Goal: Task Accomplishment & Management: Complete application form

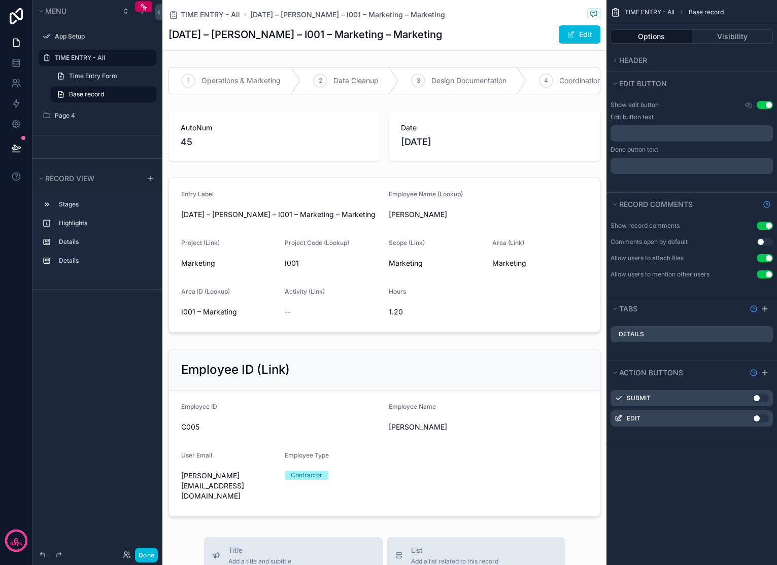
click at [99, 82] on link "Time Entry Form" at bounding box center [104, 76] width 106 height 16
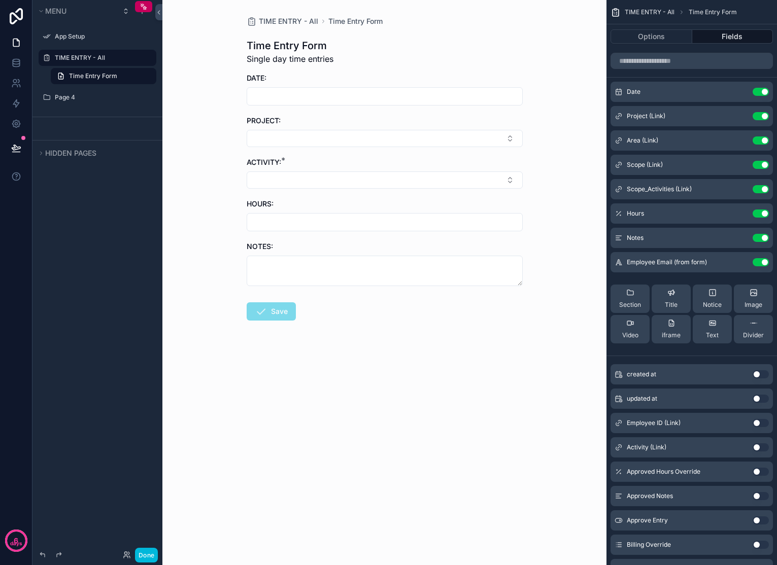
click at [424, 93] on input "scrollable content" at bounding box center [384, 96] width 275 height 14
click at [384, 123] on button "[DATE]" at bounding box center [384, 121] width 40 height 18
type input "*********"
click at [549, 111] on div "TIME ENTRY - All Time Entry Form Time Entry Form Single day time entries DATE: …" at bounding box center [384, 282] width 444 height 565
click at [502, 141] on button "Select Button" at bounding box center [385, 138] width 276 height 17
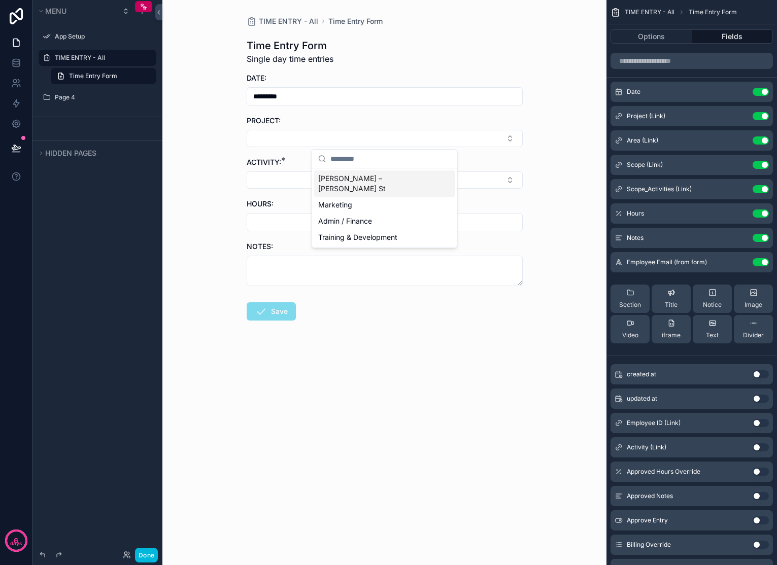
click at [351, 179] on span "[PERSON_NAME] – [PERSON_NAME] St" at bounding box center [378, 184] width 121 height 20
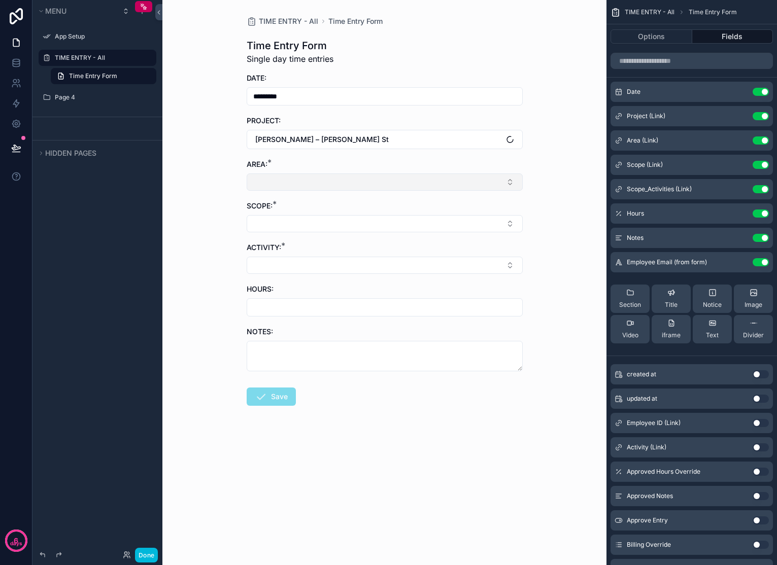
click at [351, 182] on button "Select Button" at bounding box center [385, 182] width 276 height 17
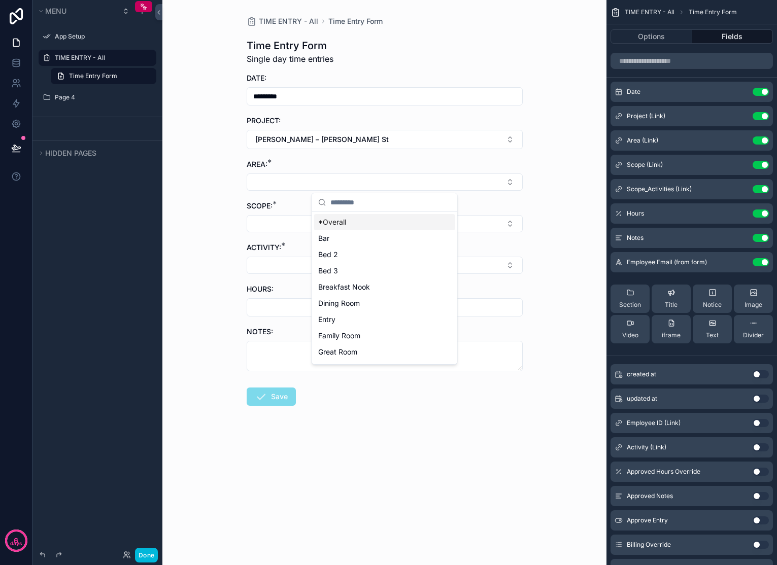
click at [334, 227] on span "*Overall" at bounding box center [332, 222] width 28 height 10
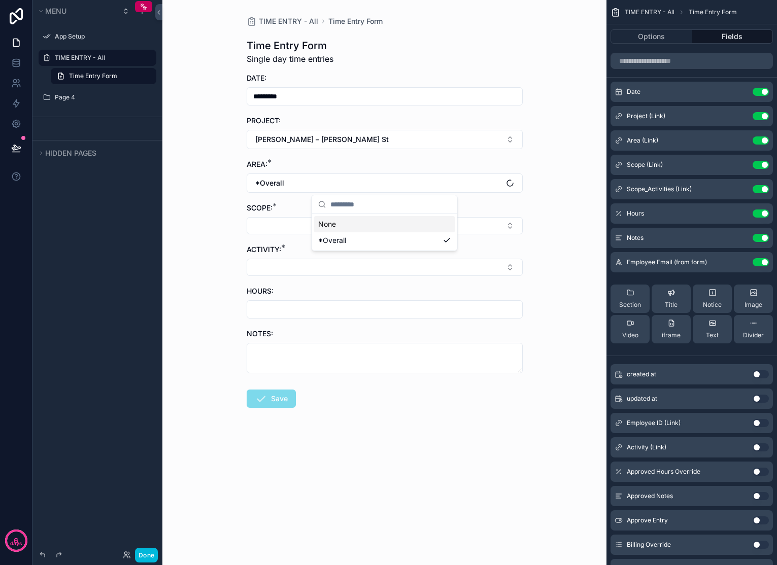
click at [322, 231] on button "Select Button" at bounding box center [385, 225] width 276 height 17
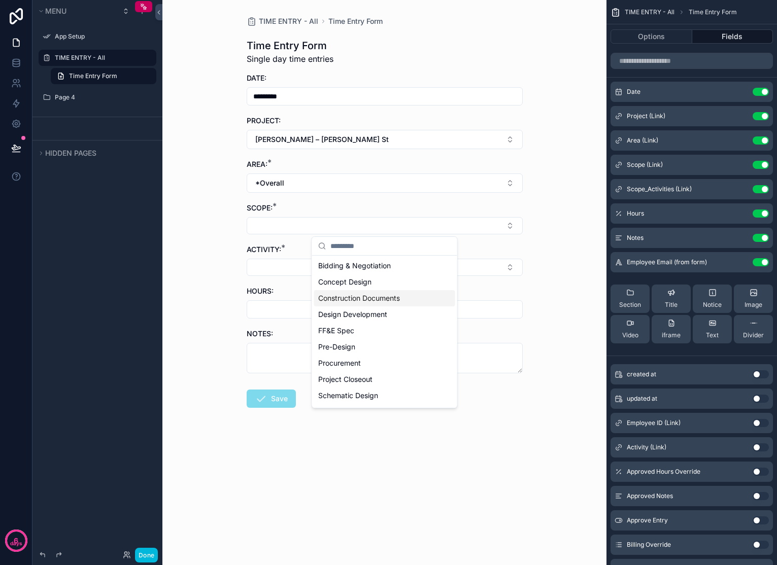
click at [332, 296] on span "Construction Documents" at bounding box center [359, 298] width 82 height 10
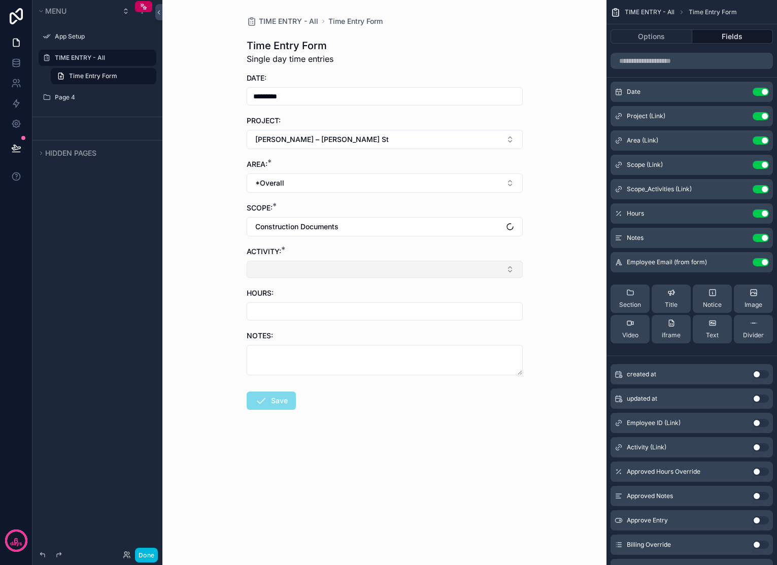
click at [305, 268] on button "Select Button" at bounding box center [385, 269] width 276 height 17
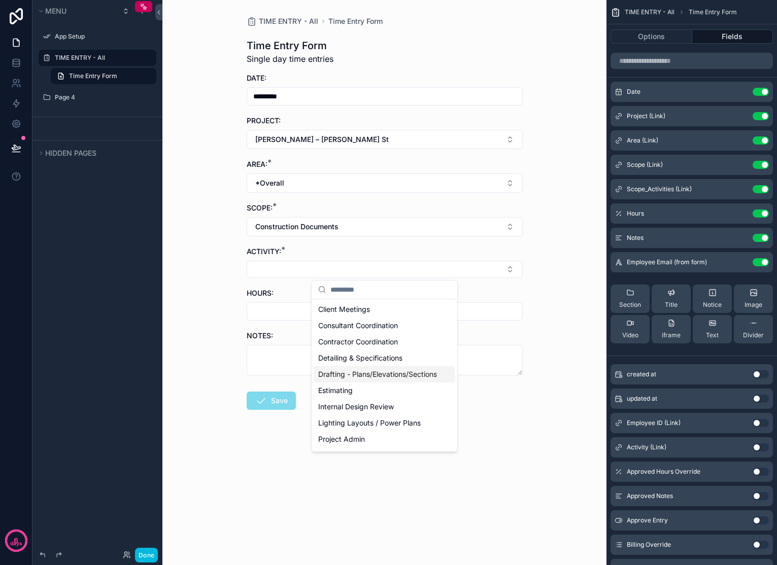
click at [369, 380] on span "Drafting - Plans/Elevations/Sections" at bounding box center [377, 374] width 119 height 10
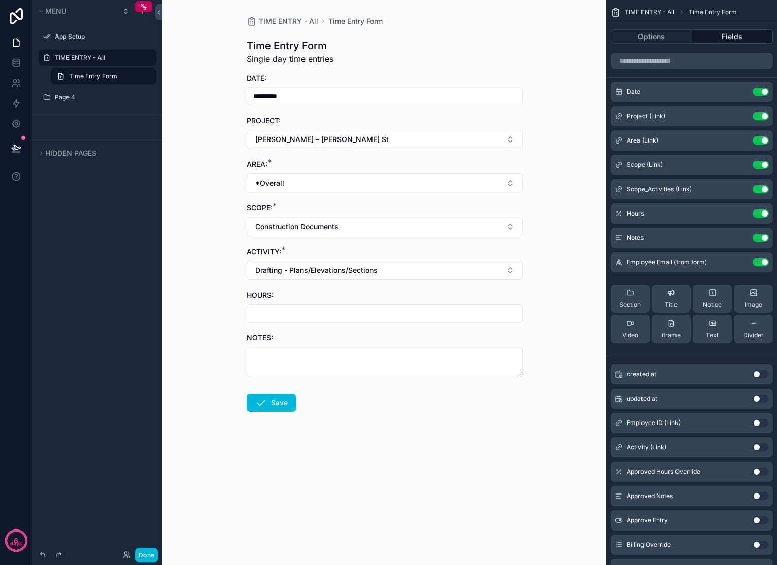
click at [279, 311] on input "scrollable content" at bounding box center [384, 314] width 275 height 14
type input "****"
click at [292, 360] on textarea "scrollable content" at bounding box center [385, 362] width 276 height 30
click at [276, 407] on button "Save" at bounding box center [271, 403] width 49 height 18
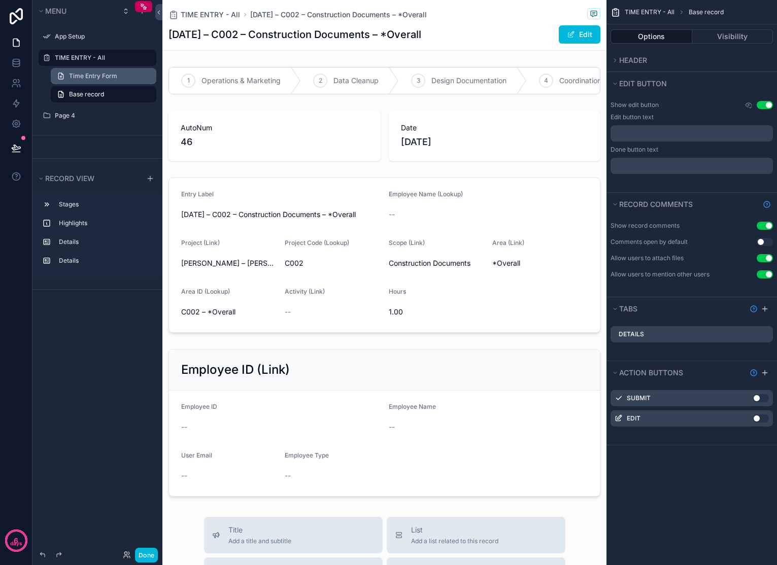
click at [109, 70] on link "Time Entry Form" at bounding box center [104, 76] width 106 height 16
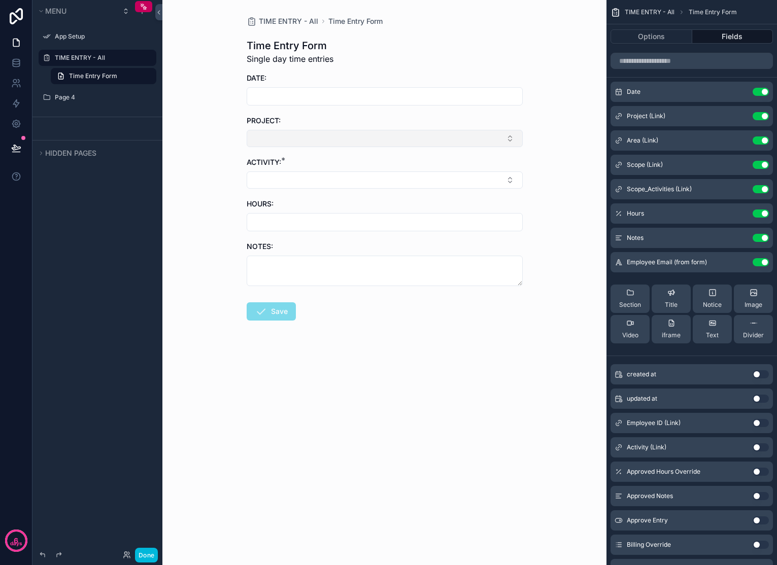
click at [506, 135] on button "Select Button" at bounding box center [385, 138] width 276 height 17
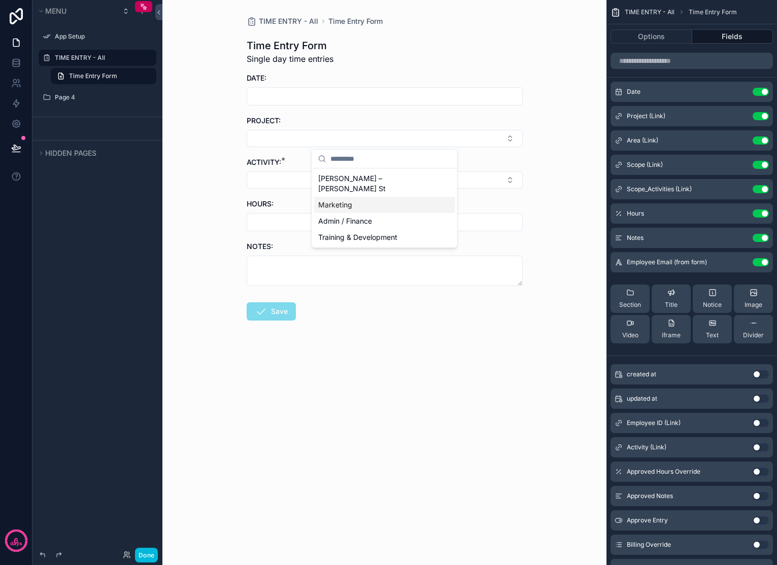
click at [397, 197] on div "Marketing" at bounding box center [384, 205] width 141 height 16
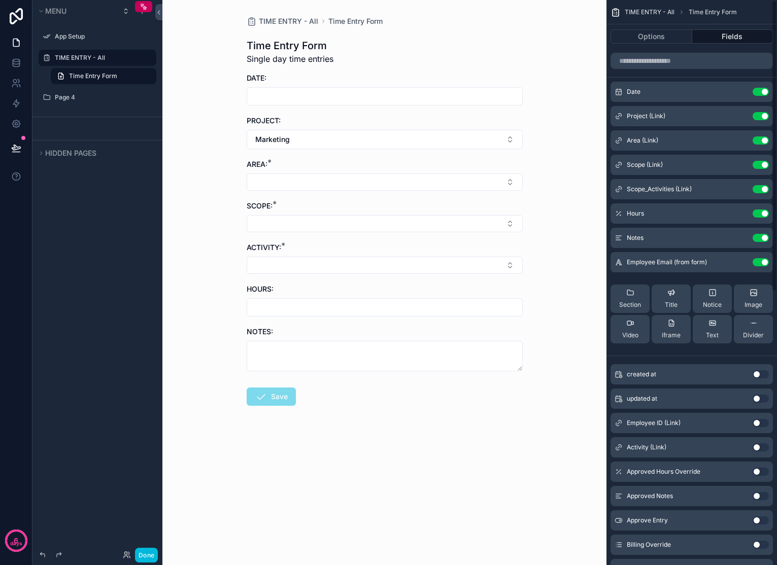
click at [0, 0] on icon "scrollable content" at bounding box center [0, 0] width 0 height 0
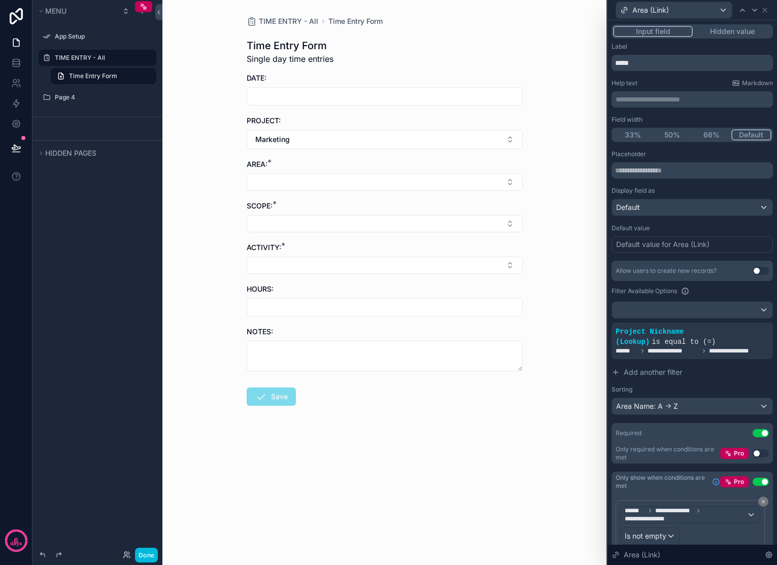
scroll to position [48, 0]
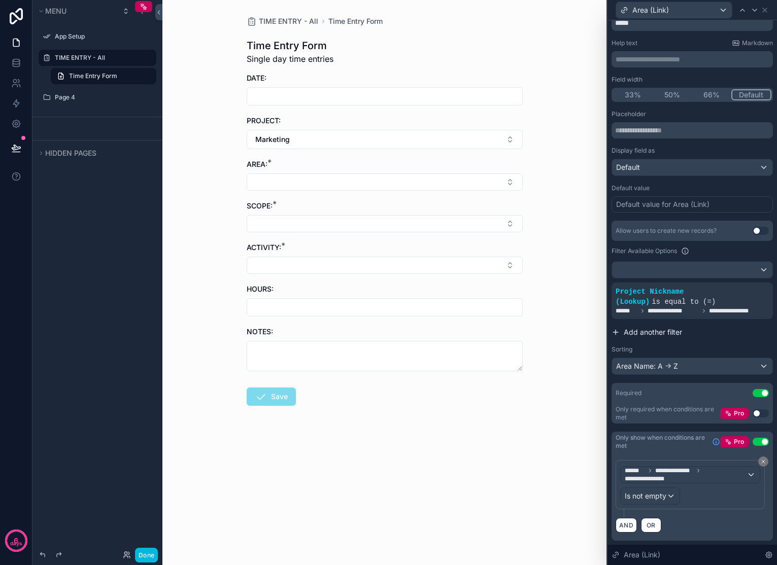
click at [658, 332] on span "Add another filter" at bounding box center [653, 332] width 58 height 10
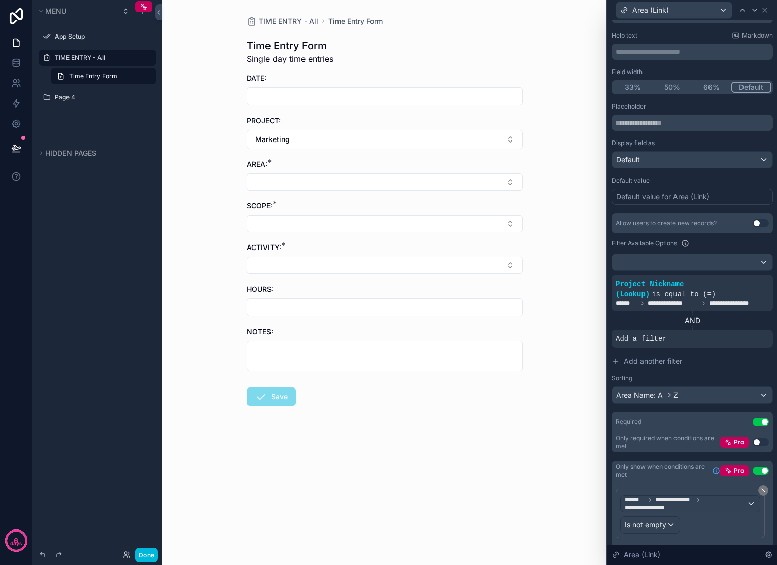
click at [661, 344] on span "Add a filter" at bounding box center [641, 339] width 51 height 10
click at [0, 0] on icon at bounding box center [0, 0] width 0 height 0
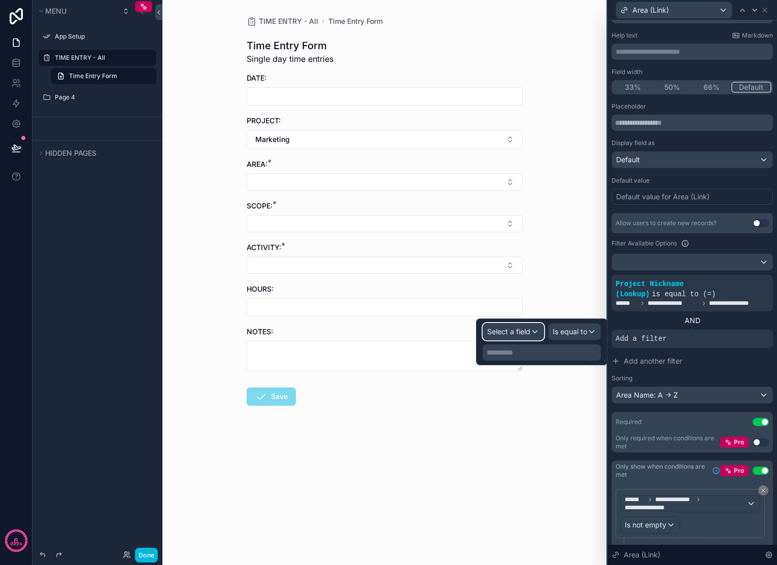
click at [524, 335] on span "Select a field" at bounding box center [508, 331] width 43 height 9
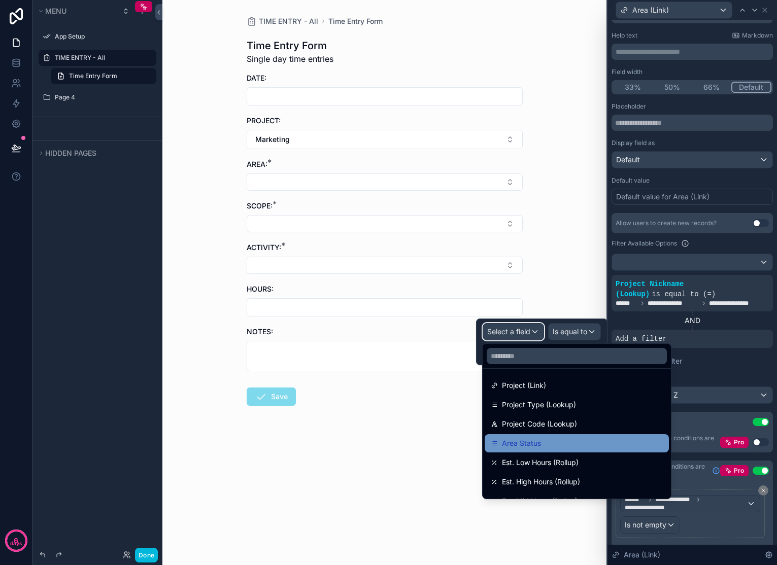
scroll to position [151, 0]
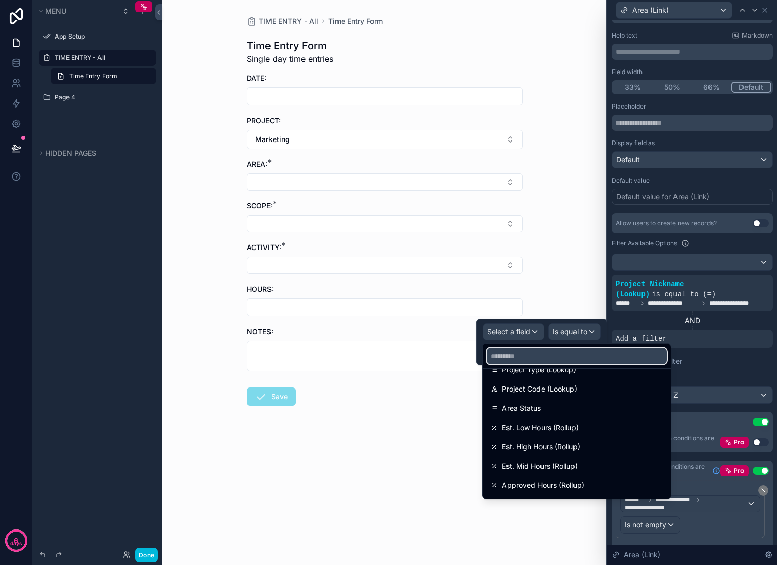
click at [536, 355] on input "text" at bounding box center [577, 356] width 180 height 16
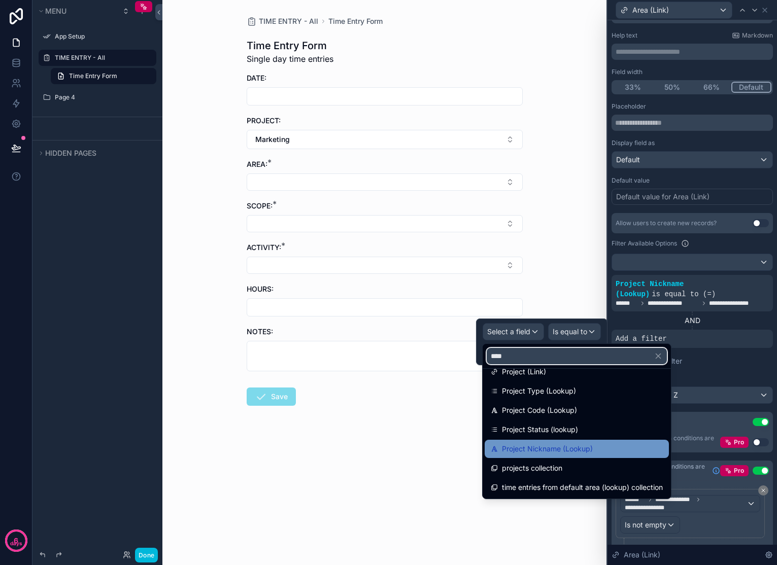
type input "****"
click at [586, 446] on span "Project Nickname (Lookup)" at bounding box center [547, 449] width 91 height 12
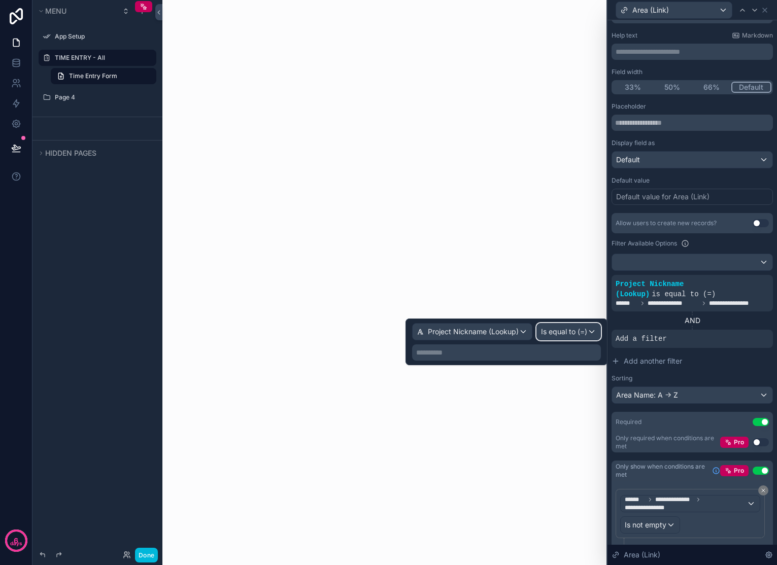
click at [566, 331] on span "Is equal to (=)" at bounding box center [564, 332] width 46 height 10
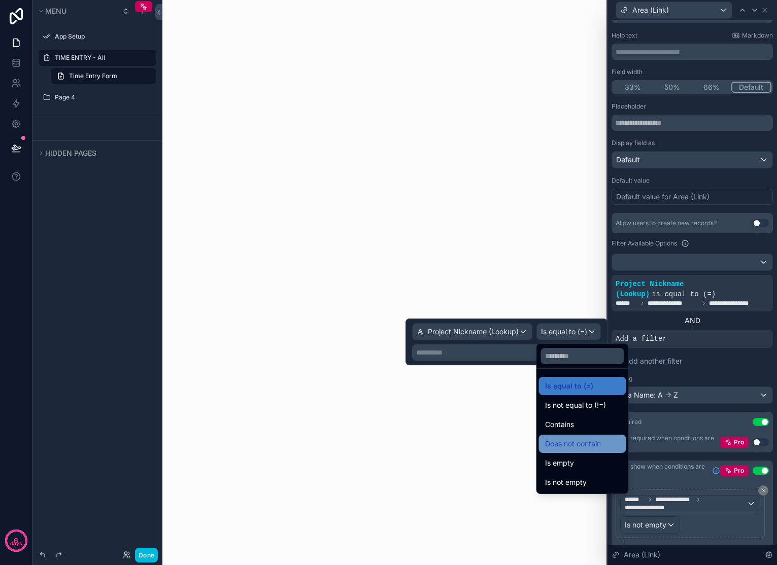
click at [587, 447] on span "Does not contain" at bounding box center [573, 444] width 56 height 12
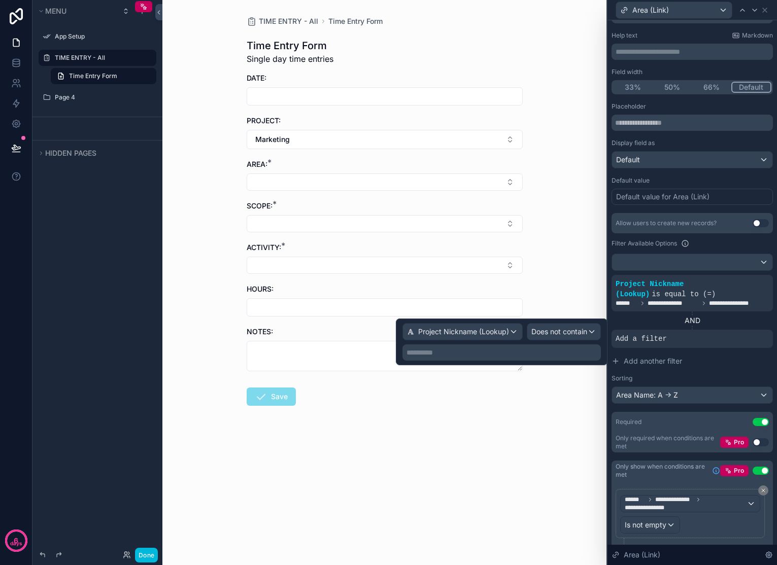
click at [522, 353] on p "**********" at bounding box center [502, 353] width 192 height 10
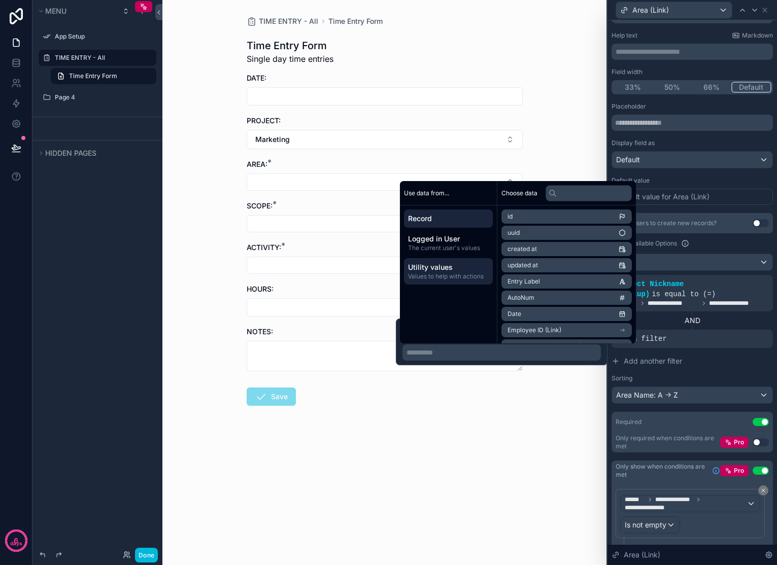
click at [455, 269] on span "Utility values" at bounding box center [448, 267] width 81 height 10
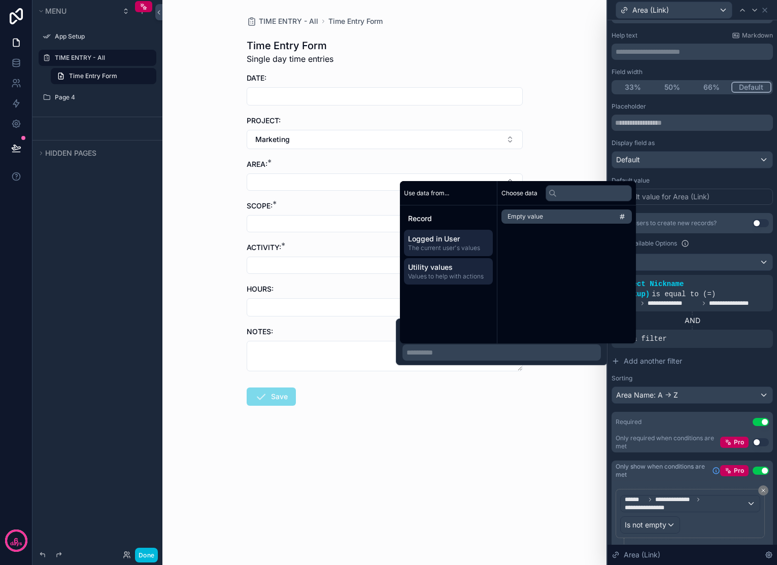
click at [436, 243] on span "Logged in User" at bounding box center [448, 239] width 81 height 10
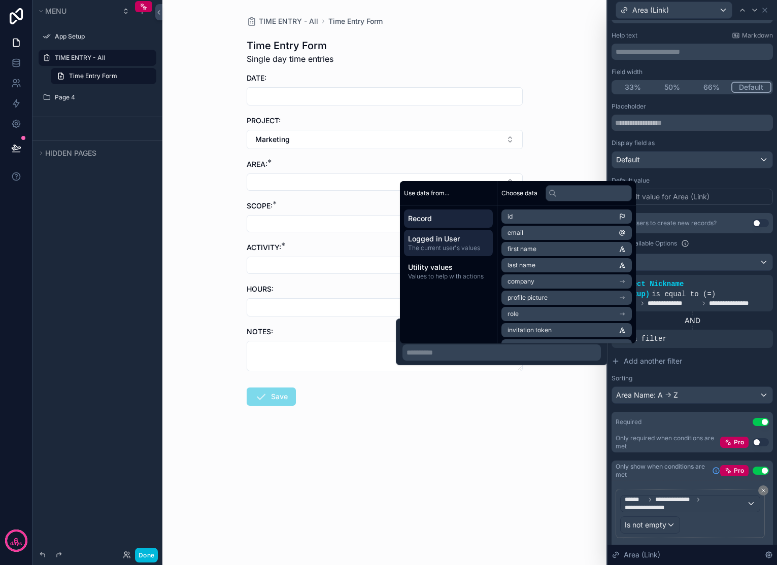
click at [434, 220] on span "Record" at bounding box center [448, 219] width 81 height 10
click at [440, 354] on p "**********" at bounding box center [502, 353] width 192 height 10
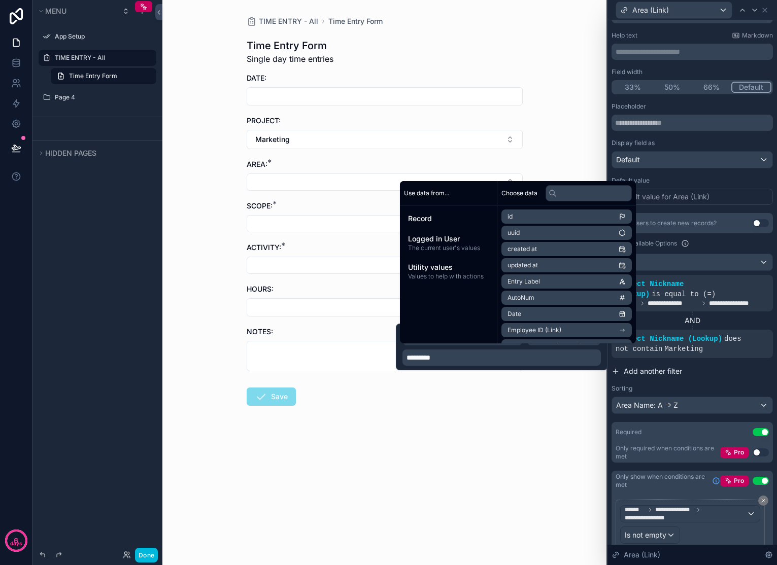
click at [708, 381] on button "Add another filter" at bounding box center [691, 371] width 161 height 18
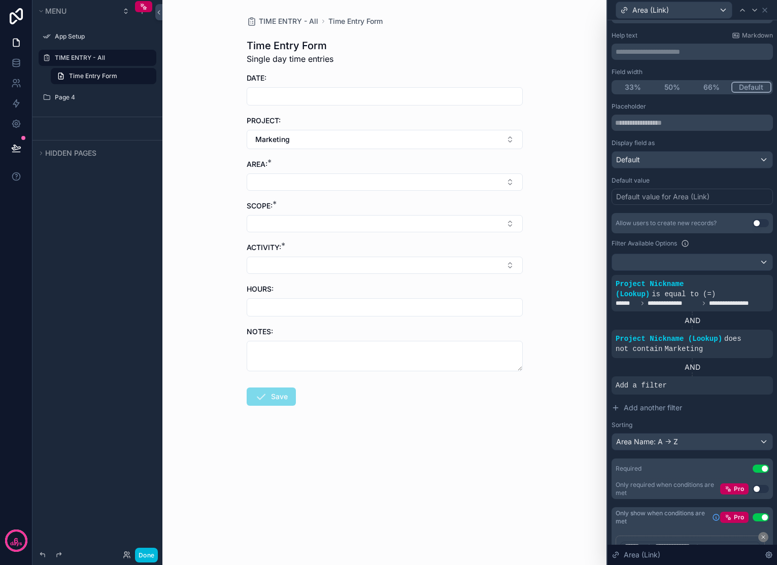
click at [0, 0] on icon at bounding box center [0, 0] width 0 height 0
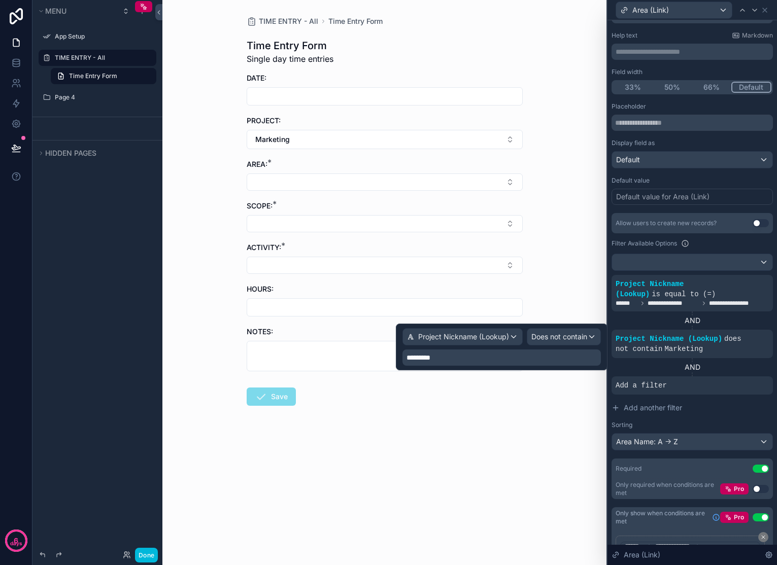
click at [504, 355] on p "*********" at bounding box center [502, 358] width 192 height 10
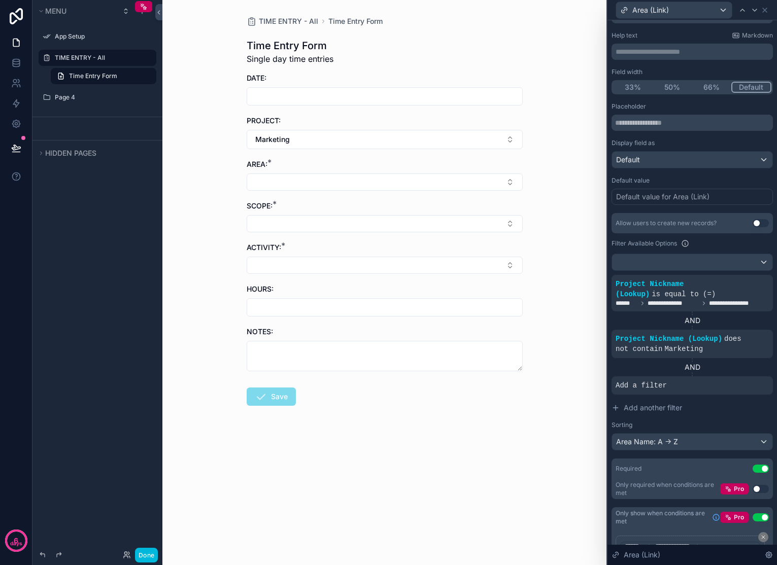
click at [712, 372] on div "AND" at bounding box center [691, 367] width 161 height 10
click at [0, 0] on icon at bounding box center [0, 0] width 0 height 0
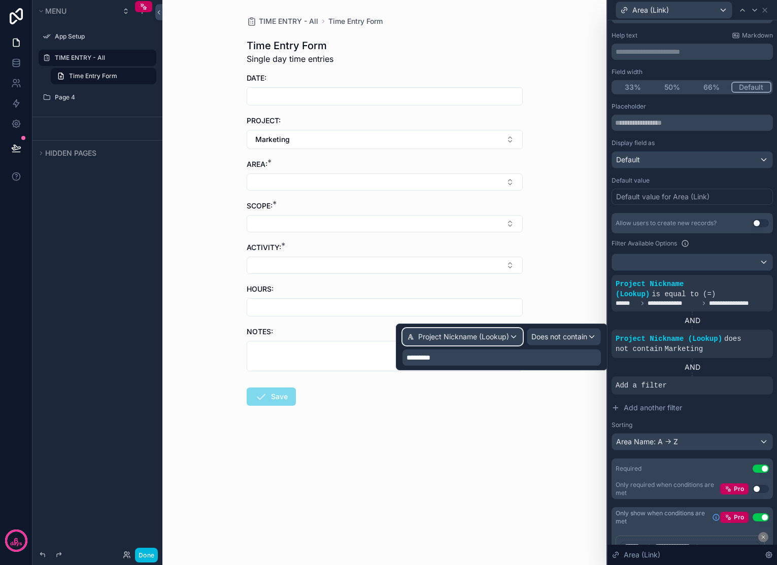
click at [509, 336] on div "Project Nickname (Lookup)" at bounding box center [462, 337] width 119 height 16
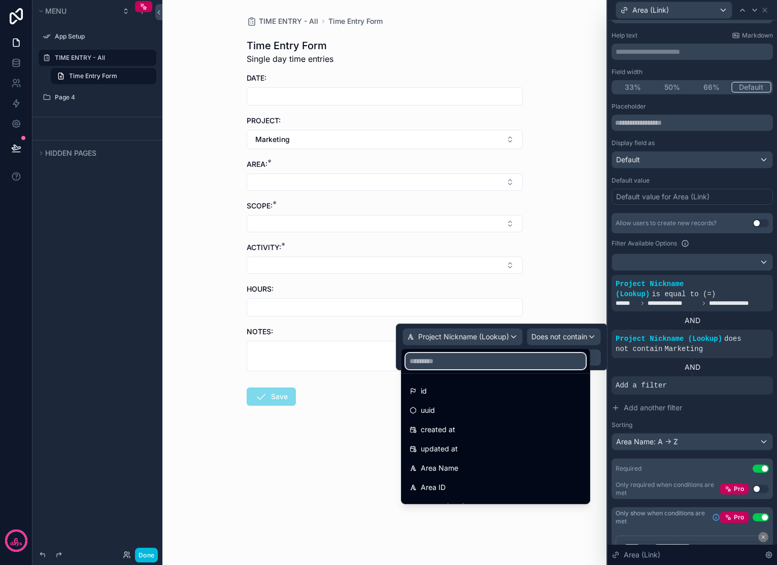
click at [446, 363] on input "text" at bounding box center [495, 361] width 180 height 16
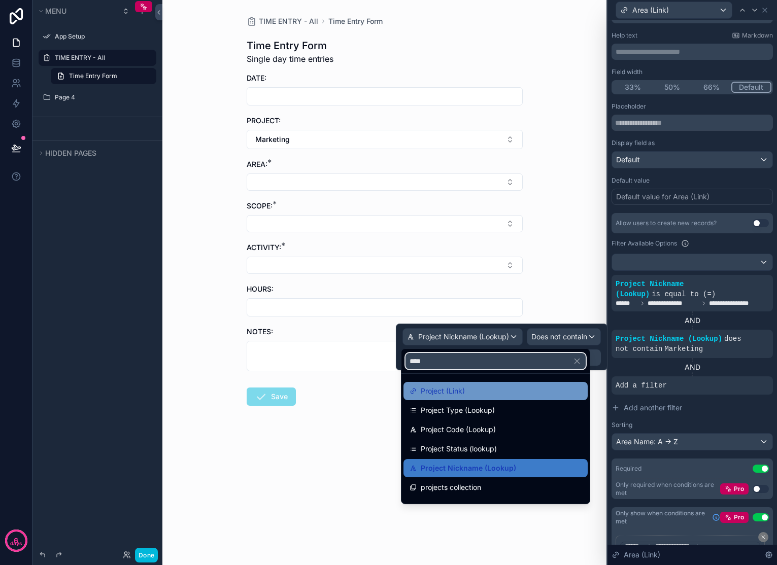
type input "****"
click at [450, 394] on span "Project (Link)" at bounding box center [443, 391] width 44 height 12
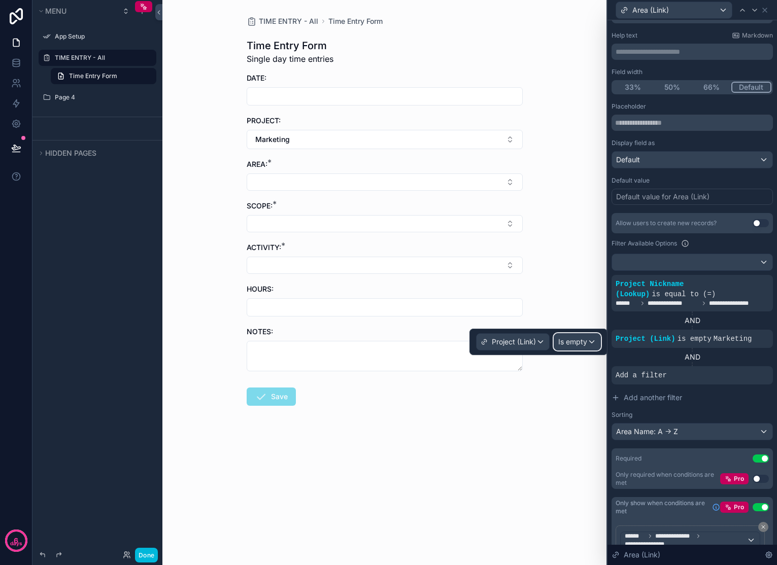
click at [582, 344] on span "Is empty" at bounding box center [572, 342] width 29 height 10
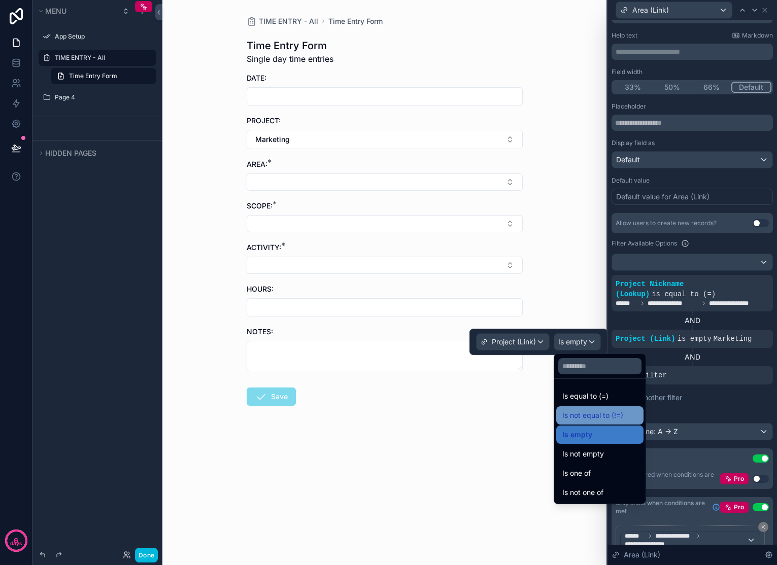
click at [601, 411] on span "Is not equal to (!=)" at bounding box center [592, 416] width 61 height 12
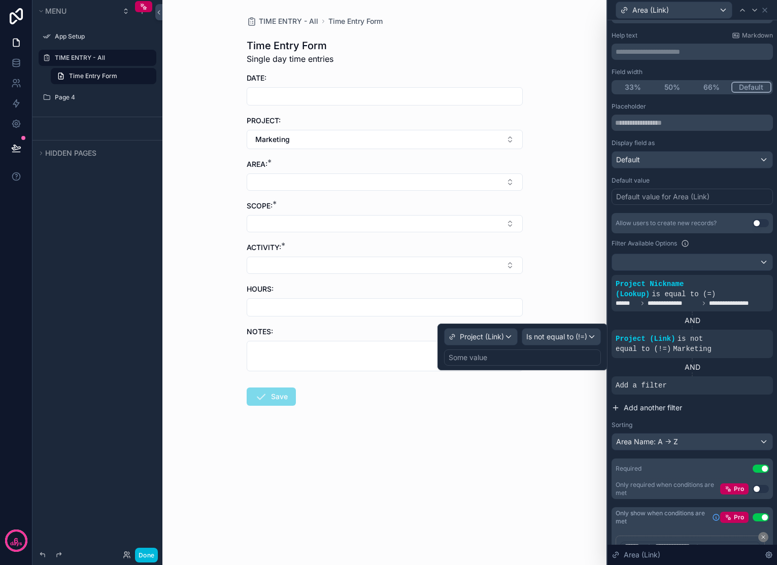
click at [722, 414] on button "Add another filter" at bounding box center [691, 408] width 161 height 18
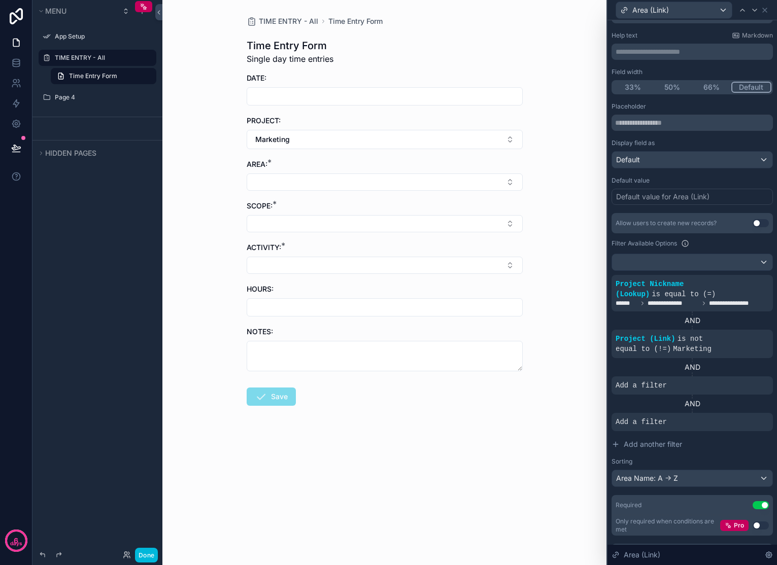
click at [0, 0] on icon at bounding box center [0, 0] width 0 height 0
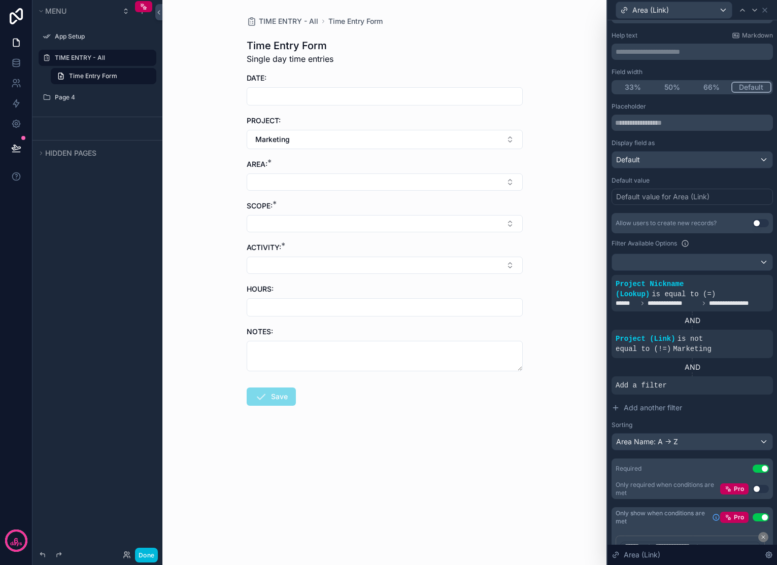
click at [0, 0] on icon at bounding box center [0, 0] width 0 height 0
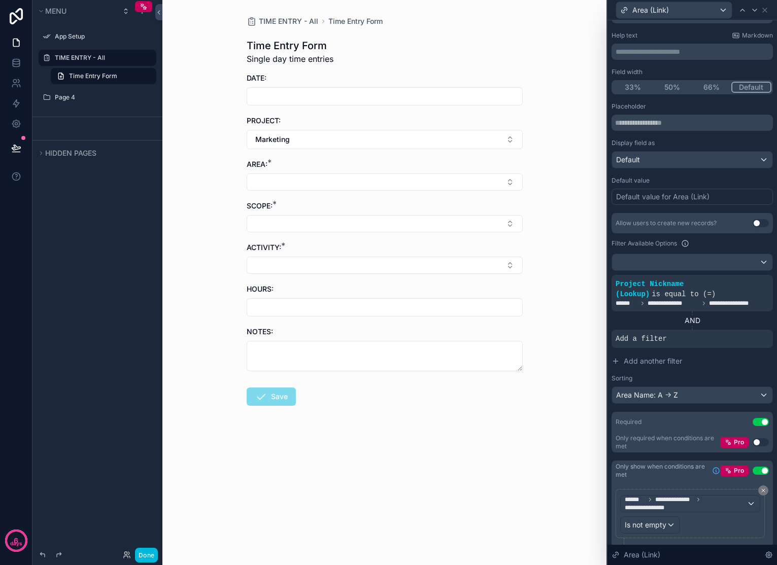
click at [0, 0] on icon at bounding box center [0, 0] width 0 height 0
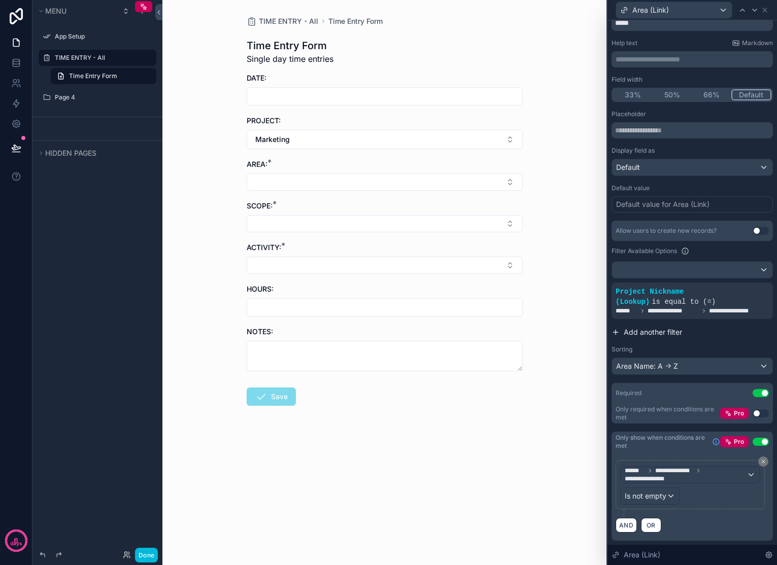
click at [660, 333] on span "Add another filter" at bounding box center [653, 332] width 58 height 10
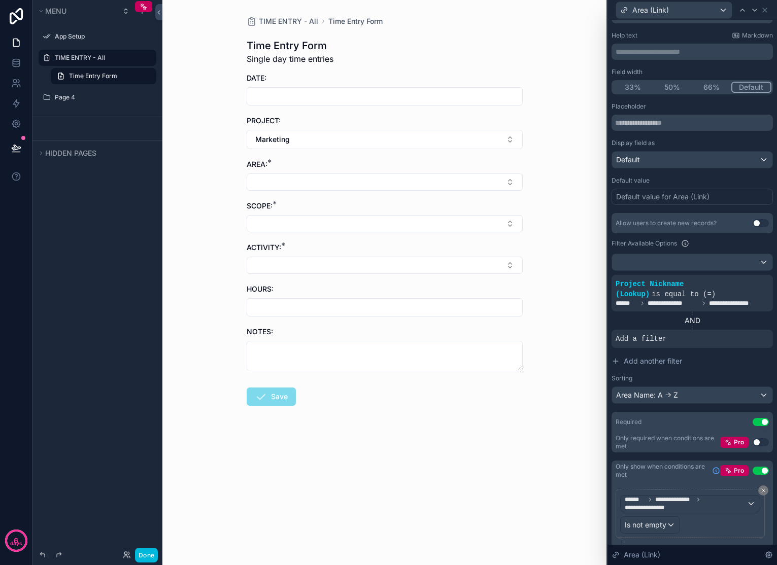
click at [653, 342] on span "Add a filter" at bounding box center [641, 339] width 51 height 10
click at [0, 0] on icon at bounding box center [0, 0] width 0 height 0
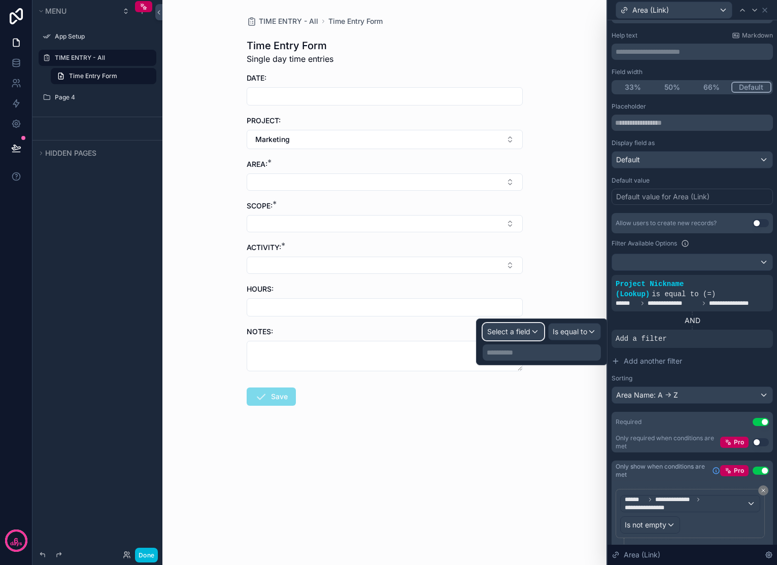
click at [530, 337] on div "Select a field" at bounding box center [513, 332] width 60 height 16
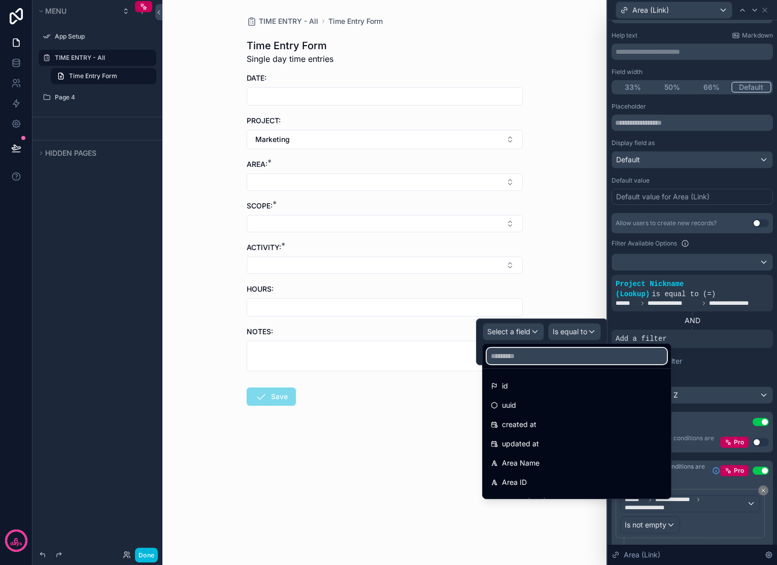
click at [534, 359] on input "text" at bounding box center [577, 356] width 180 height 16
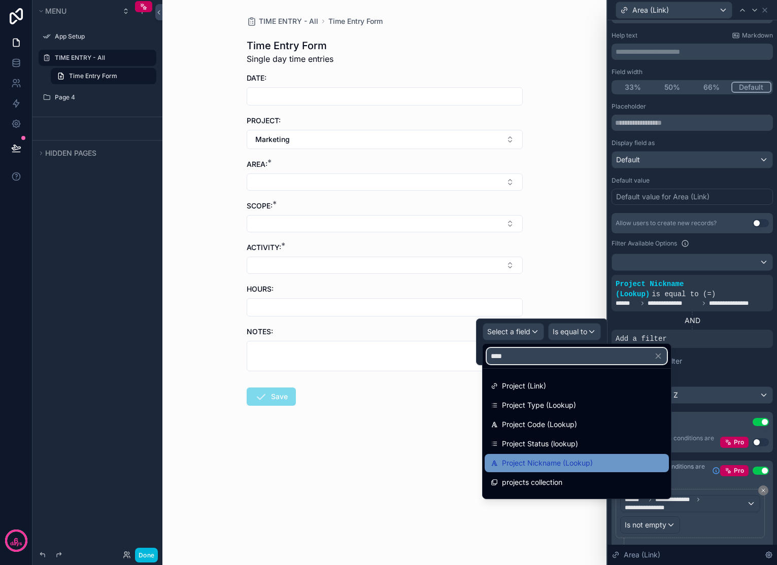
type input "****"
click at [565, 466] on span "Project Nickname (Lookup)" at bounding box center [547, 463] width 91 height 12
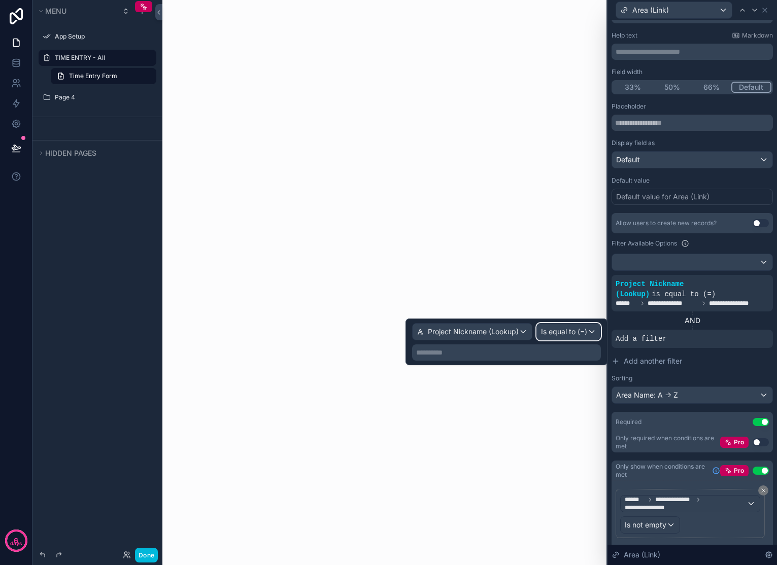
click at [582, 329] on span "Is equal to (=)" at bounding box center [564, 332] width 46 height 10
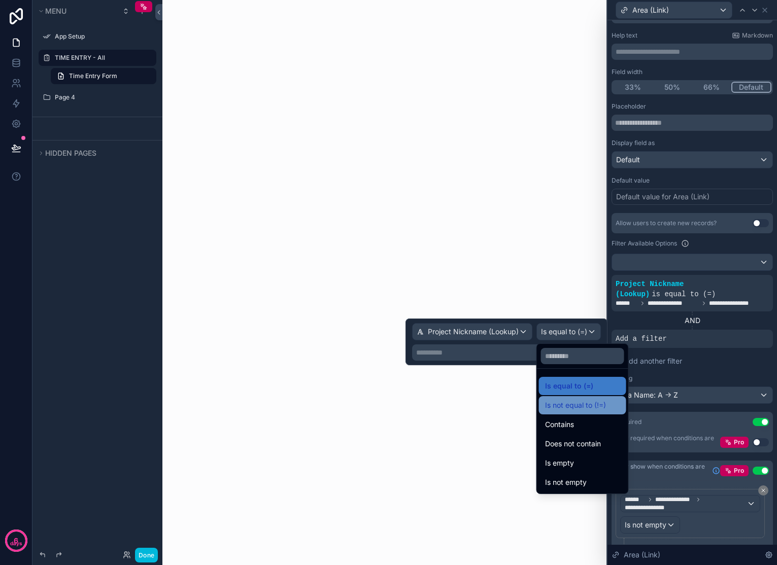
click at [579, 408] on span "Is not equal to (!=)" at bounding box center [575, 405] width 61 height 12
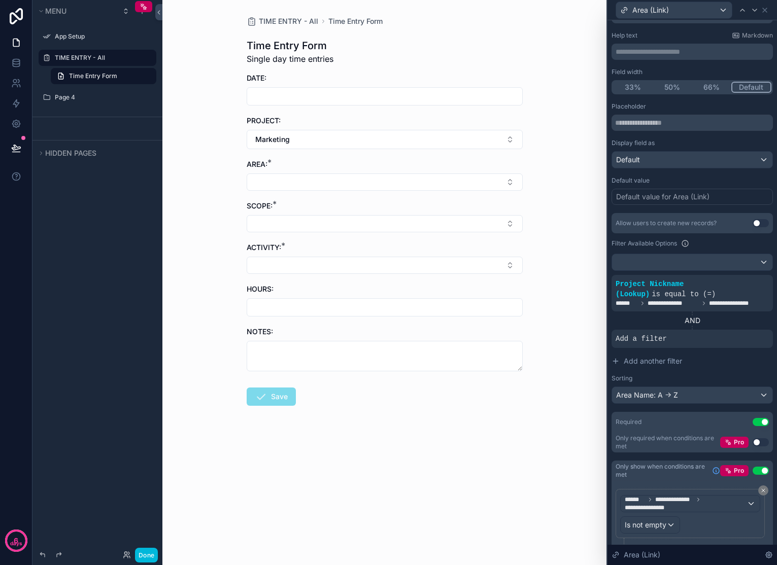
click at [0, 0] on icon at bounding box center [0, 0] width 0 height 0
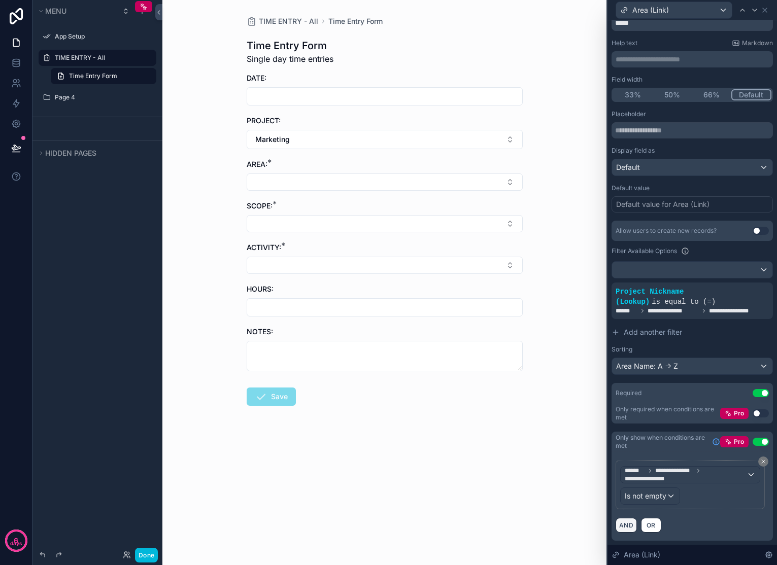
click at [625, 528] on button "AND" at bounding box center [626, 525] width 21 height 15
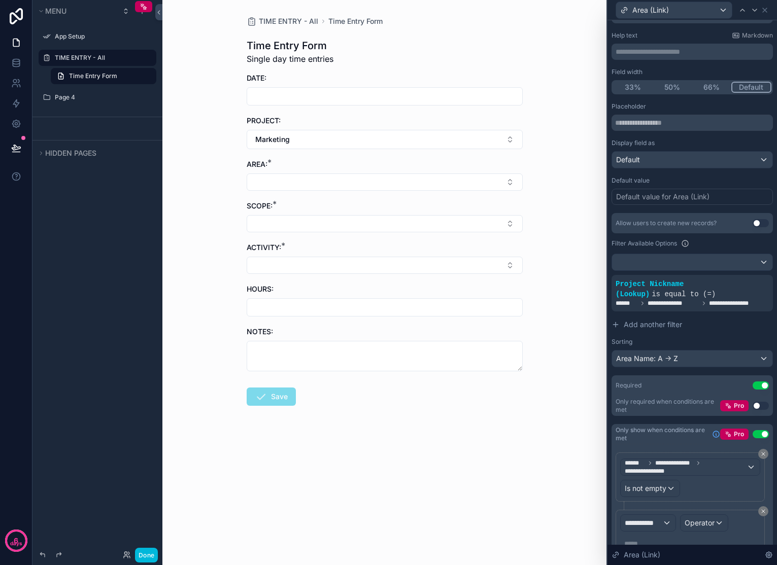
scroll to position [103, 0]
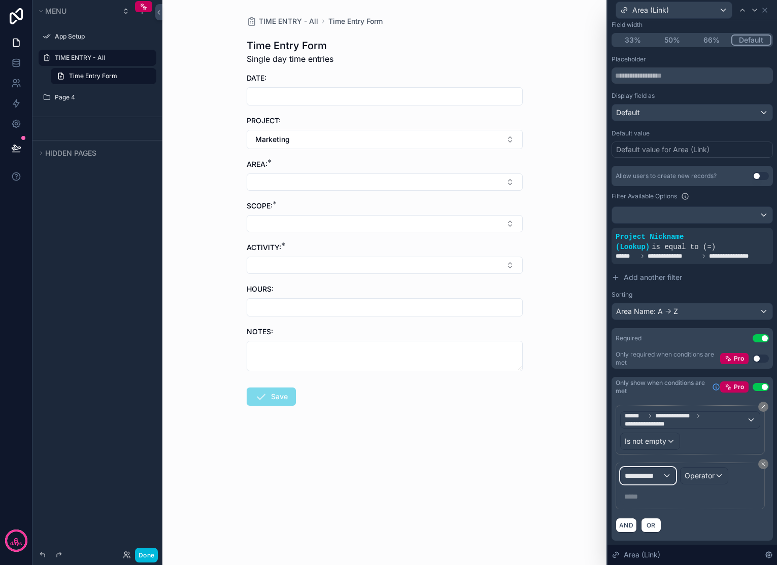
click at [665, 474] on div "**********" at bounding box center [648, 476] width 55 height 16
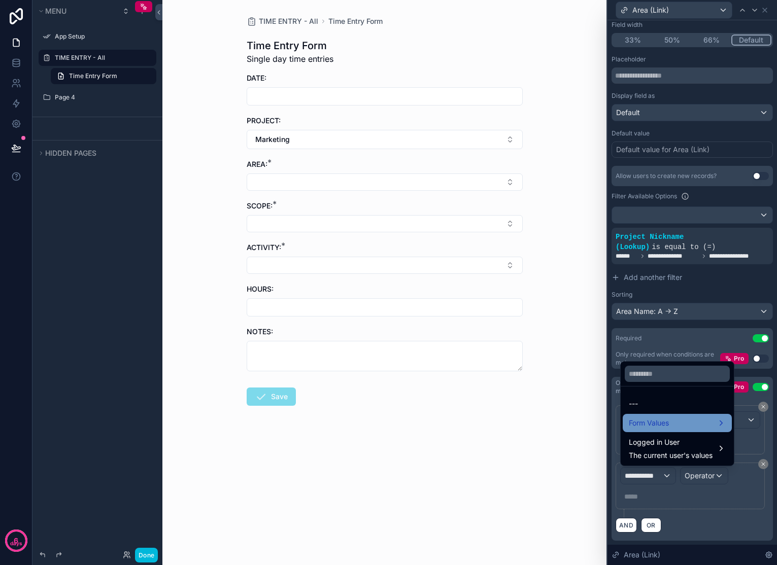
click at [669, 428] on span "Form Values" at bounding box center [649, 423] width 40 height 12
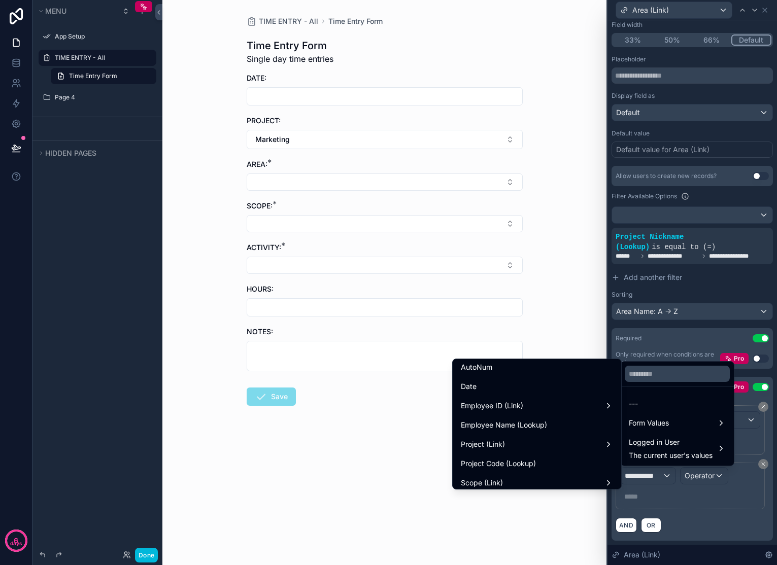
scroll to position [106, 0]
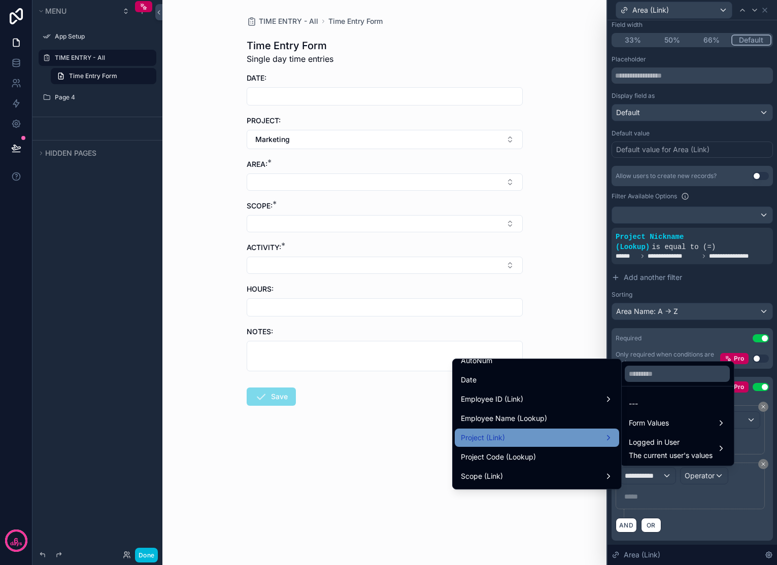
click at [599, 433] on div "Project (Link)" at bounding box center [537, 438] width 152 height 12
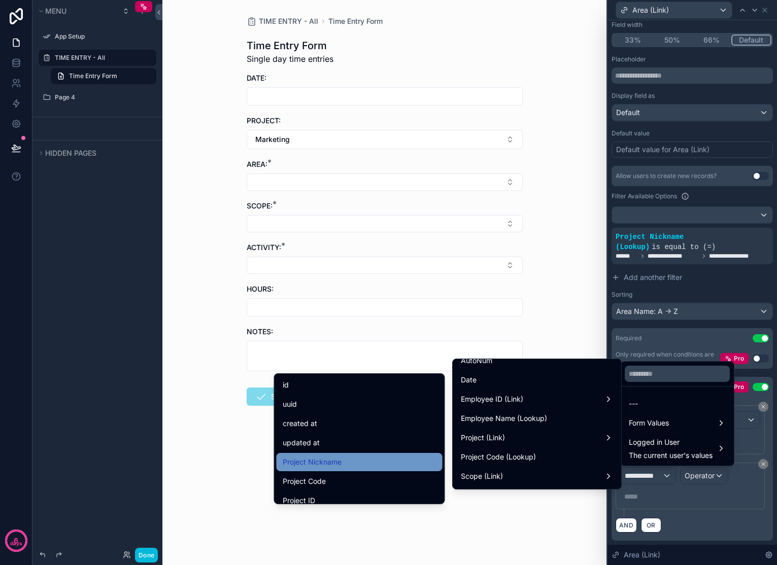
click at [378, 463] on div "Project Nickname" at bounding box center [360, 462] width 154 height 12
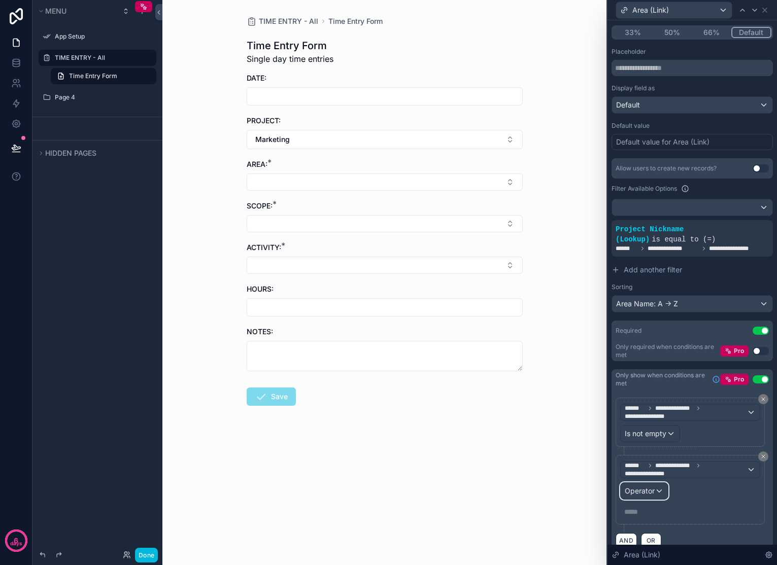
click at [650, 495] on span "Operator" at bounding box center [640, 491] width 30 height 9
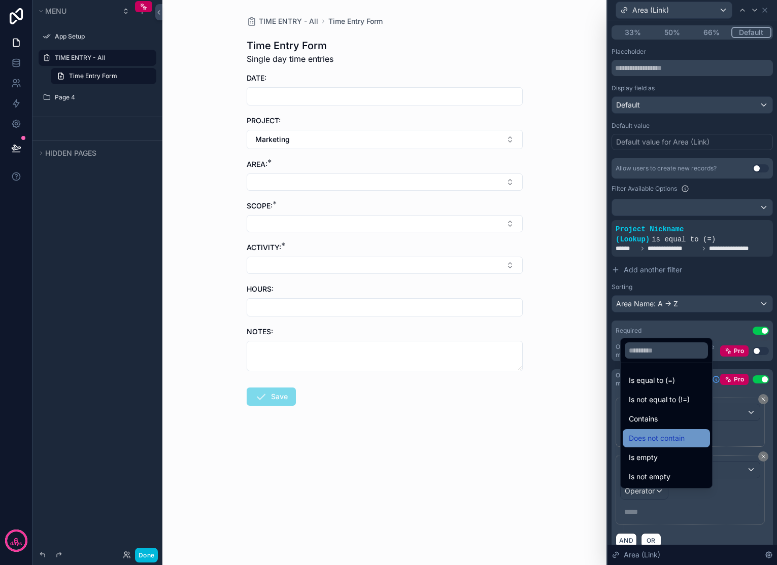
click at [674, 434] on span "Does not contain" at bounding box center [657, 438] width 56 height 12
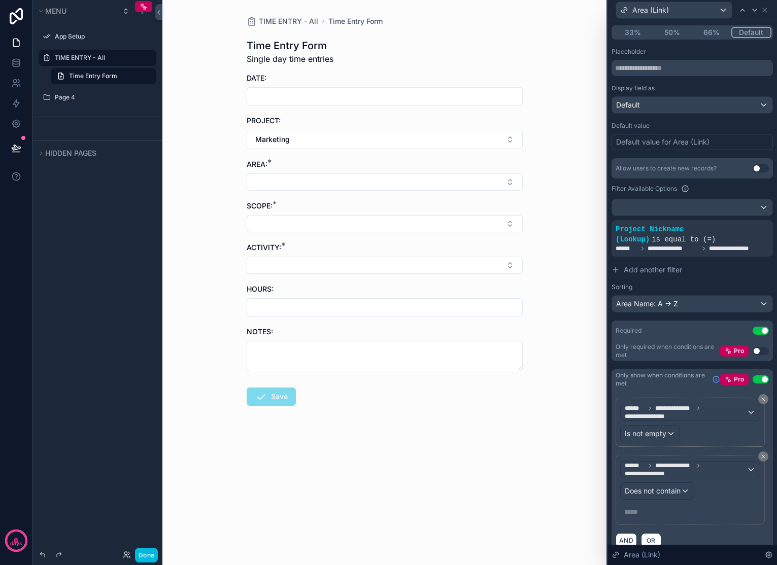
click at [653, 517] on p "***** ﻿" at bounding box center [691, 512] width 134 height 10
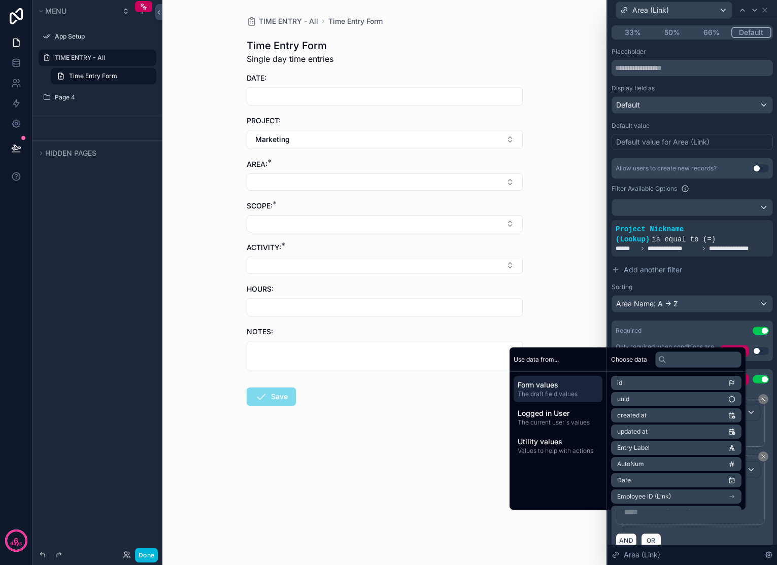
click at [663, 517] on p "***** ﻿" at bounding box center [691, 512] width 134 height 10
click at [725, 549] on div "Area (Link)" at bounding box center [691, 555] width 169 height 20
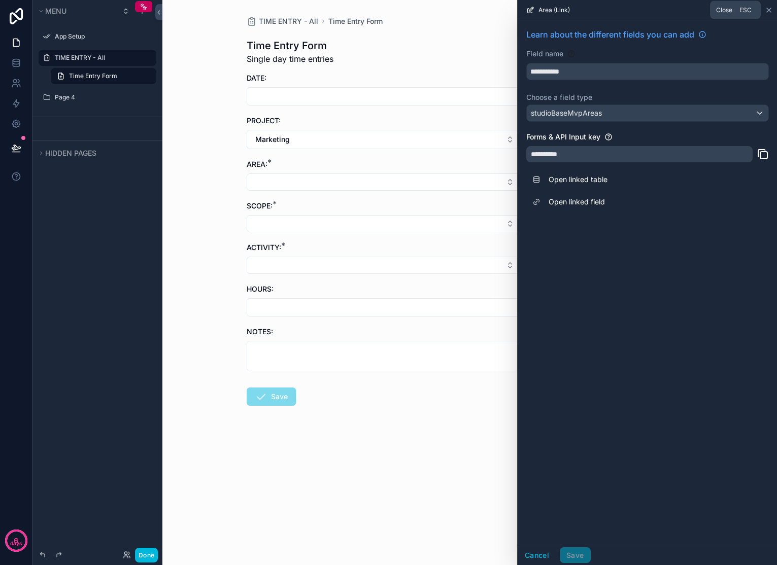
click at [769, 8] on icon at bounding box center [769, 10] width 8 height 8
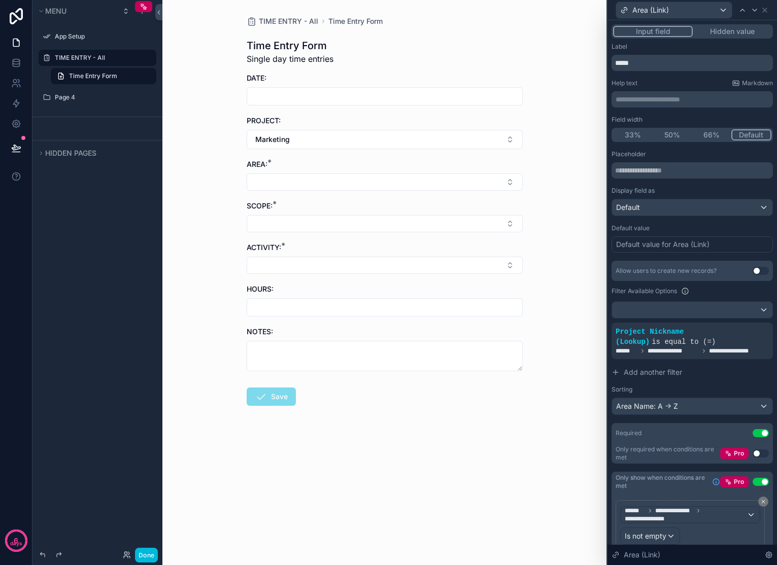
scroll to position [125, 0]
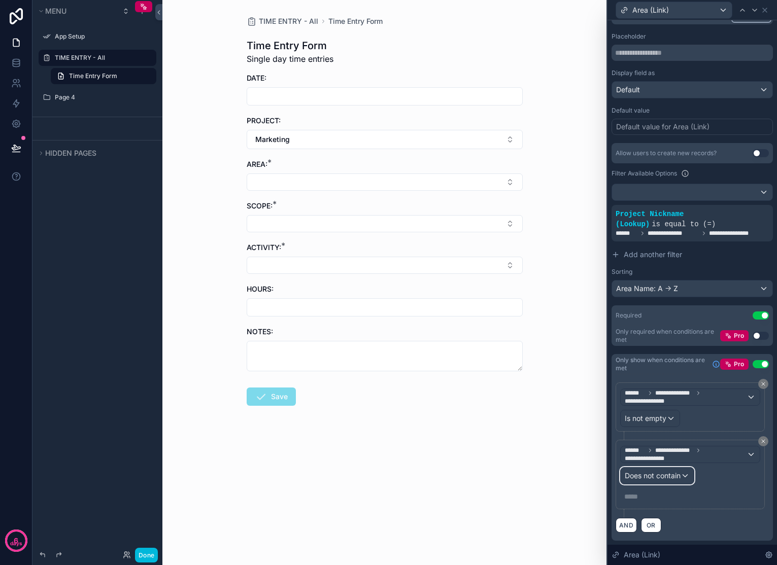
click at [688, 473] on div "Does not contain" at bounding box center [657, 476] width 73 height 16
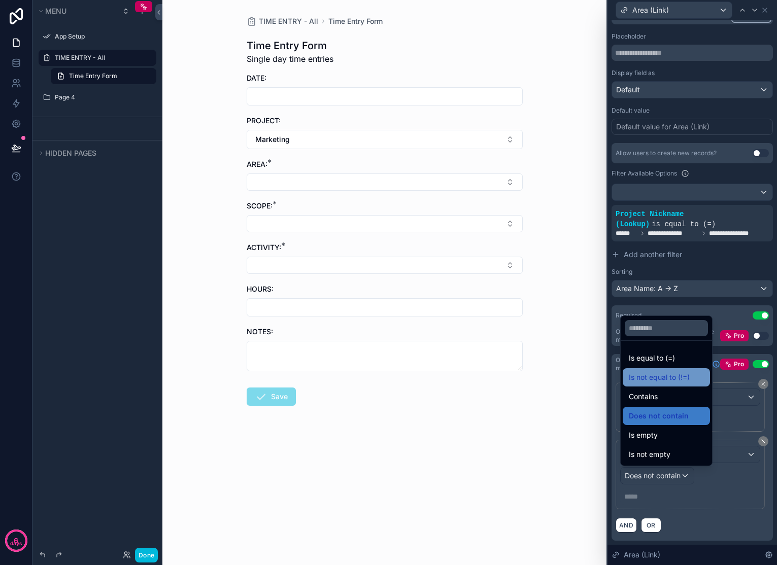
click at [669, 379] on span "Is not equal to (!=)" at bounding box center [659, 377] width 61 height 12
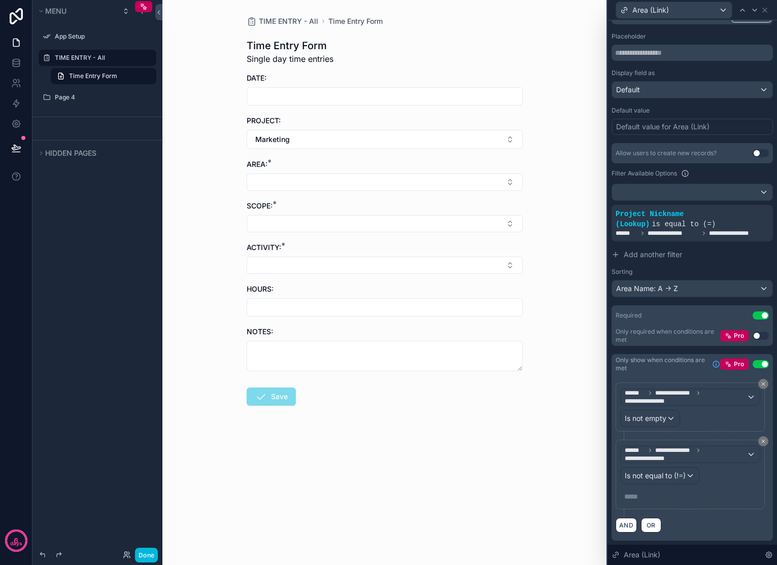
click at [642, 500] on p "***** ﻿" at bounding box center [691, 497] width 134 height 10
click at [557, 269] on div "TIME ENTRY - All Time Entry Form Time Entry Form Single day time entries DATE: …" at bounding box center [384, 282] width 444 height 565
click at [647, 526] on span "OR" at bounding box center [650, 526] width 13 height 8
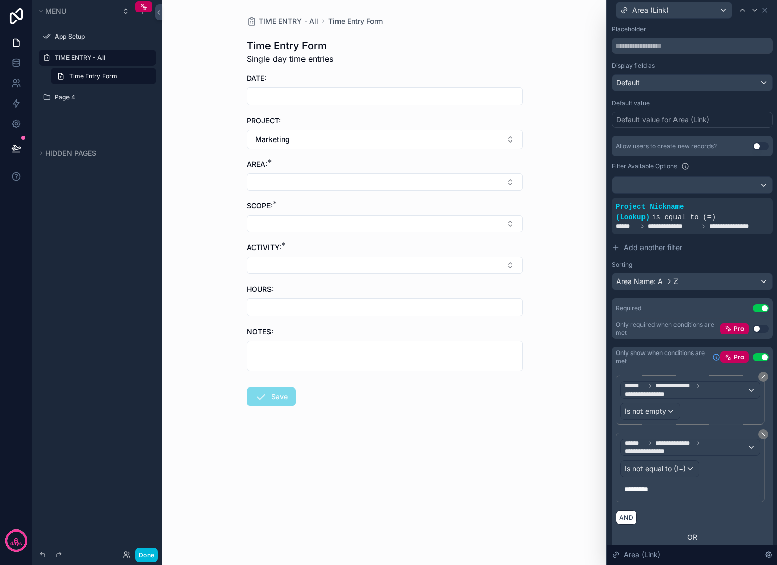
scroll to position [219, 0]
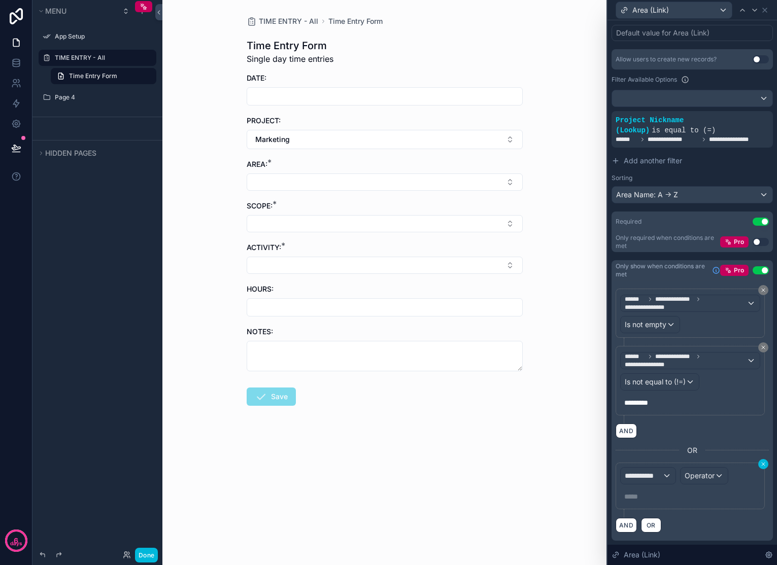
click at [760, 462] on icon at bounding box center [763, 464] width 6 height 6
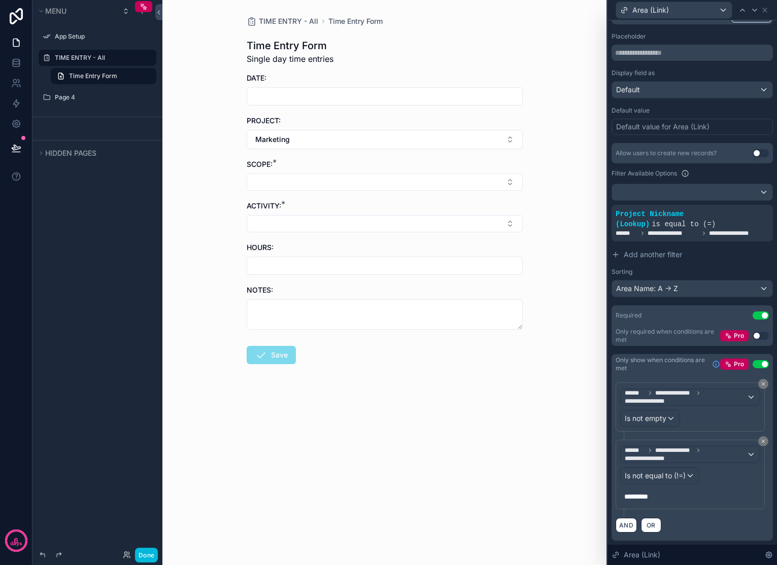
scroll to position [125, 0]
click at [657, 527] on span "OR" at bounding box center [650, 526] width 13 height 8
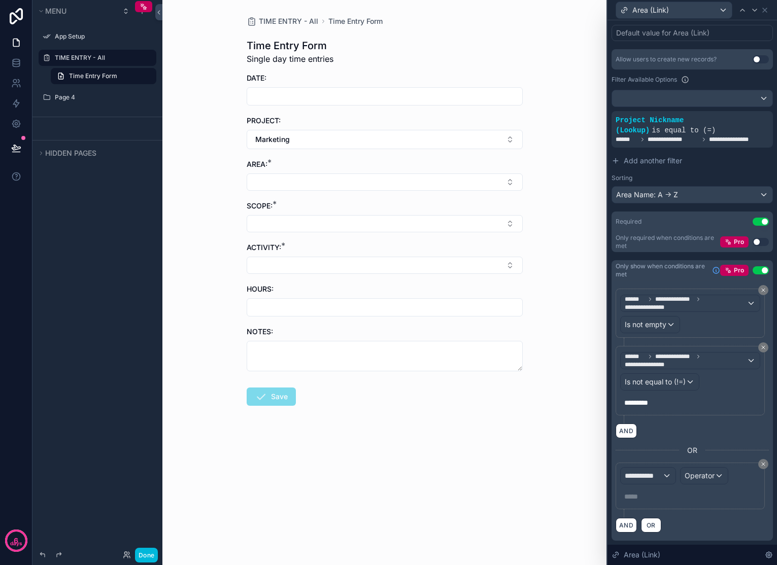
scroll to position [219, 0]
click at [760, 463] on icon at bounding box center [763, 464] width 6 height 6
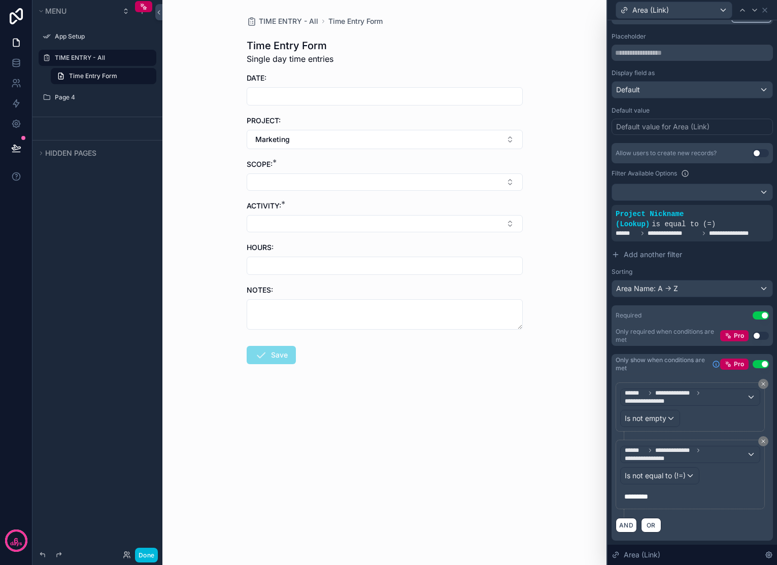
scroll to position [125, 0]
click at [623, 523] on button "AND" at bounding box center [626, 525] width 21 height 15
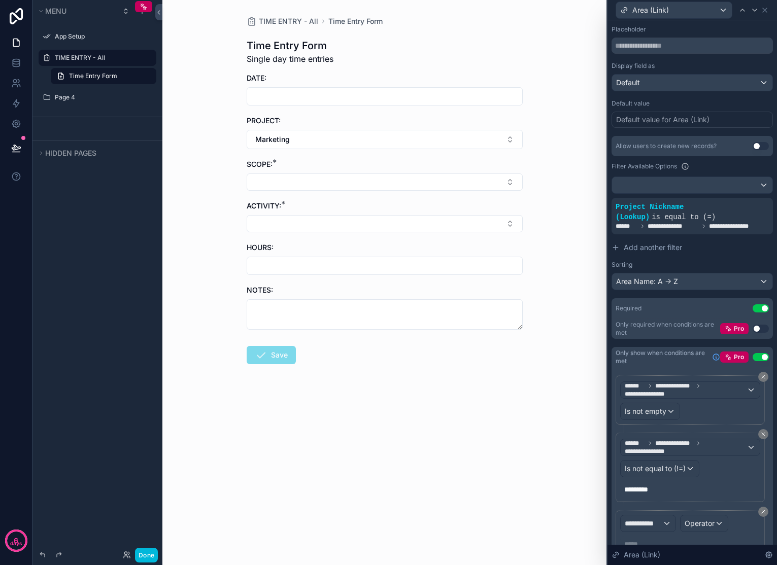
scroll to position [180, 0]
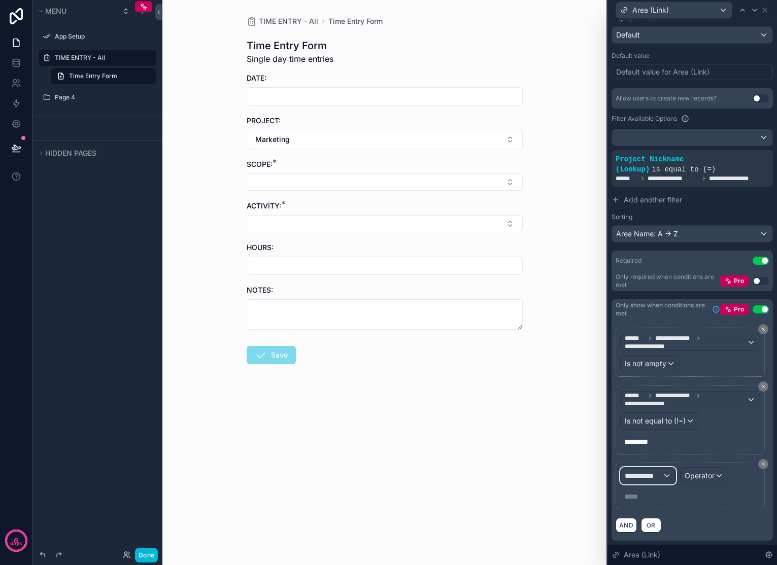
click at [666, 474] on div "**********" at bounding box center [648, 476] width 55 height 16
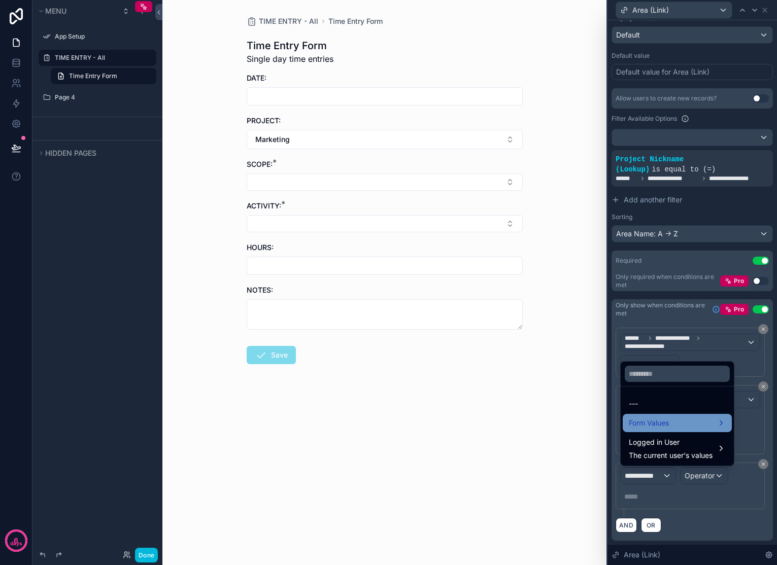
click at [667, 421] on span "Form Values" at bounding box center [649, 423] width 40 height 12
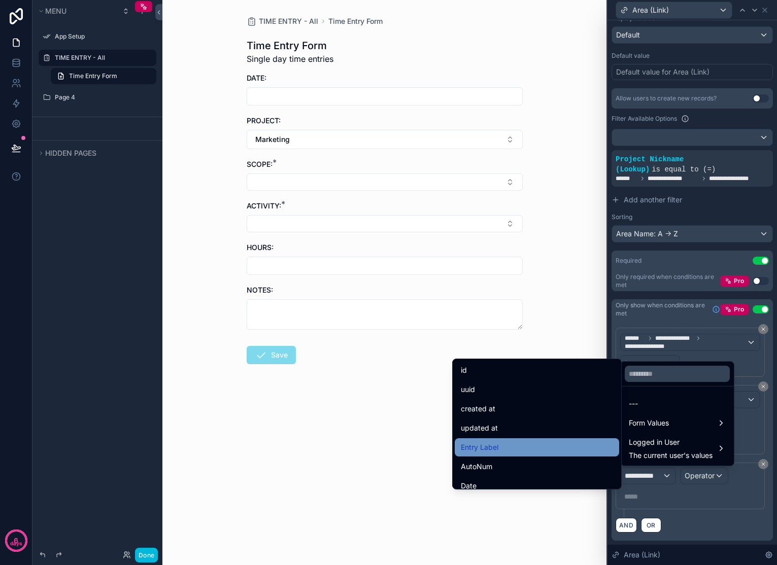
scroll to position [104, 0]
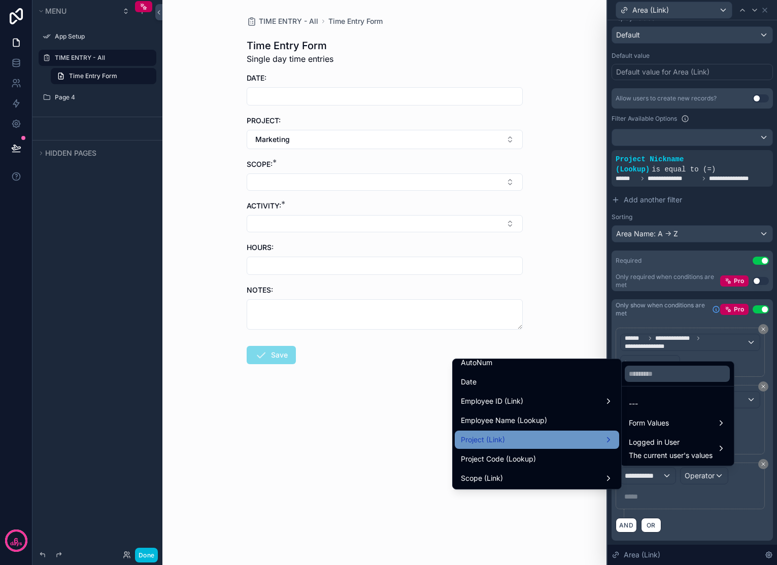
click at [575, 437] on div "Project (Link)" at bounding box center [537, 440] width 152 height 12
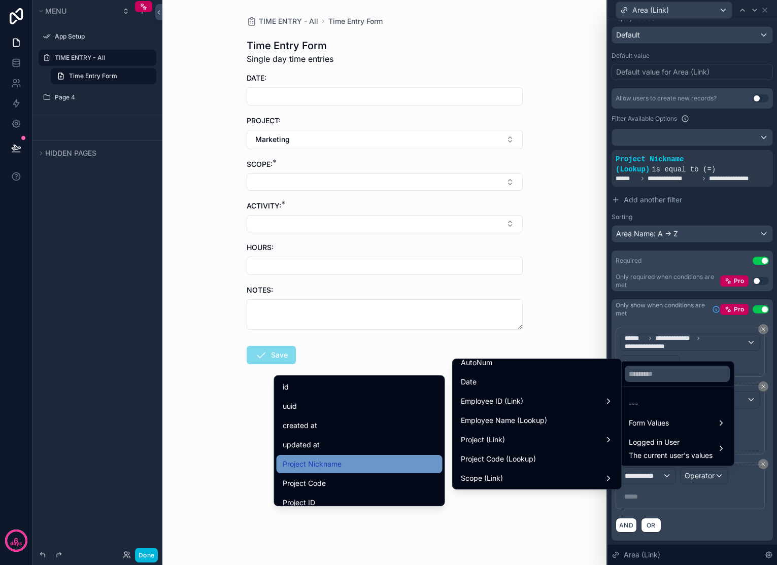
click at [353, 464] on div "Project Nickname" at bounding box center [360, 464] width 154 height 12
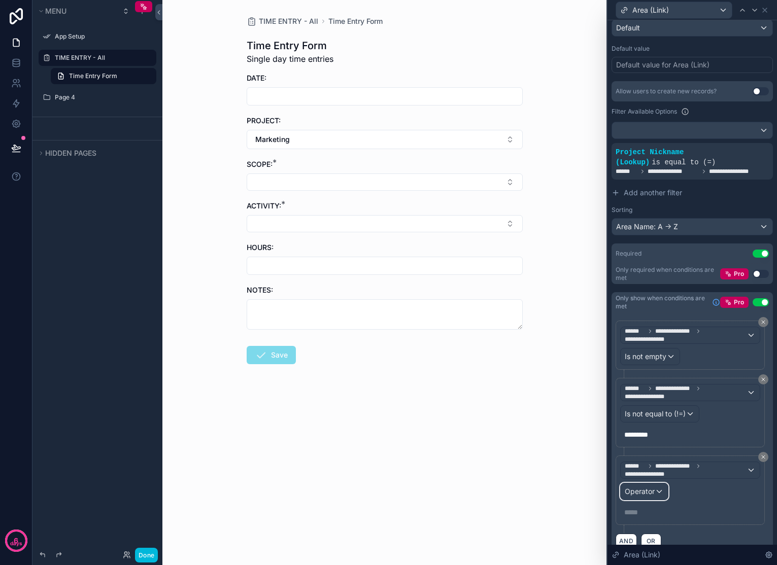
click at [633, 496] on span "Operator" at bounding box center [640, 491] width 30 height 9
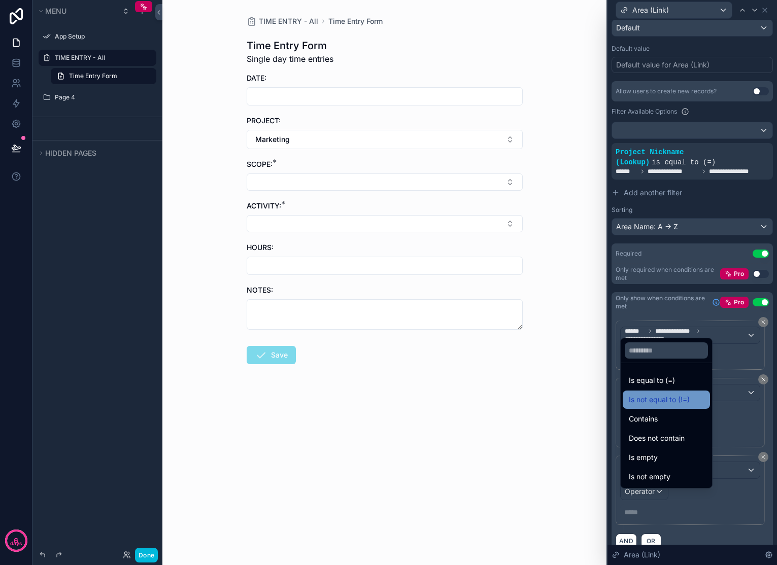
click at [673, 401] on span "Is not equal to (!=)" at bounding box center [659, 400] width 61 height 12
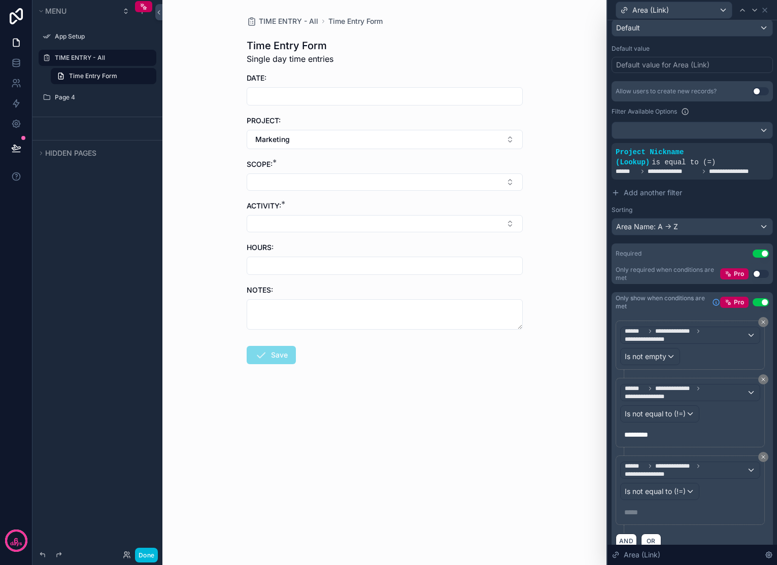
click at [645, 518] on p "***** ﻿" at bounding box center [691, 512] width 134 height 10
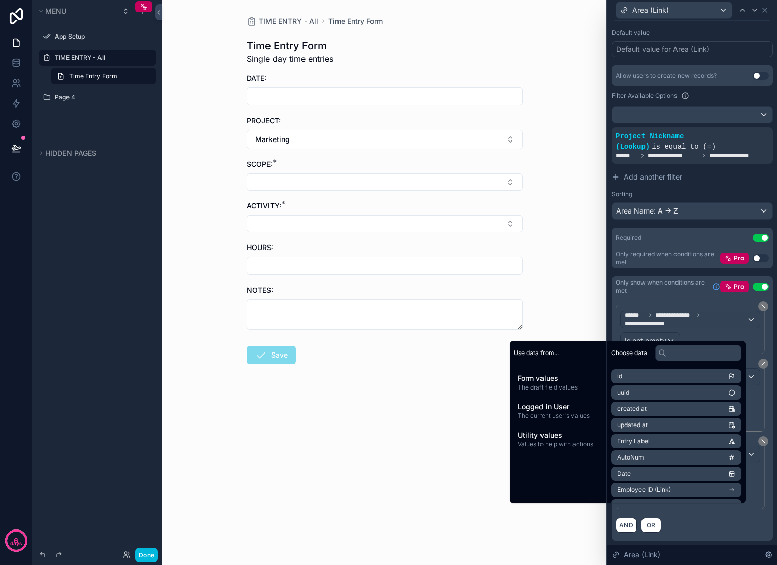
scroll to position [202, 0]
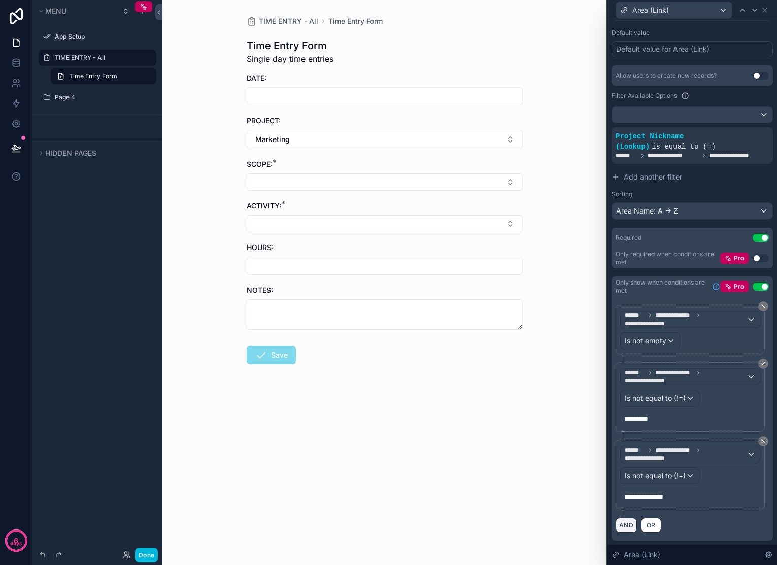
click at [630, 526] on button "AND" at bounding box center [626, 525] width 21 height 15
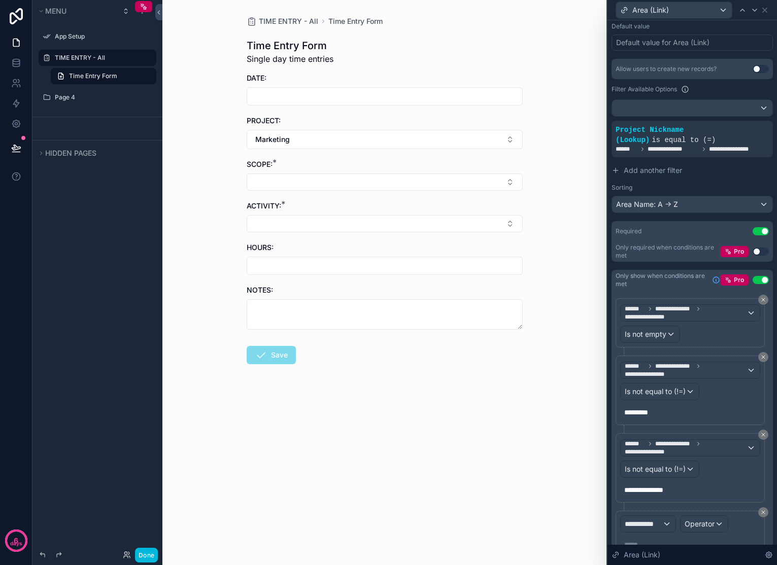
scroll to position [257, 0]
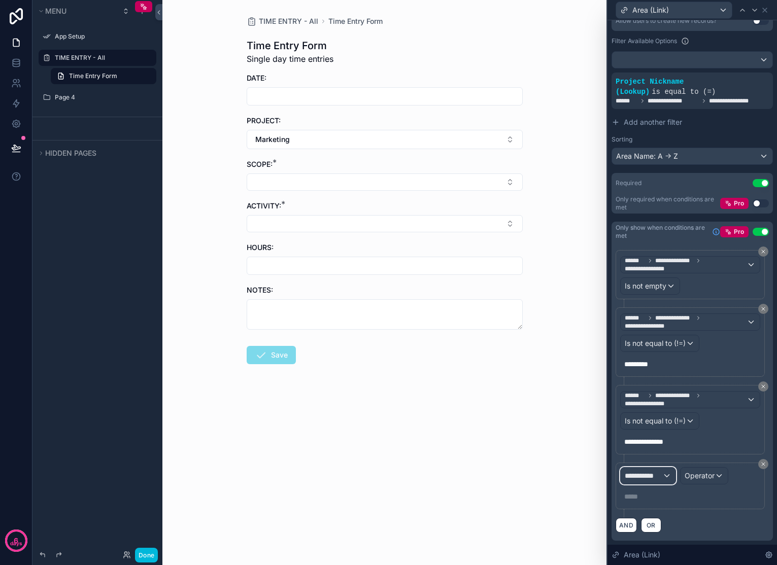
click at [658, 479] on span "**********" at bounding box center [644, 476] width 38 height 10
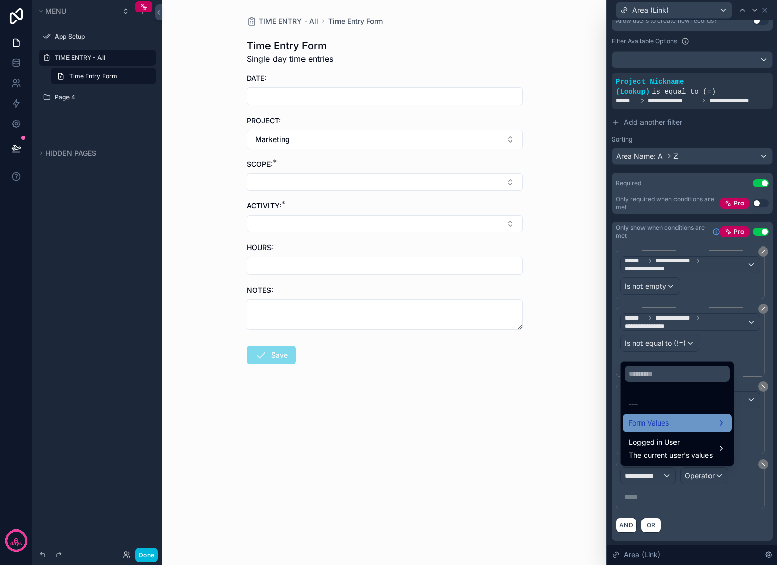
click at [658, 427] on span "Form Values" at bounding box center [649, 423] width 40 height 12
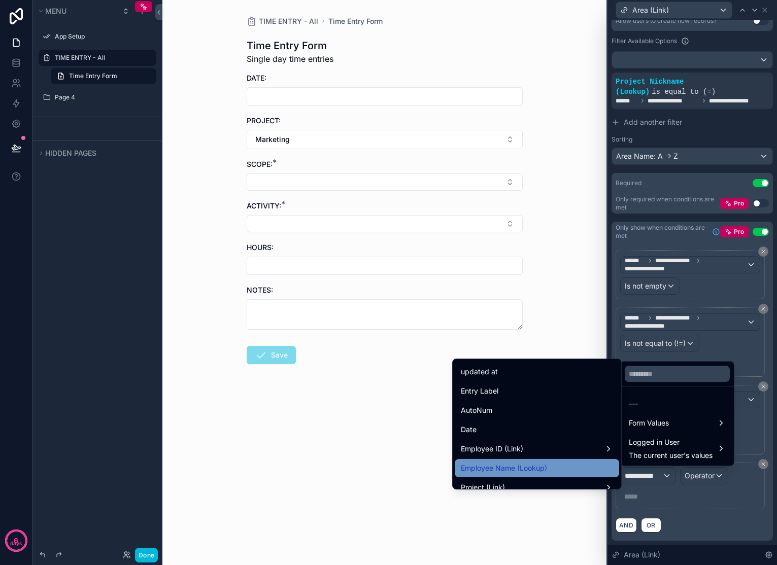
scroll to position [70, 0]
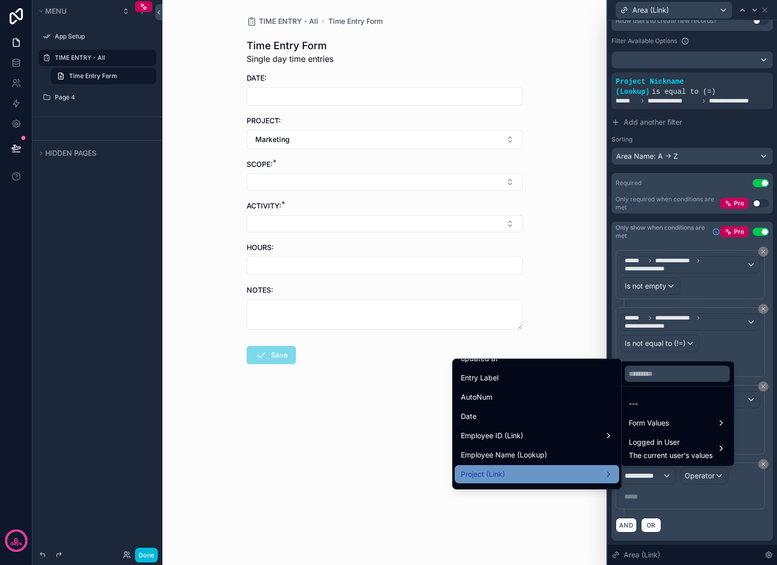
click at [590, 474] on div "Project (Link)" at bounding box center [537, 474] width 152 height 12
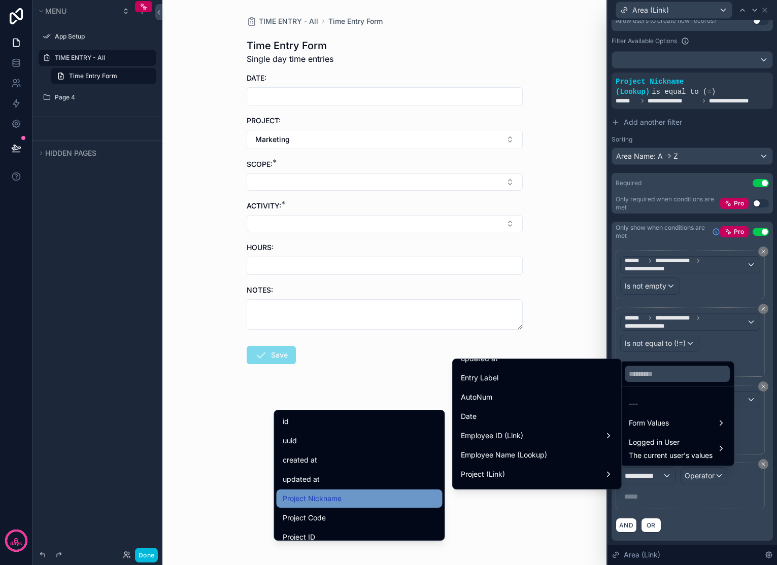
click at [328, 497] on span "Project Nickname" at bounding box center [312, 499] width 59 height 12
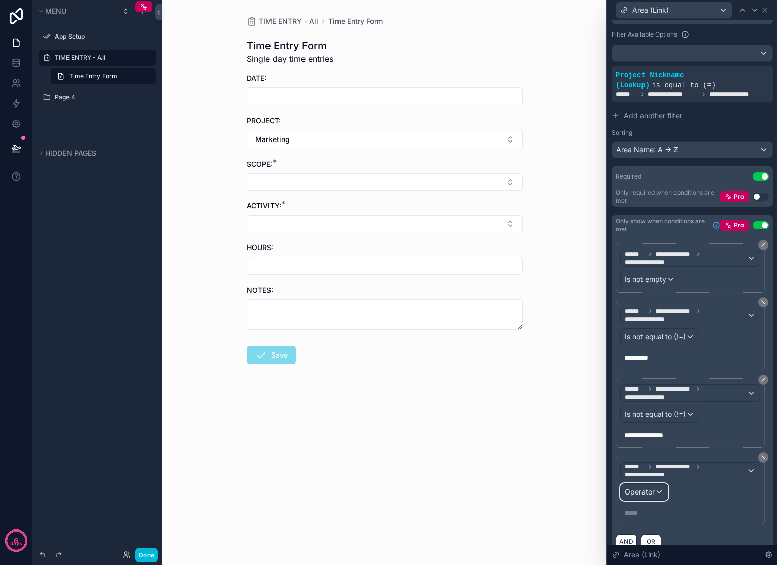
click at [654, 498] on div "Operator" at bounding box center [644, 492] width 47 height 16
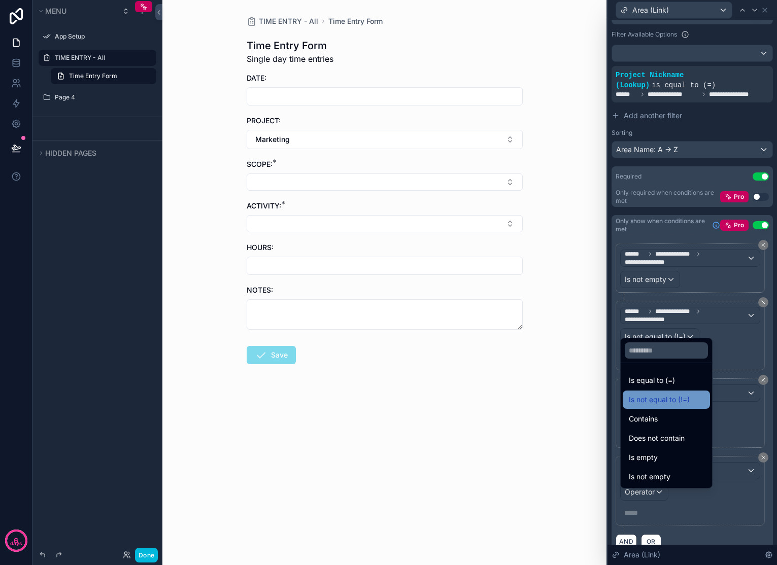
click at [659, 404] on span "Is not equal to (!=)" at bounding box center [659, 400] width 61 height 12
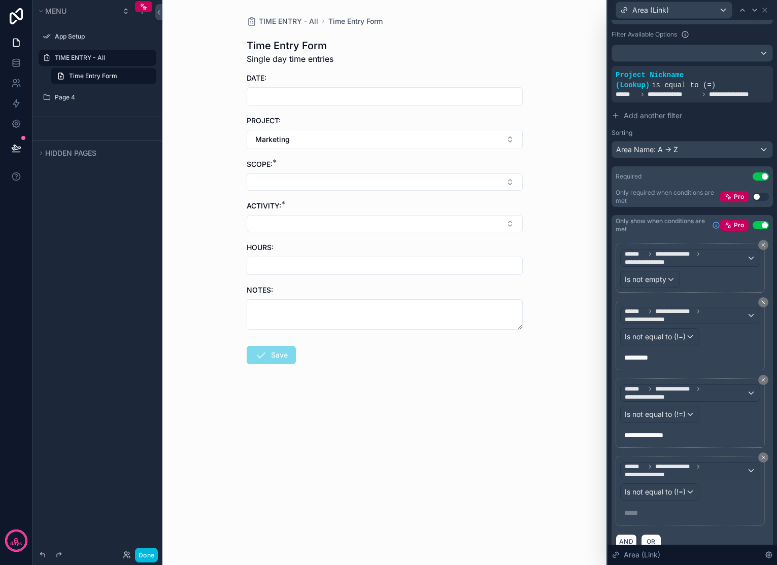
click at [646, 518] on p "***** ﻿" at bounding box center [691, 513] width 134 height 10
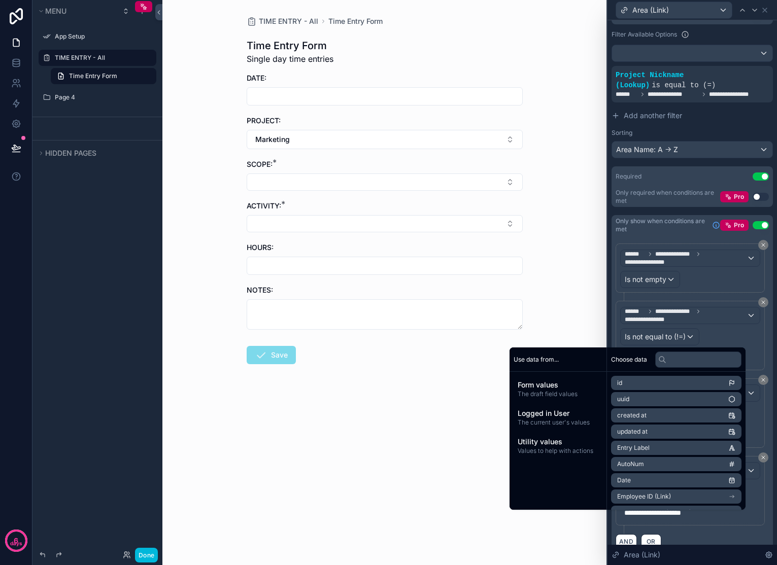
scroll to position [279, 0]
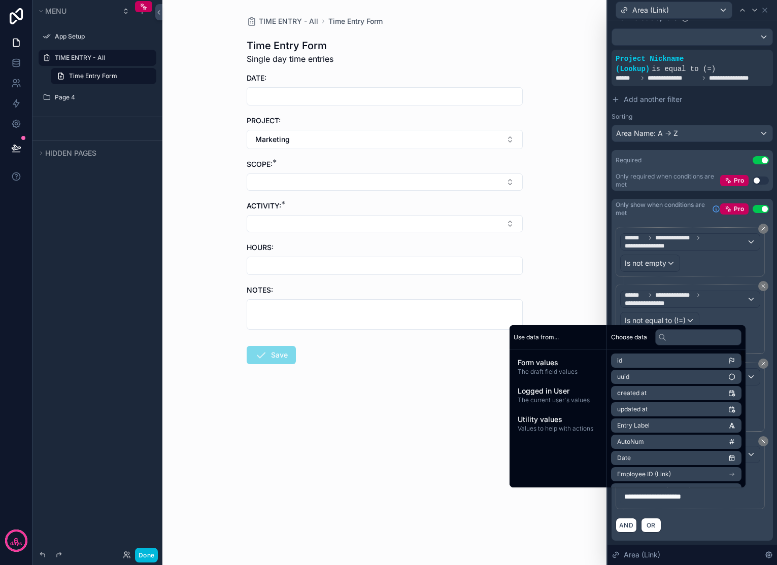
click at [599, 285] on div "TIME ENTRY - All Time Entry Form Time Entry Form Single day time entries DATE: …" at bounding box center [384, 282] width 444 height 565
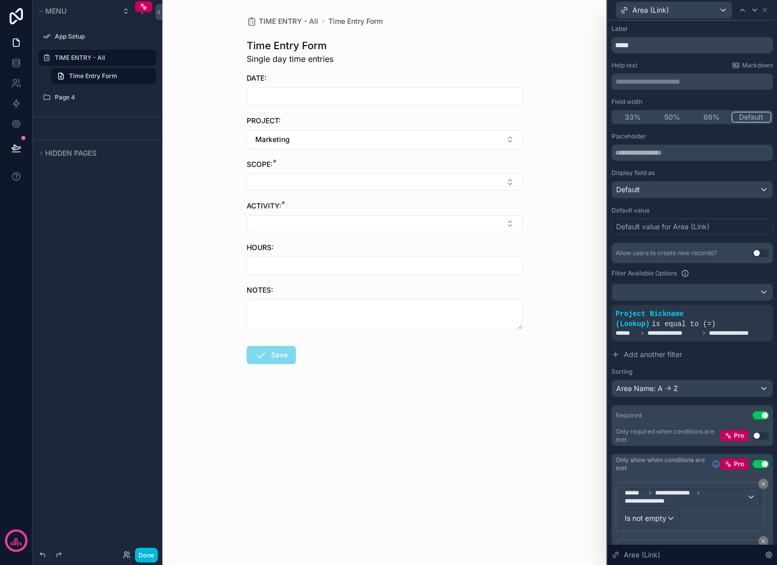
scroll to position [0, 0]
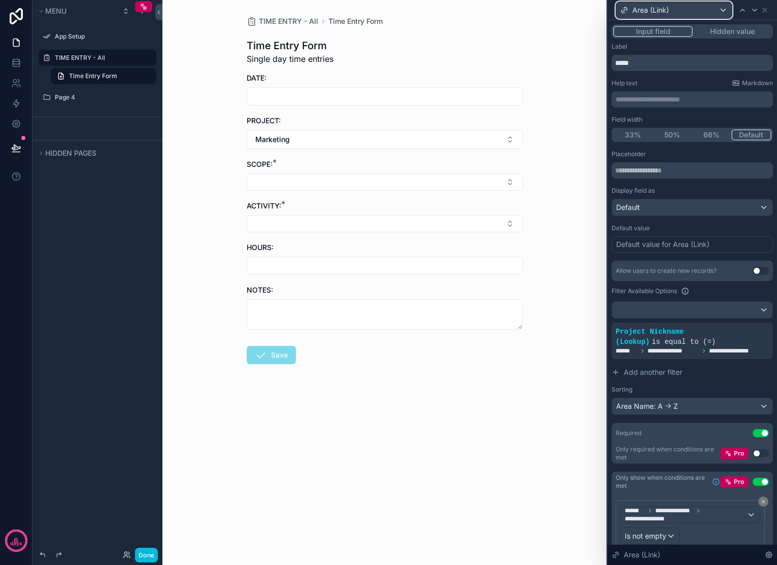
click at [726, 11] on div "Area (Link)" at bounding box center [674, 10] width 116 height 16
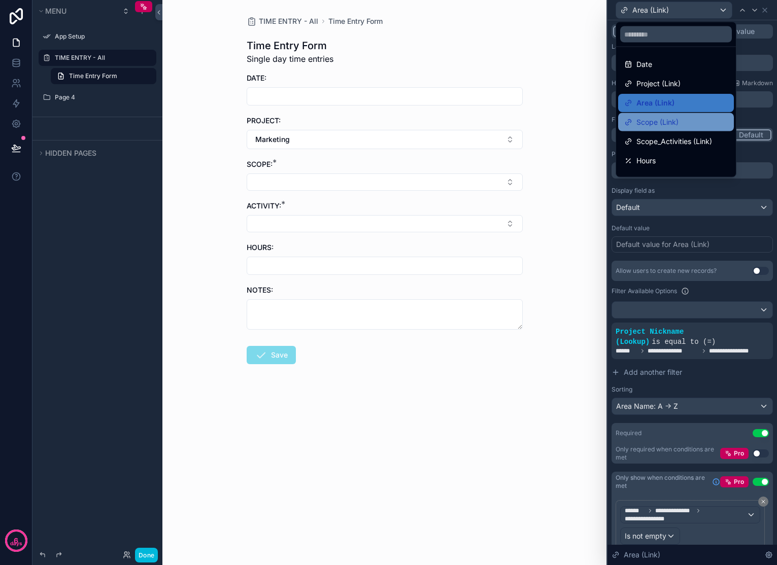
click at [652, 119] on span "Scope (Link)" at bounding box center [657, 122] width 42 height 12
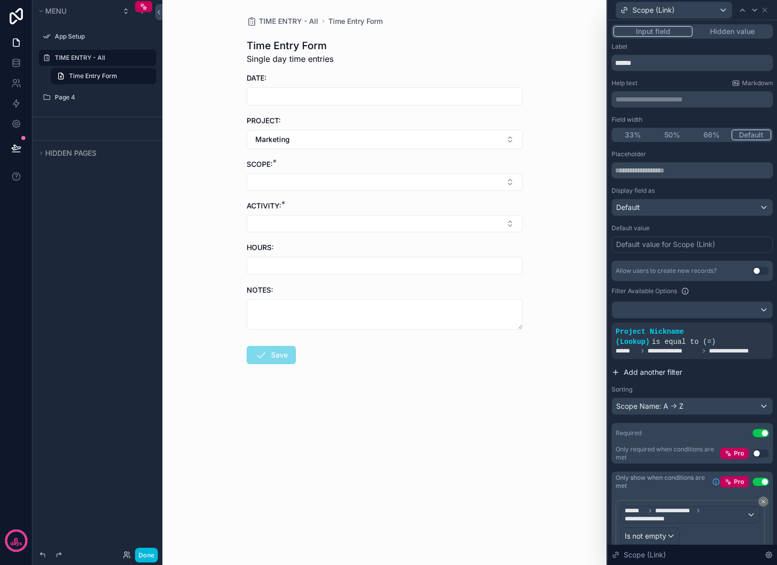
scroll to position [48, 0]
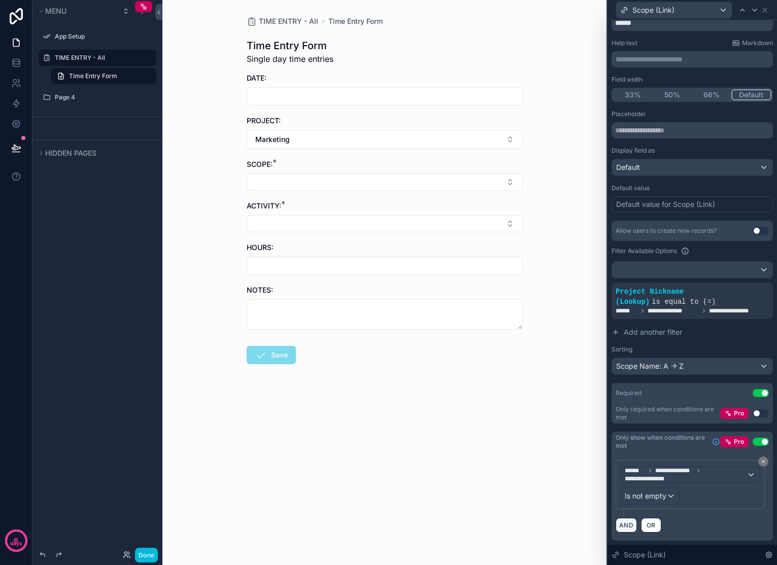
click at [618, 523] on button "AND" at bounding box center [626, 525] width 21 height 15
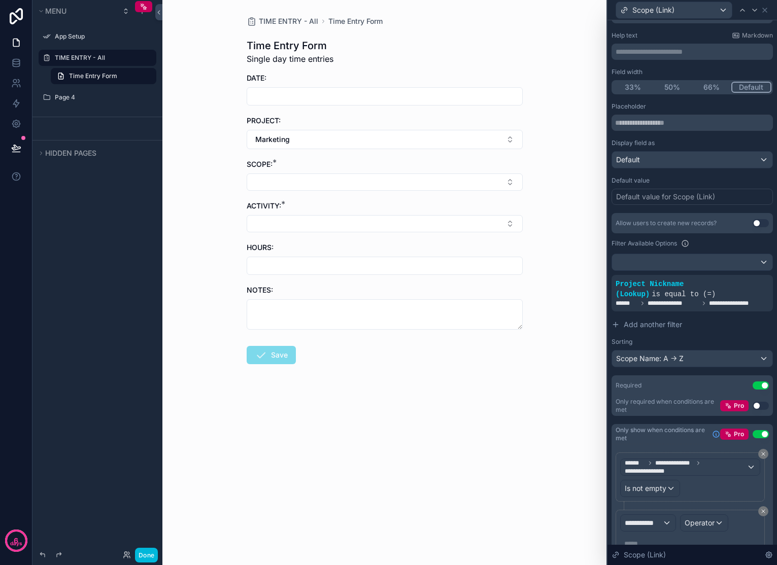
scroll to position [103, 0]
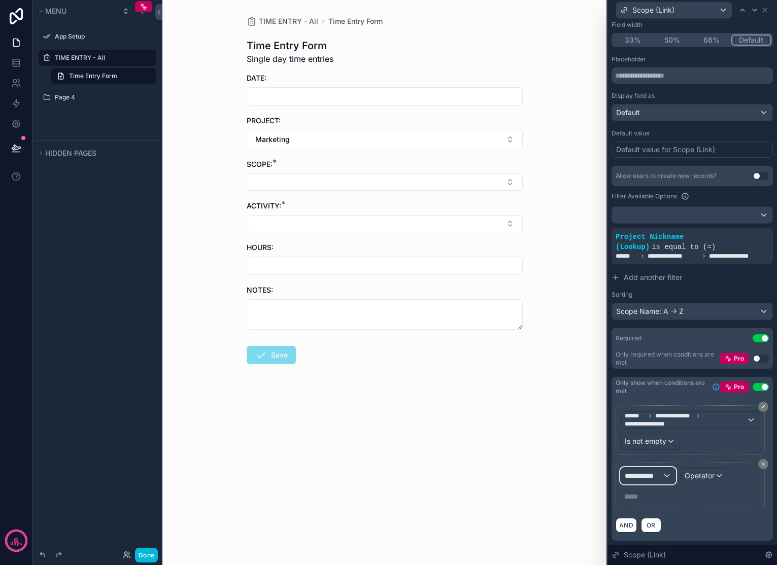
click at [662, 475] on div "**********" at bounding box center [648, 476] width 55 height 16
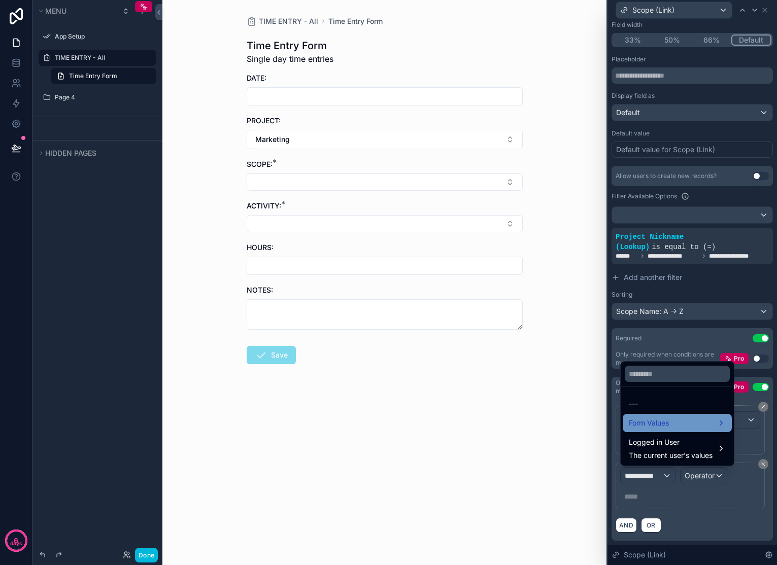
click at [674, 427] on div "Form Values" at bounding box center [677, 423] width 97 height 12
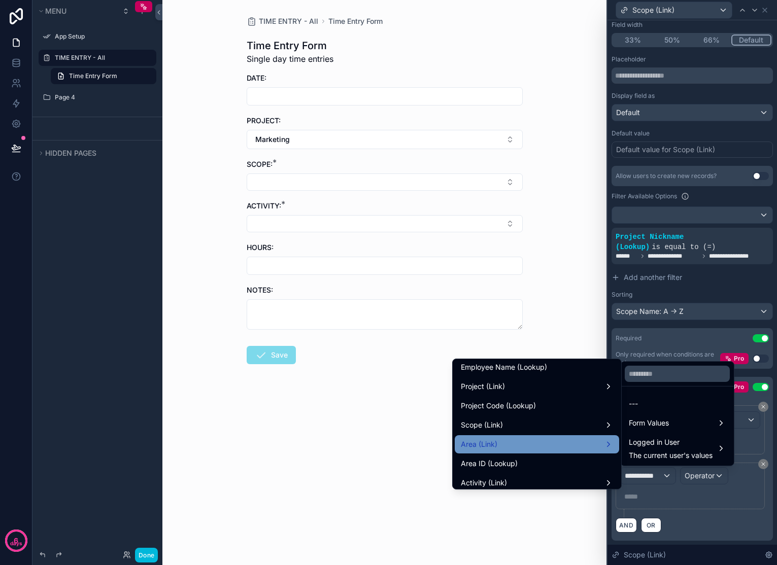
scroll to position [125, 0]
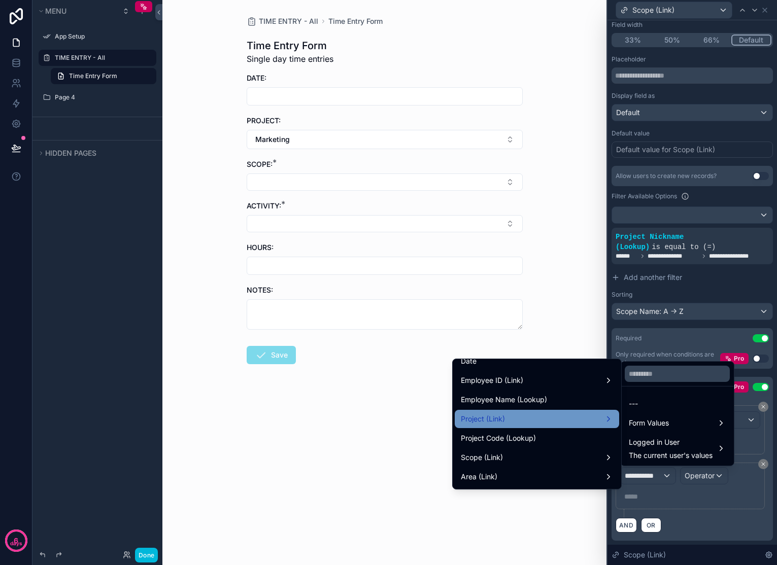
click at [582, 417] on div "Project (Link)" at bounding box center [537, 419] width 152 height 12
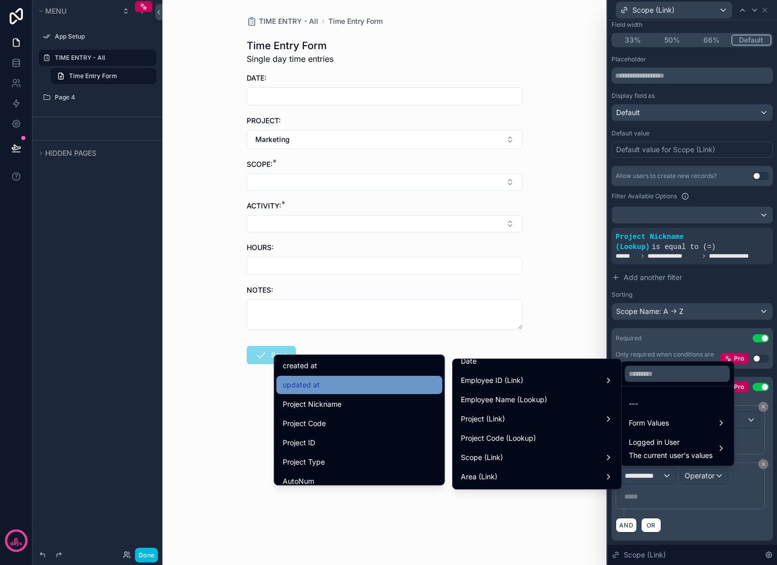
scroll to position [53, 0]
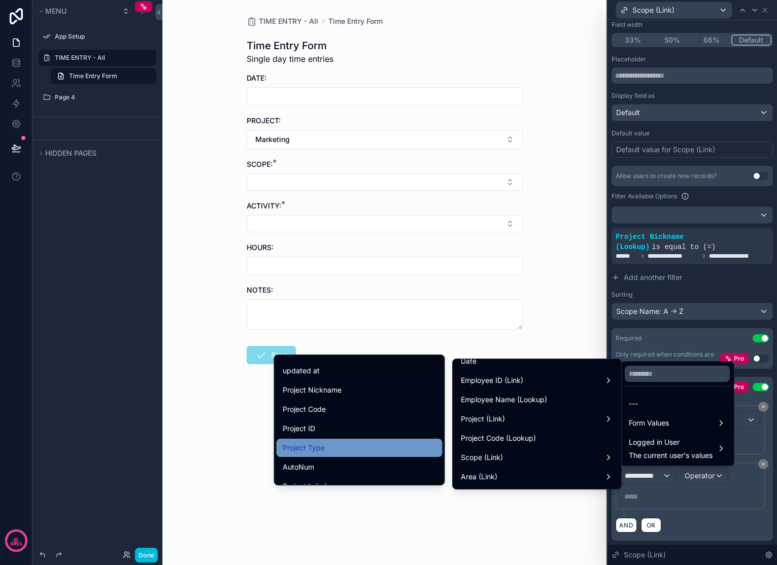
click at [338, 447] on div "Project Type" at bounding box center [360, 448] width 154 height 12
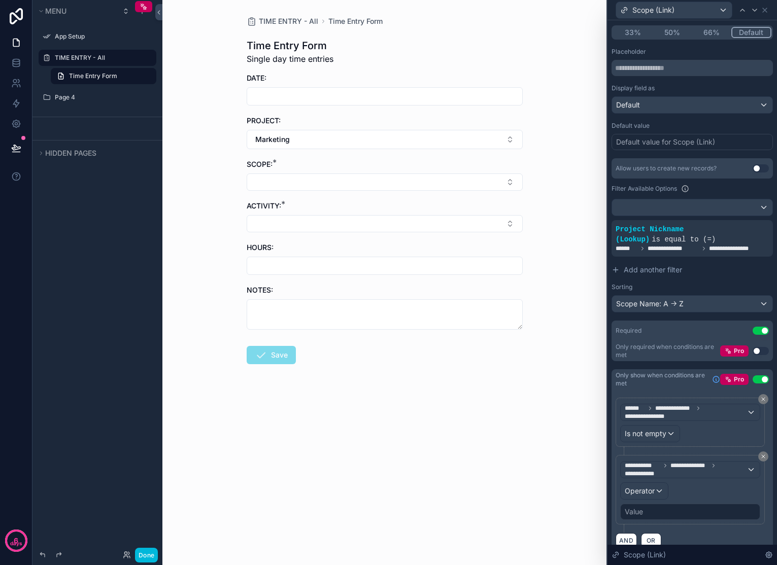
scroll to position [125, 0]
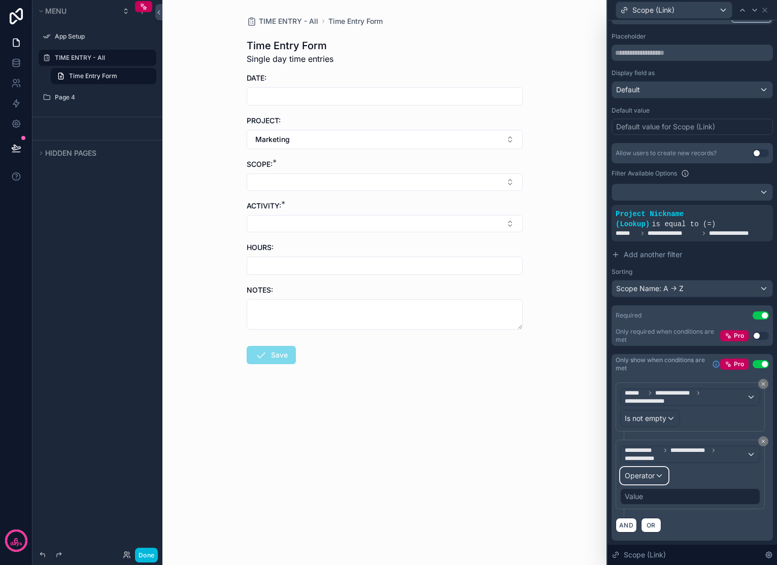
click at [635, 480] on span "Operator" at bounding box center [640, 475] width 30 height 9
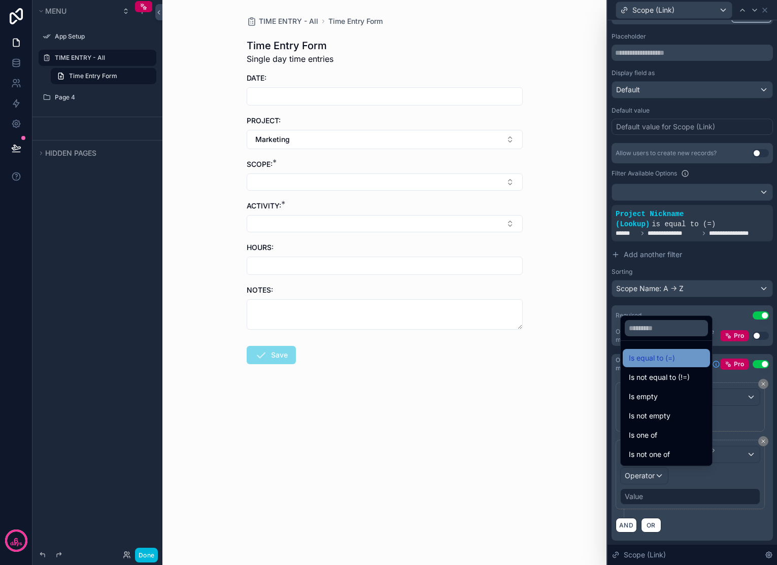
click at [668, 364] on div "Is equal to (=)" at bounding box center [666, 358] width 87 height 18
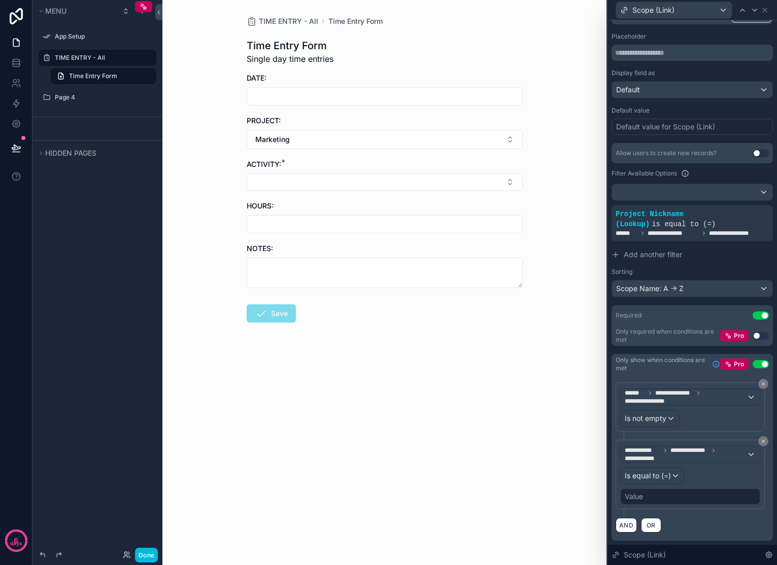
click at [666, 500] on div "Value" at bounding box center [690, 497] width 140 height 16
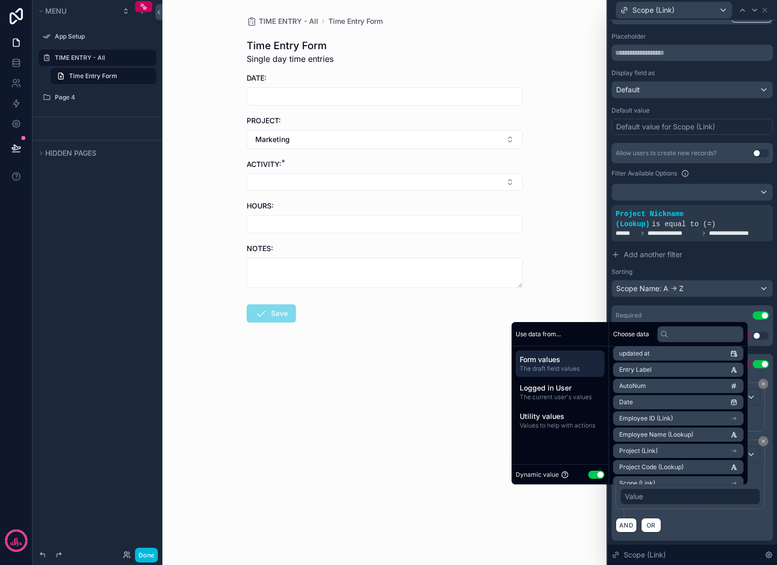
scroll to position [59, 0]
click at [693, 445] on li "Project (Link)" at bounding box center [678, 444] width 130 height 14
click at [590, 474] on button "Use setting" at bounding box center [596, 475] width 16 height 8
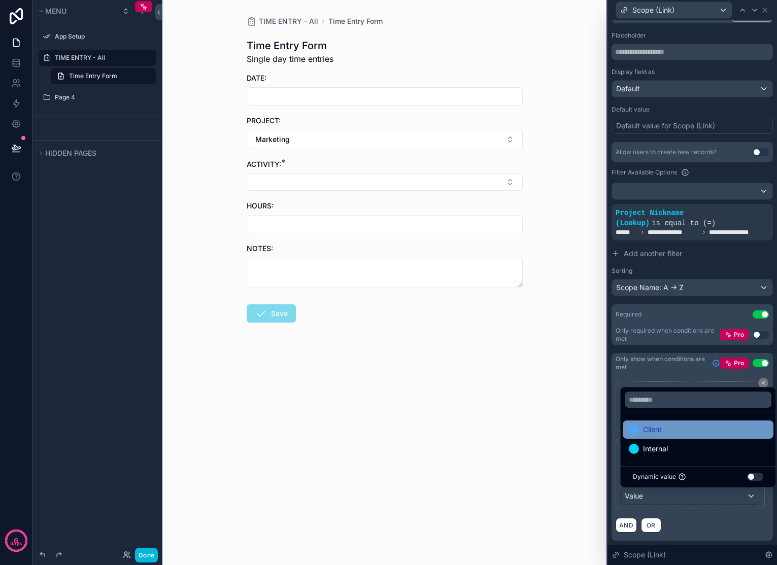
click at [673, 431] on div "Client" at bounding box center [698, 430] width 139 height 12
click at [536, 147] on div "TIME ENTRY - All Time Entry Form Time Entry Form Single day time entries DATE: …" at bounding box center [384, 282] width 444 height 565
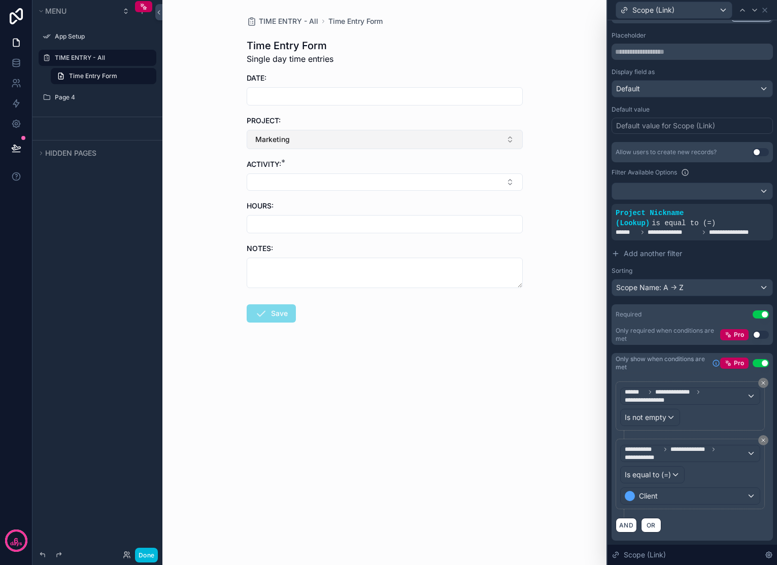
click at [508, 143] on button "Marketing" at bounding box center [385, 139] width 276 height 19
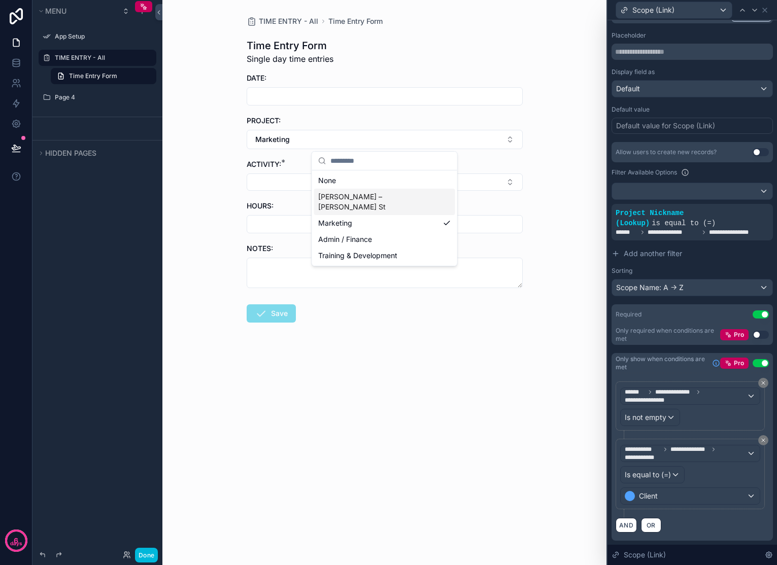
click at [418, 193] on div "[PERSON_NAME] – [PERSON_NAME] St" at bounding box center [384, 202] width 141 height 26
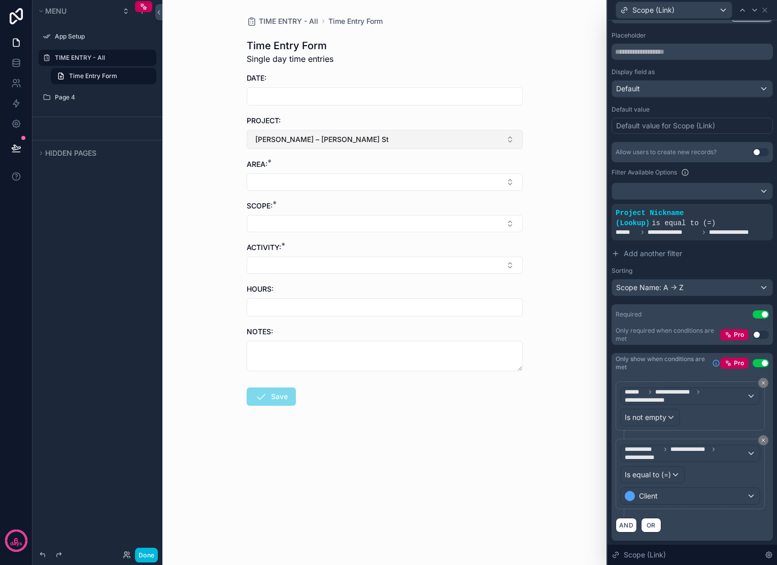
click at [459, 141] on button "[PERSON_NAME] – [PERSON_NAME] St" at bounding box center [385, 139] width 276 height 19
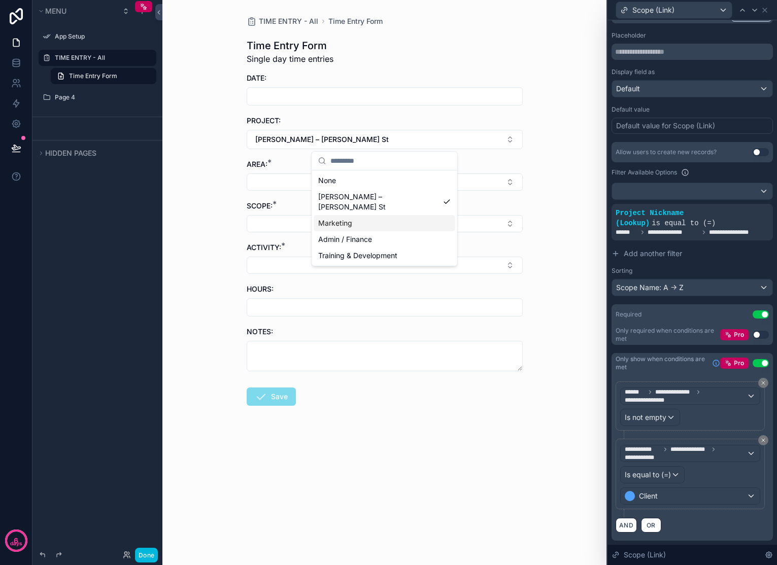
click at [371, 215] on div "Marketing" at bounding box center [384, 223] width 141 height 16
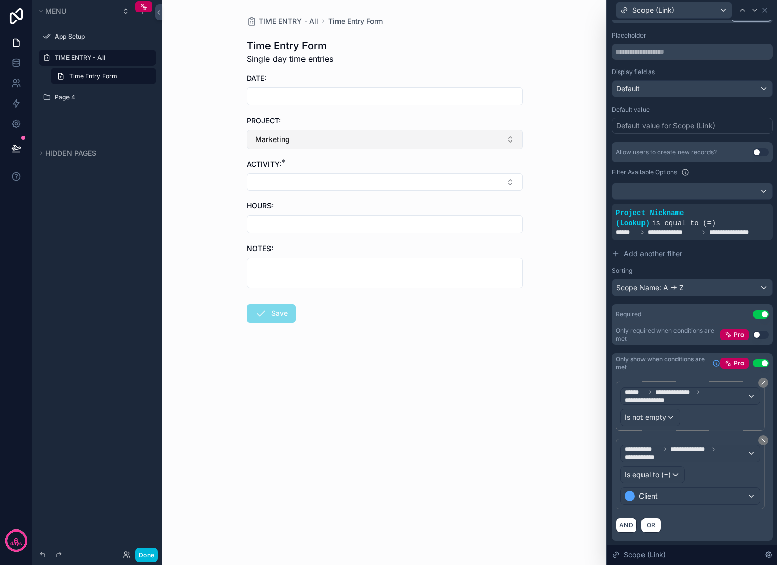
click at [373, 142] on button "Marketing" at bounding box center [385, 139] width 276 height 19
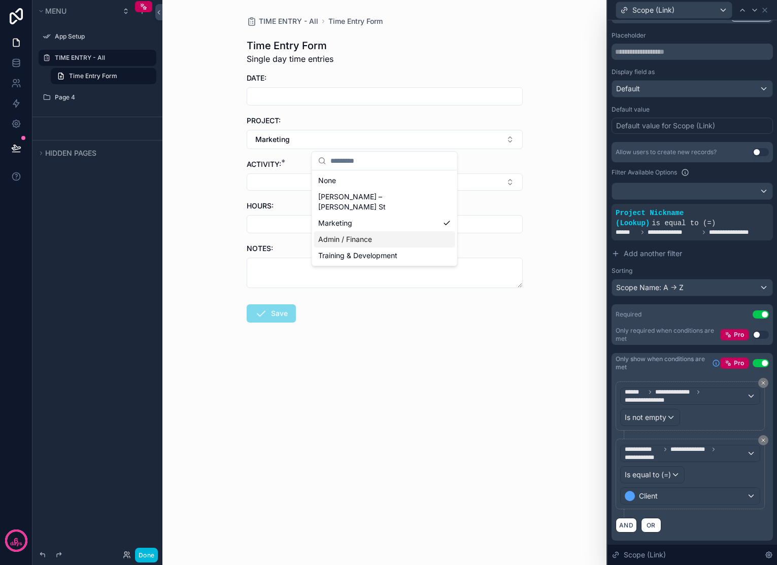
click at [362, 234] on span "Admin / Finance" at bounding box center [345, 239] width 54 height 10
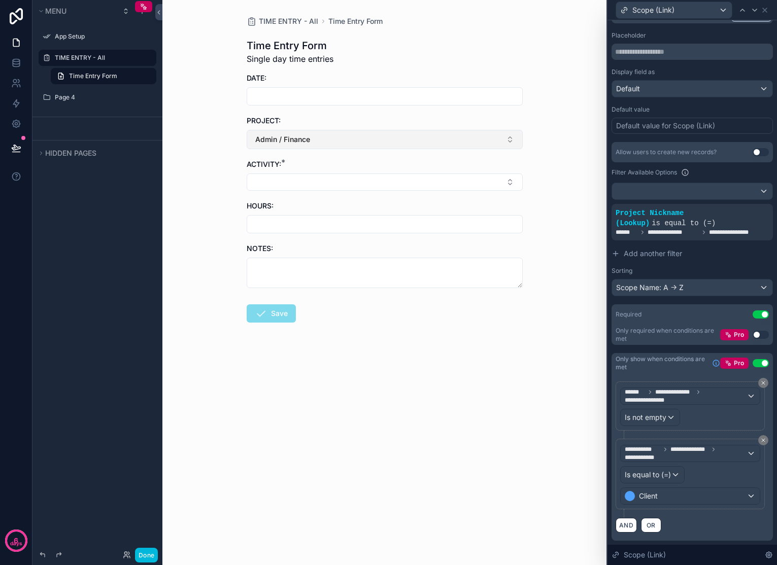
click at [366, 145] on button "Admin / Finance" at bounding box center [385, 139] width 276 height 19
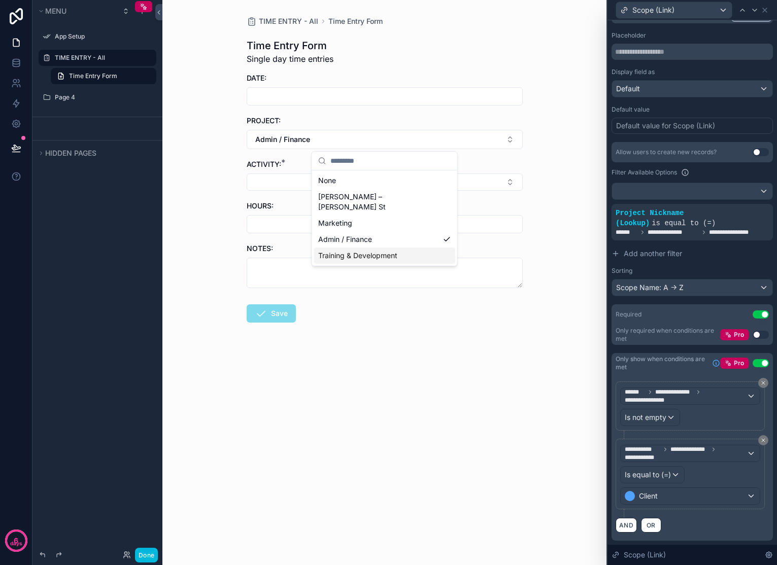
click at [353, 251] on span "Training & Development" at bounding box center [357, 256] width 79 height 10
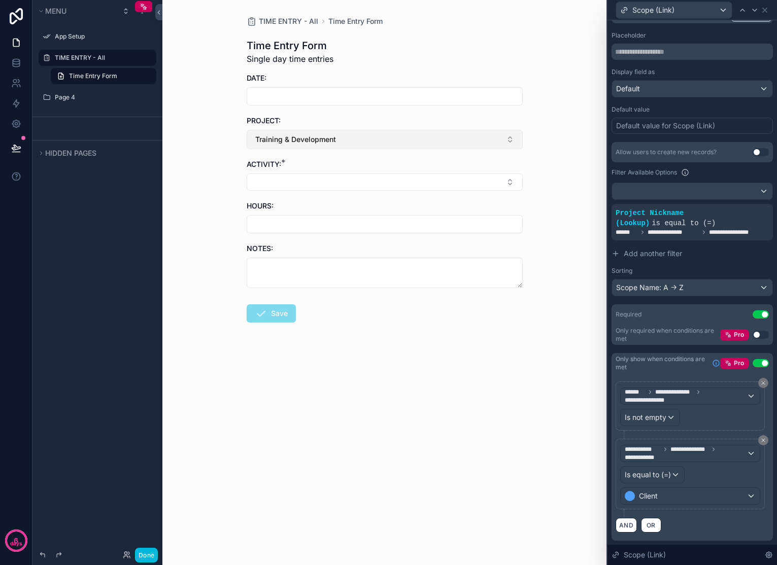
click at [363, 142] on button "Training & Development" at bounding box center [385, 139] width 276 height 19
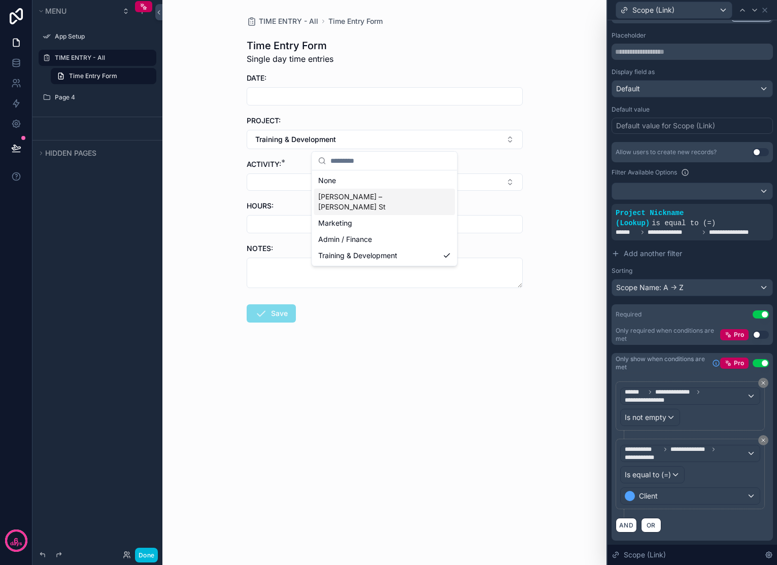
click at [353, 197] on span "[PERSON_NAME] – [PERSON_NAME] St" at bounding box center [378, 202] width 121 height 20
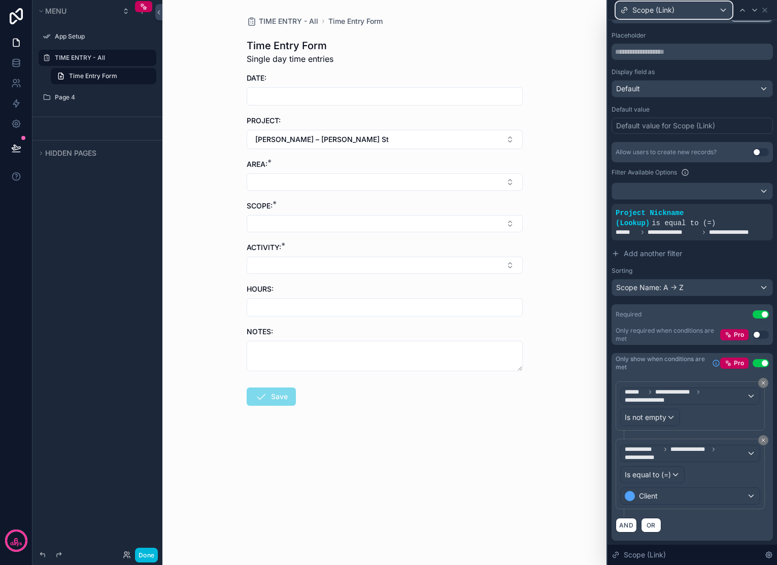
click at [720, 10] on div "Scope (Link)" at bounding box center [674, 10] width 116 height 16
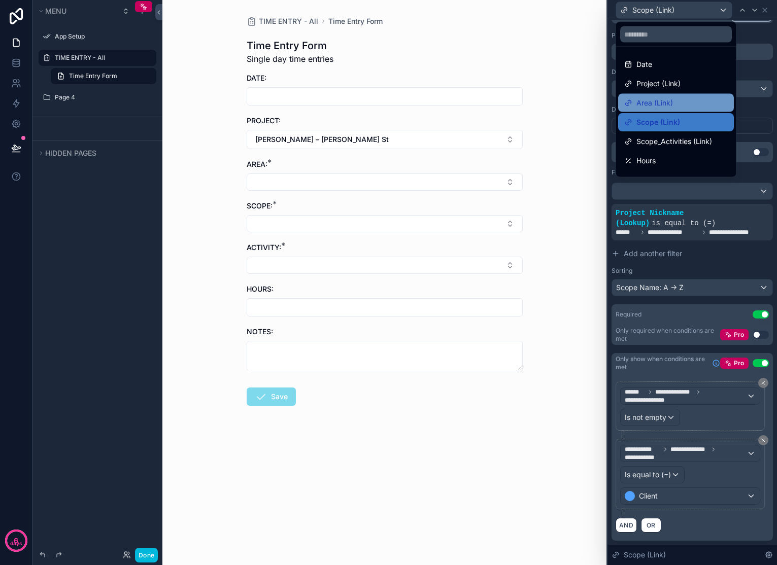
click at [631, 101] on icon at bounding box center [629, 101] width 3 height 3
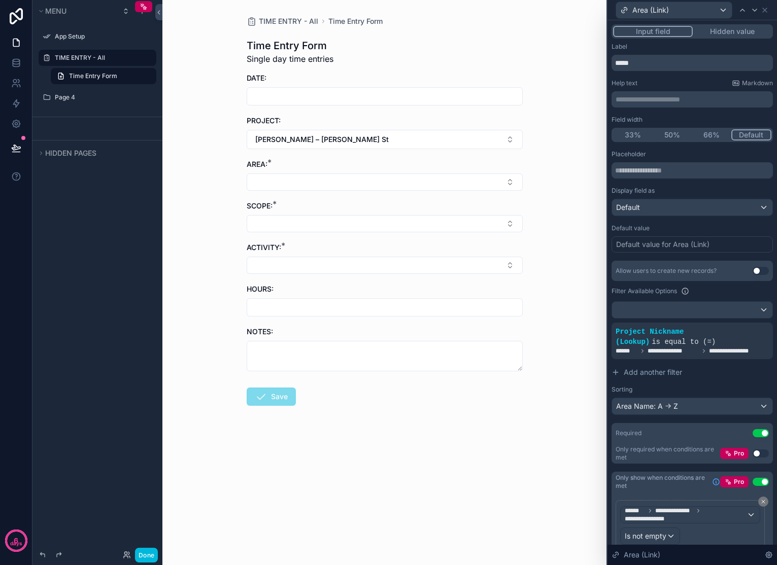
scroll to position [279, 0]
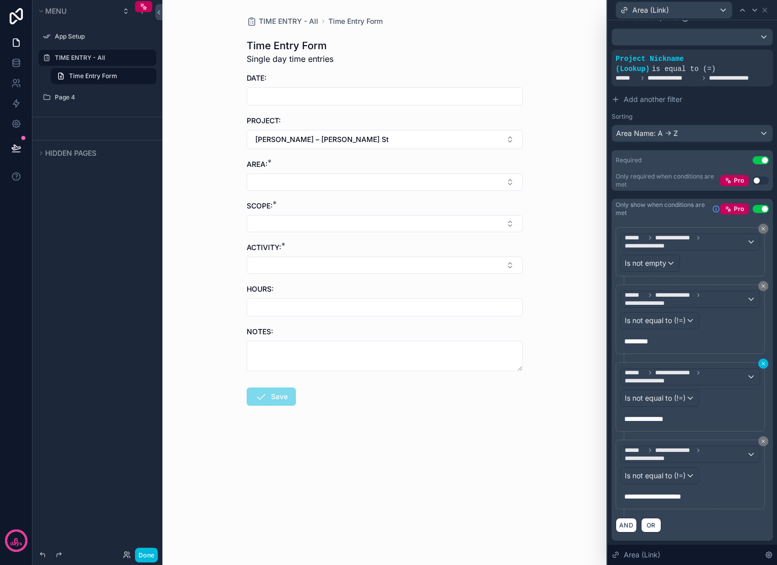
click at [760, 444] on icon at bounding box center [763, 441] width 6 height 6
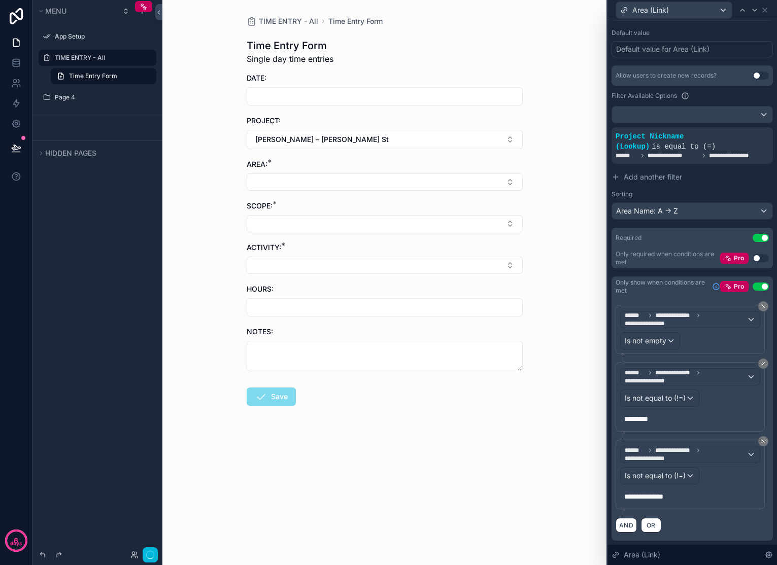
scroll to position [202, 0]
click at [762, 442] on icon at bounding box center [763, 441] width 3 height 3
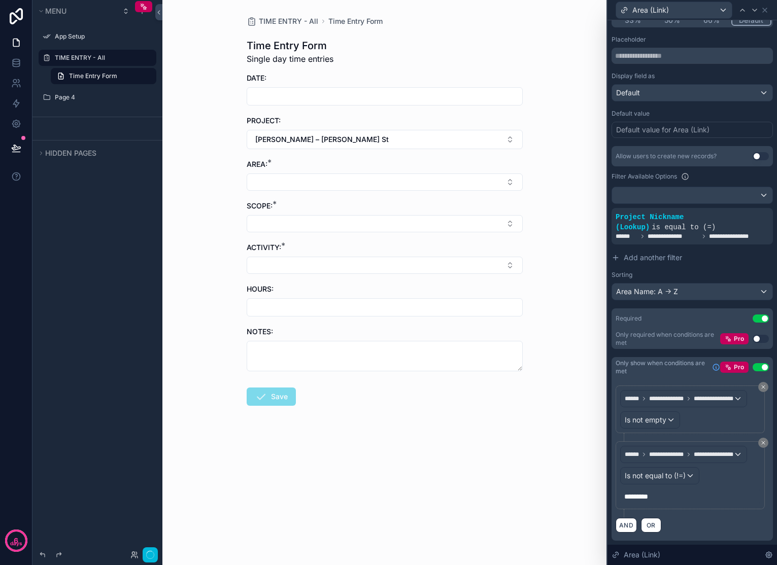
scroll to position [125, 0]
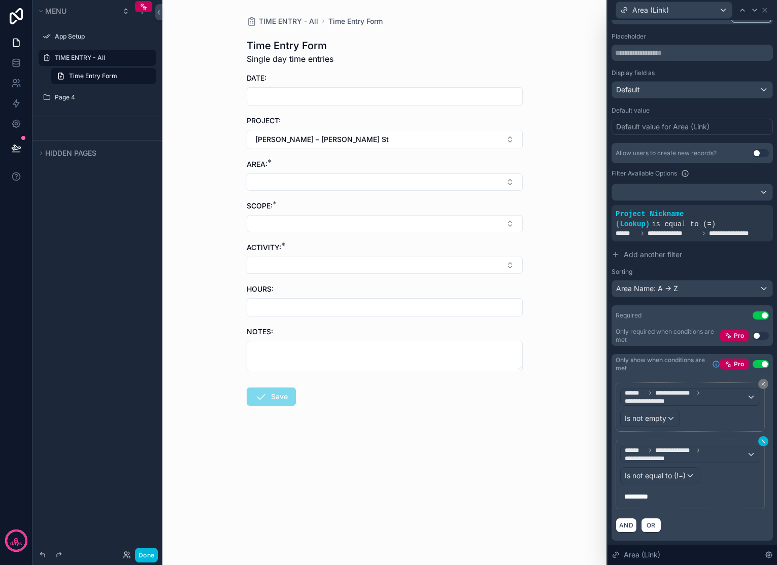
click at [760, 441] on icon at bounding box center [763, 441] width 6 height 6
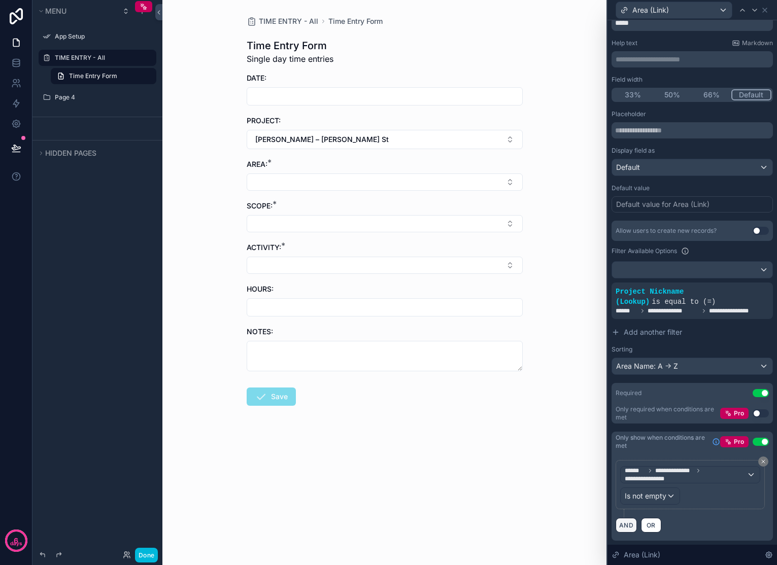
click at [633, 528] on button "AND" at bounding box center [626, 525] width 21 height 15
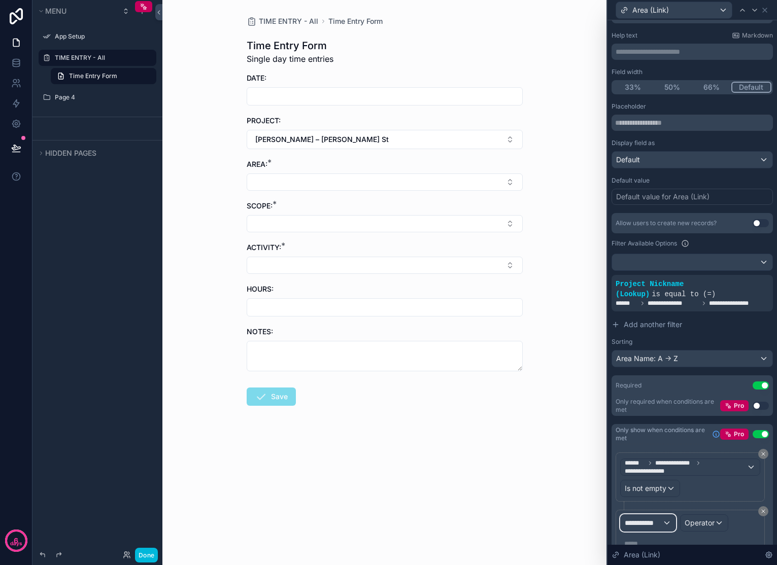
click at [662, 528] on span "**********" at bounding box center [644, 523] width 38 height 10
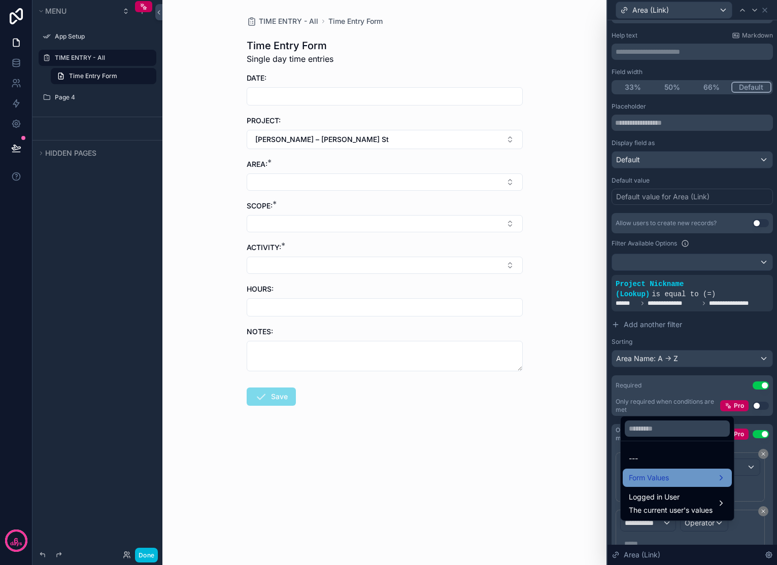
click at [682, 480] on div "Form Values" at bounding box center [677, 478] width 97 height 12
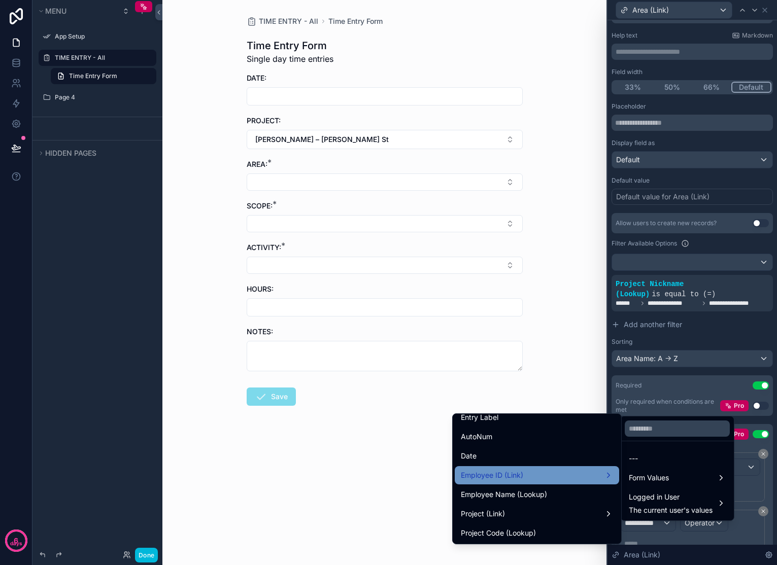
scroll to position [109, 0]
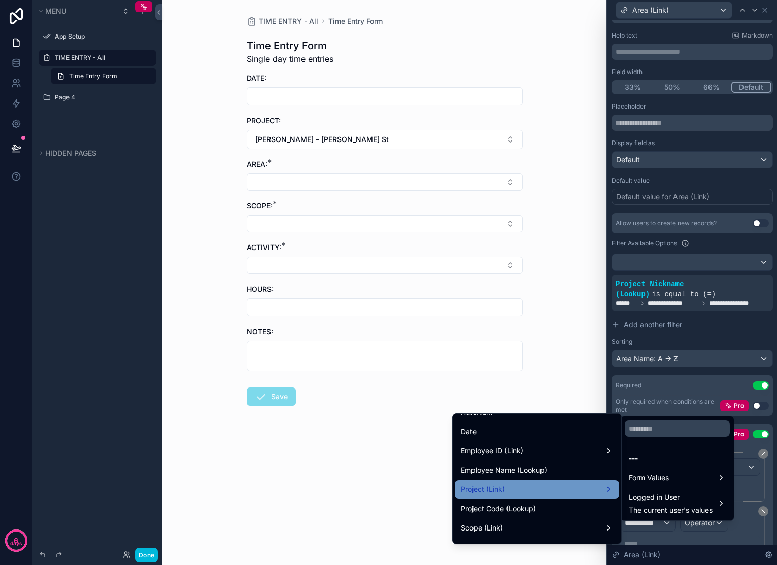
click at [580, 487] on div "Project (Link)" at bounding box center [537, 490] width 152 height 12
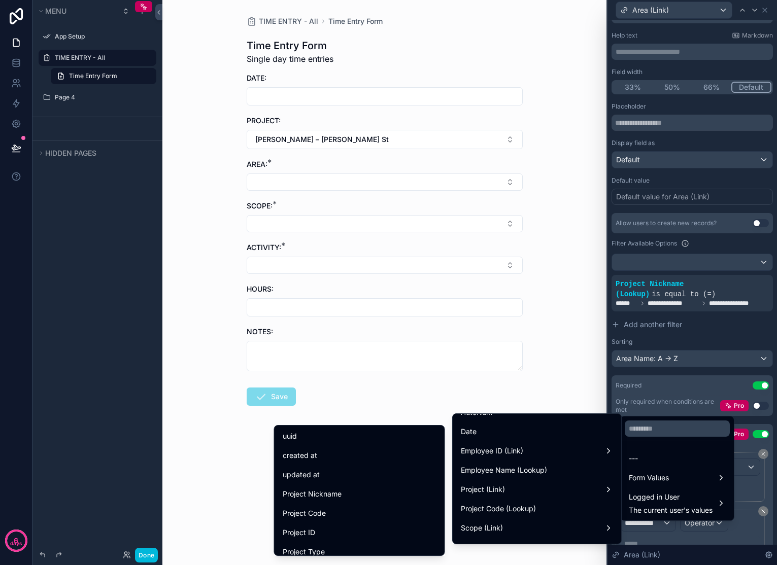
scroll to position [33, 0]
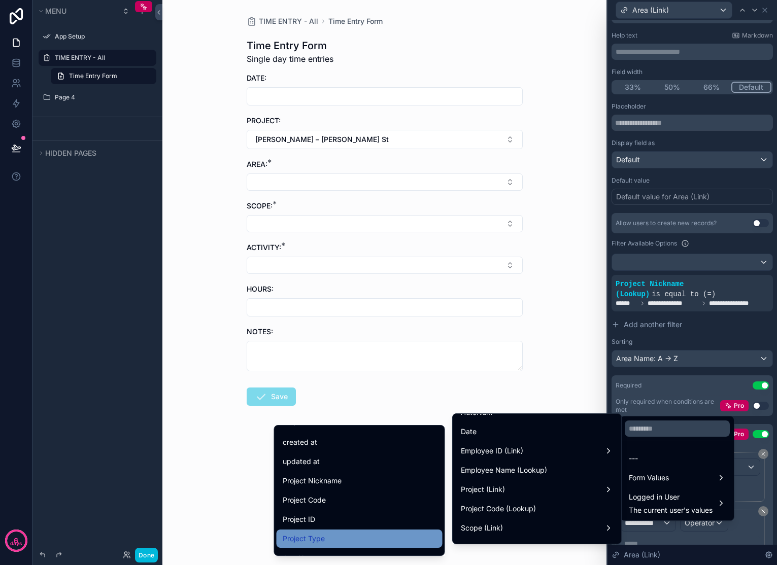
click at [343, 538] on div "Project Type" at bounding box center [360, 539] width 154 height 12
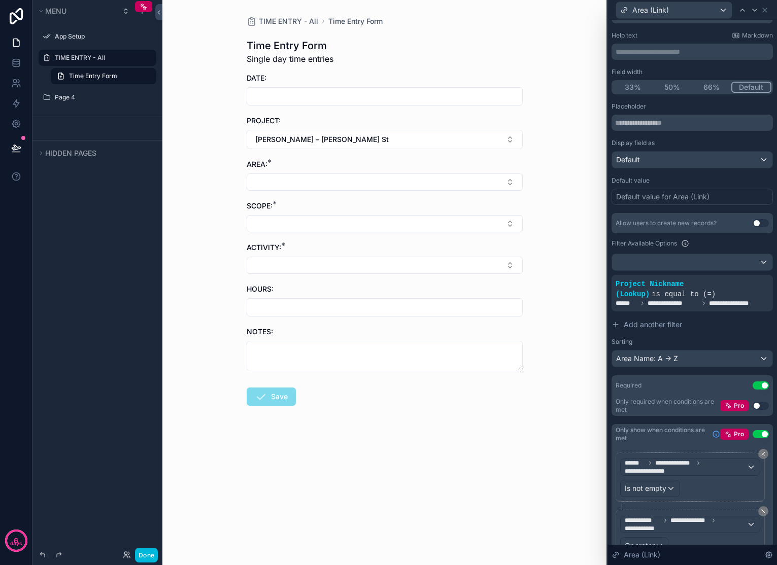
scroll to position [125, 0]
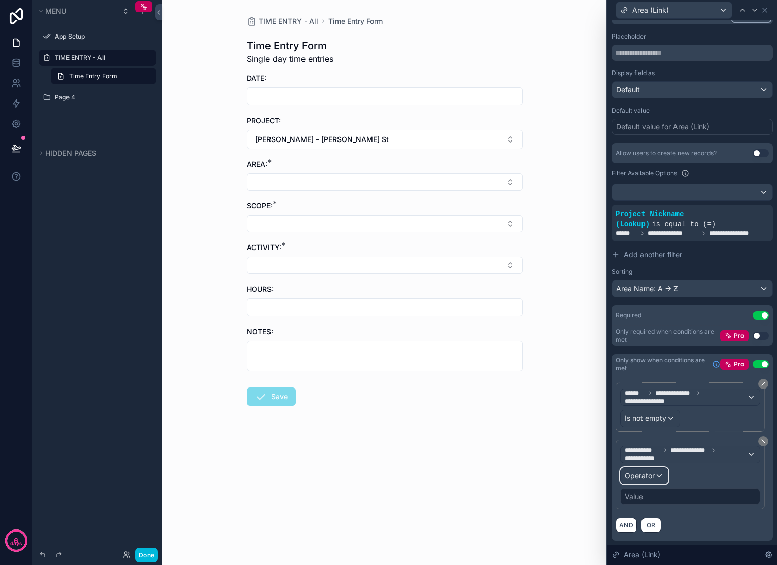
click at [656, 472] on div "Operator" at bounding box center [644, 476] width 47 height 16
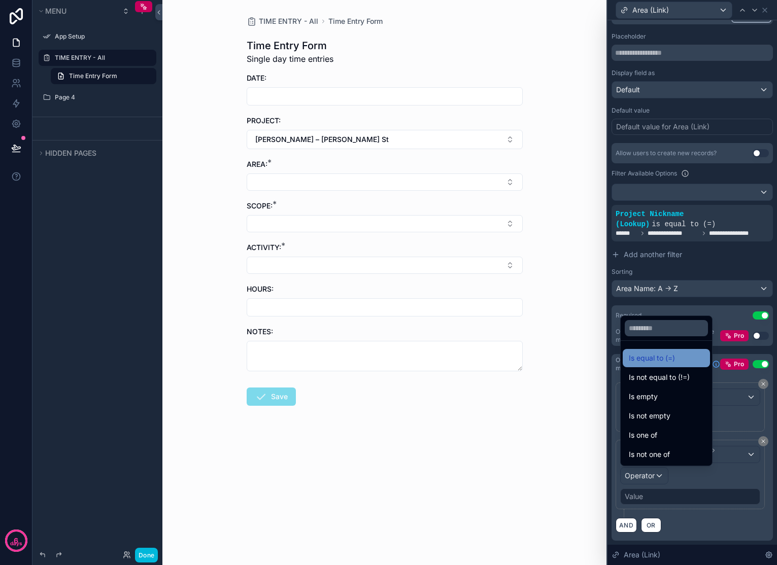
click at [665, 365] on div "Is equal to (=)" at bounding box center [666, 358] width 87 height 18
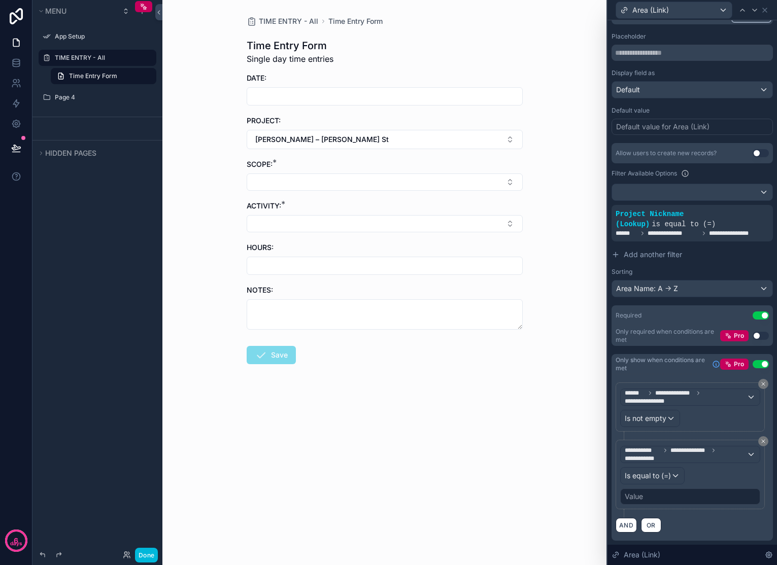
click at [638, 499] on div "Value" at bounding box center [634, 497] width 18 height 10
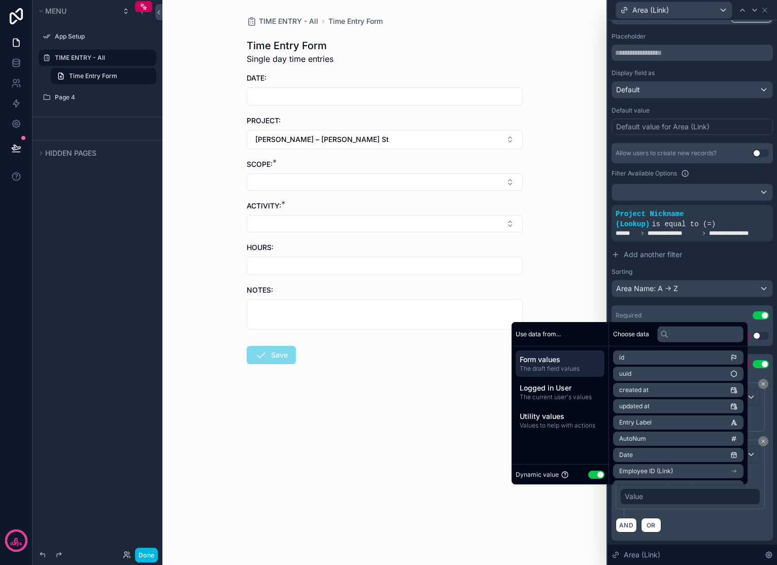
click at [588, 473] on button "Use setting" at bounding box center [596, 475] width 16 height 8
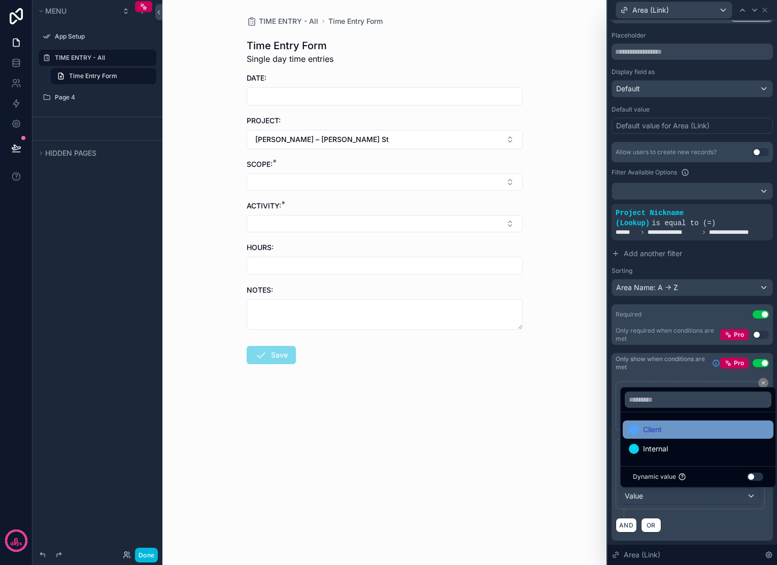
click at [663, 434] on div "Client" at bounding box center [698, 430] width 139 height 12
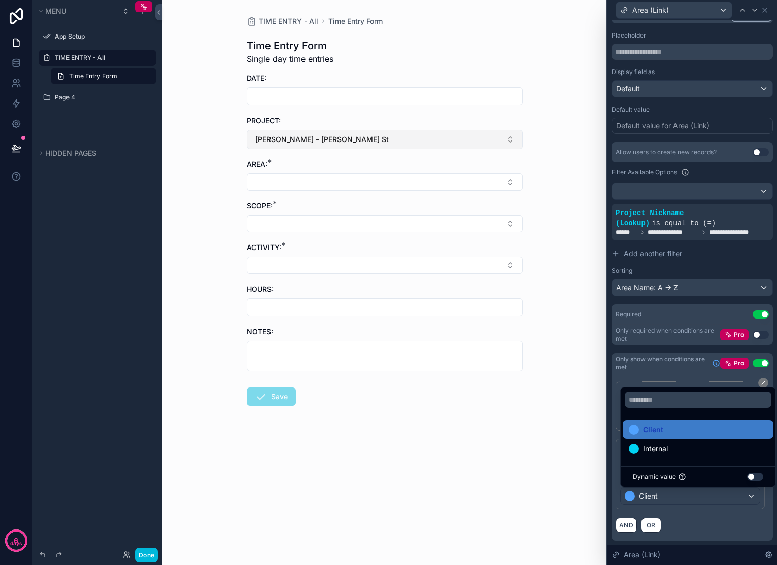
click at [432, 135] on button "[PERSON_NAME] – [PERSON_NAME] St" at bounding box center [385, 139] width 276 height 19
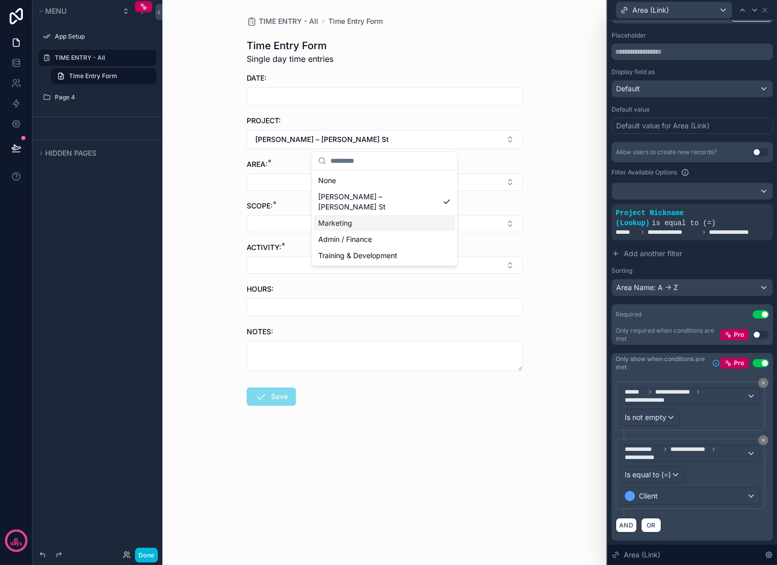
click at [366, 215] on div "Marketing" at bounding box center [384, 223] width 141 height 16
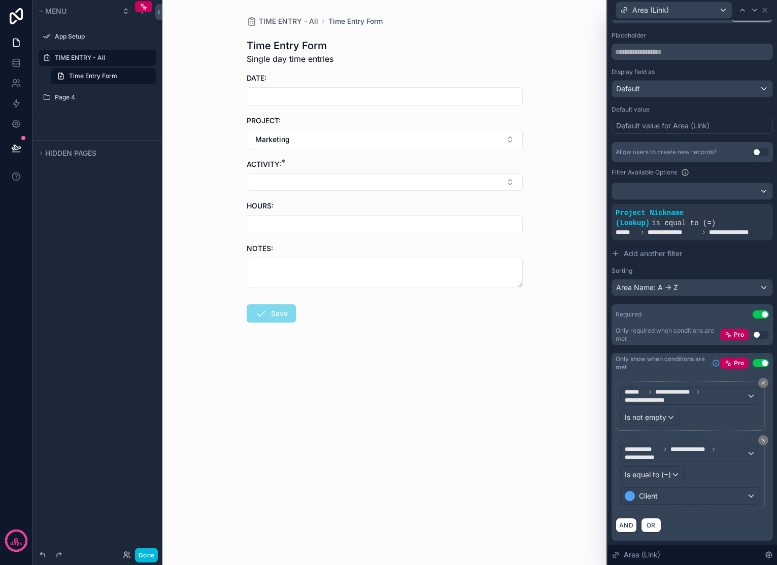
click at [94, 56] on label "TIME ENTRY - All" at bounding box center [102, 58] width 95 height 8
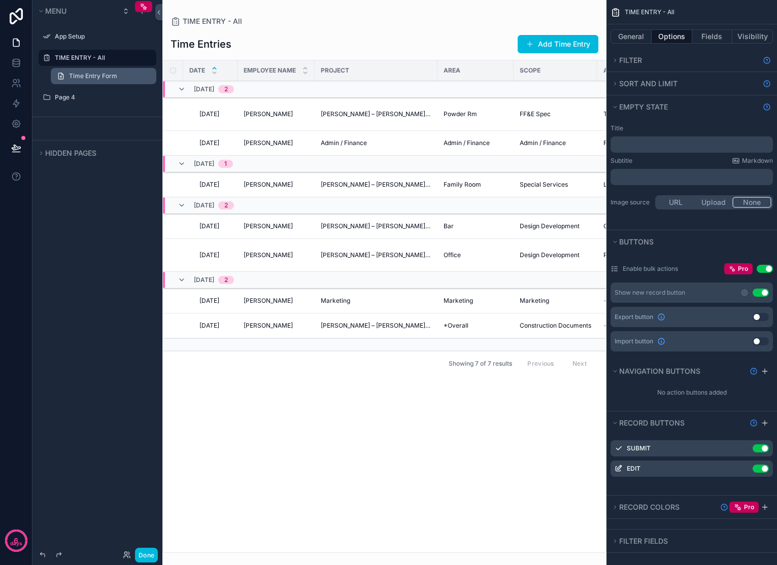
click at [93, 76] on span "Time Entry Form" at bounding box center [93, 76] width 48 height 8
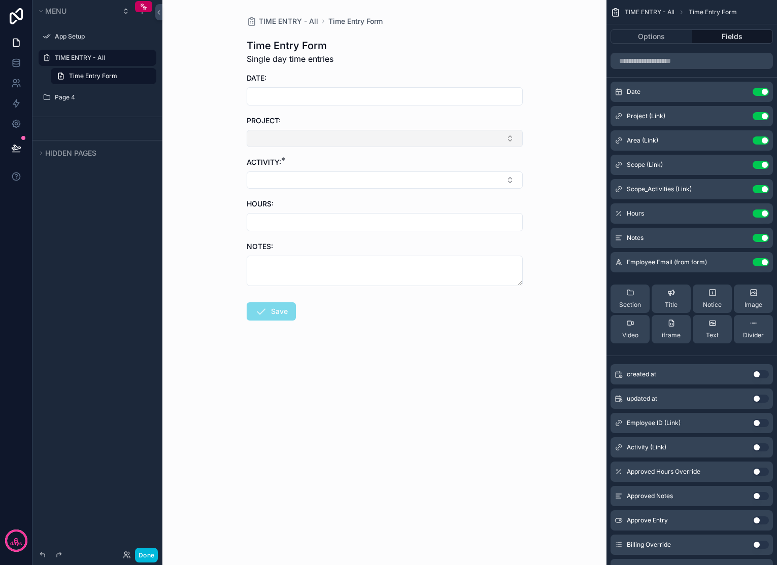
click at [497, 139] on button "Select Button" at bounding box center [385, 138] width 276 height 17
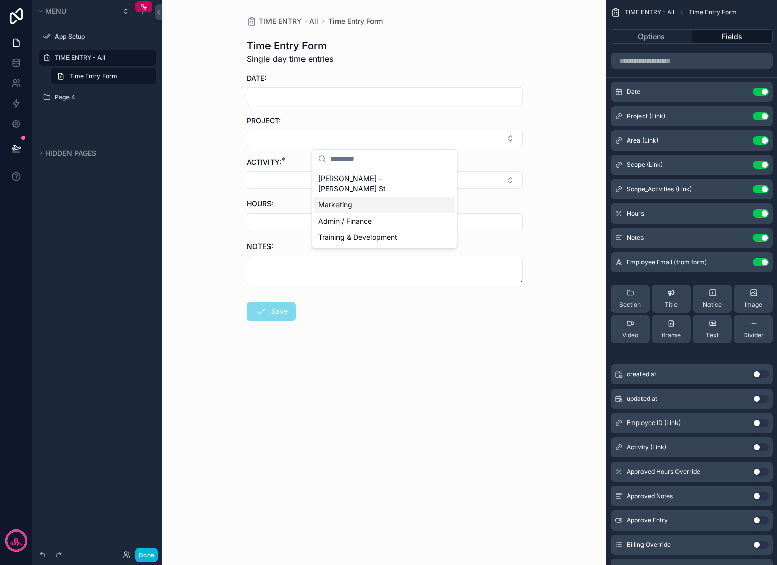
click at [366, 197] on div "Marketing" at bounding box center [384, 205] width 141 height 16
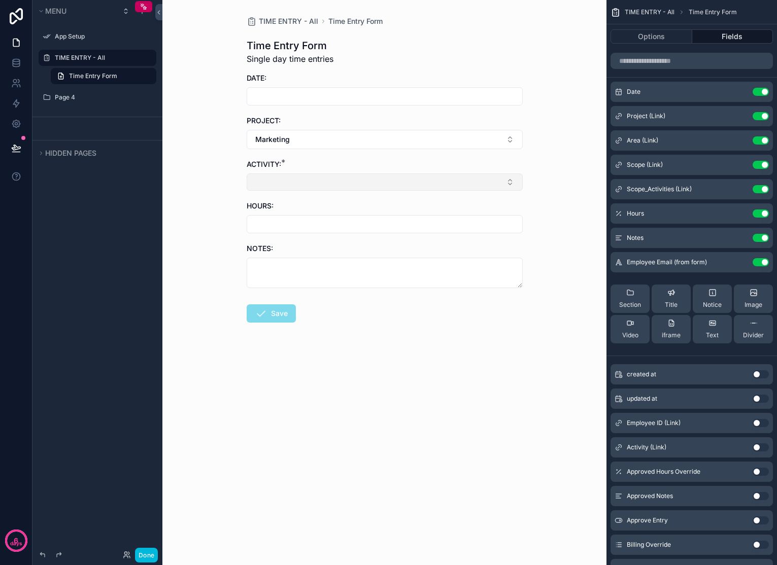
click at [446, 180] on button "Select Button" at bounding box center [385, 182] width 276 height 17
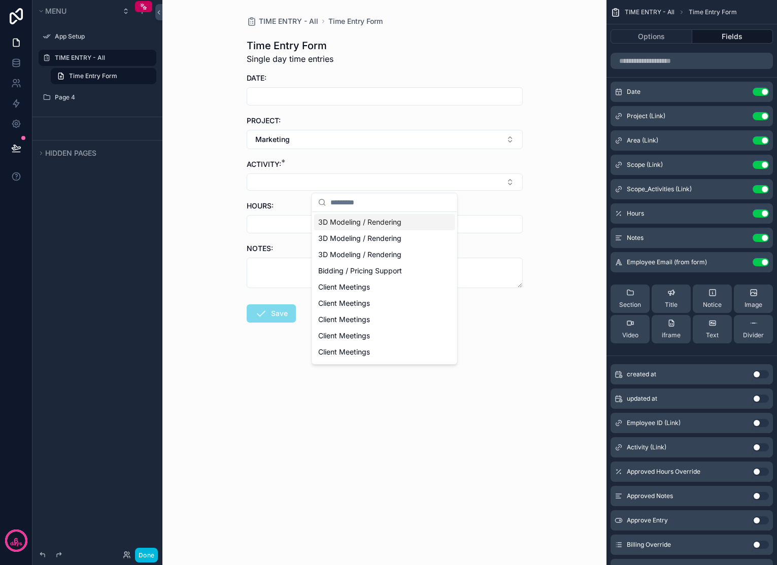
click at [549, 147] on div "TIME ENTRY - All Time Entry Form Time Entry Form Single day time entries DATE: …" at bounding box center [384, 282] width 444 height 565
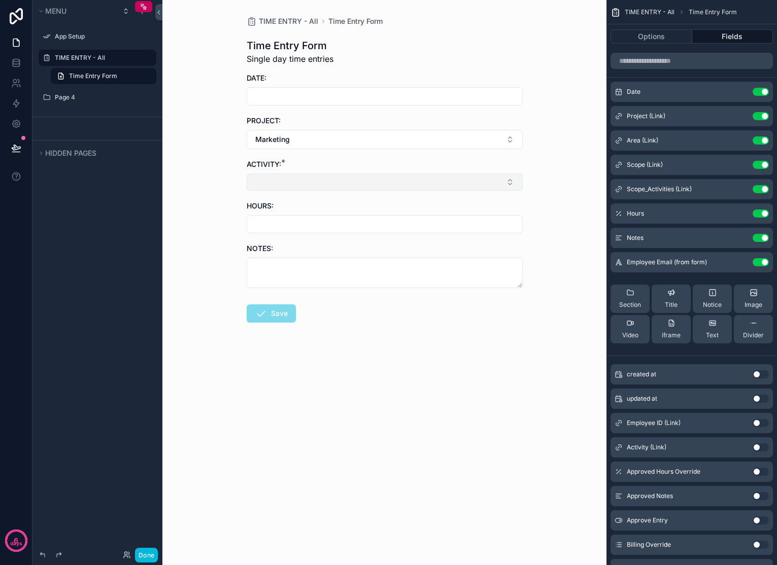
click at [503, 180] on button "Select Button" at bounding box center [385, 182] width 276 height 17
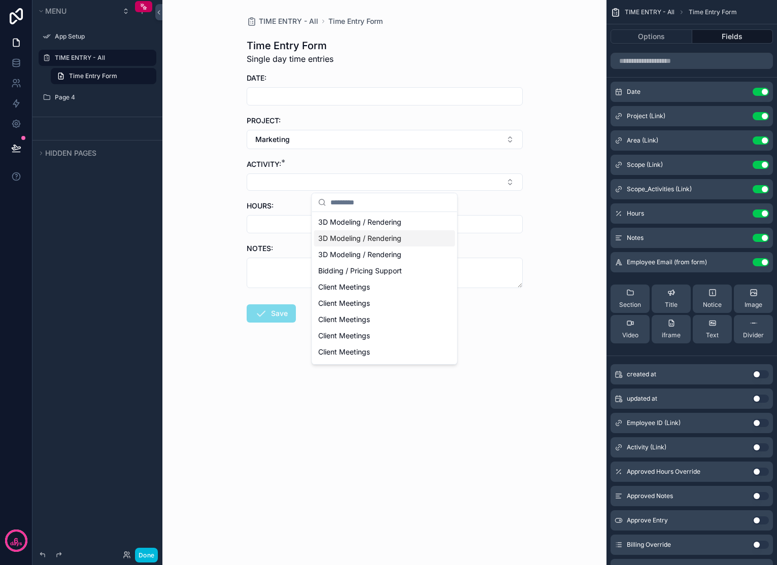
click at [549, 187] on div "TIME ENTRY - All Time Entry Form Time Entry Form Single day time entries DATE: …" at bounding box center [384, 282] width 444 height 565
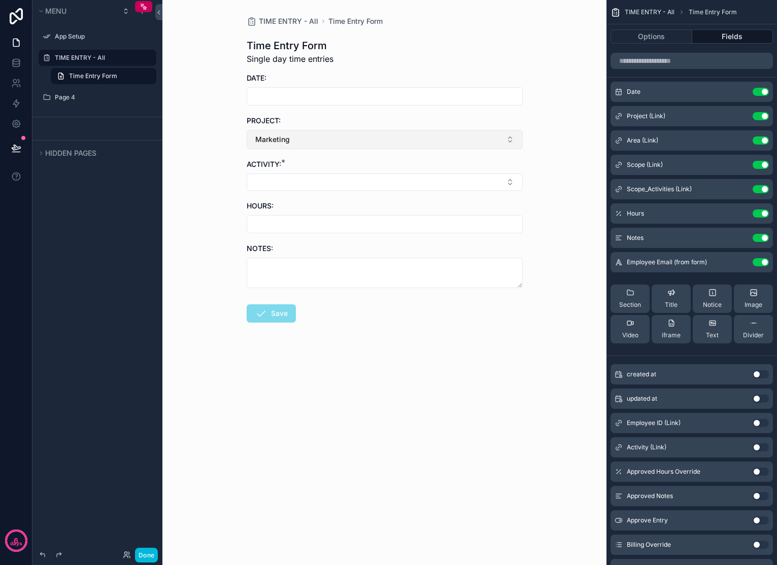
click at [516, 138] on button "Marketing" at bounding box center [385, 139] width 276 height 19
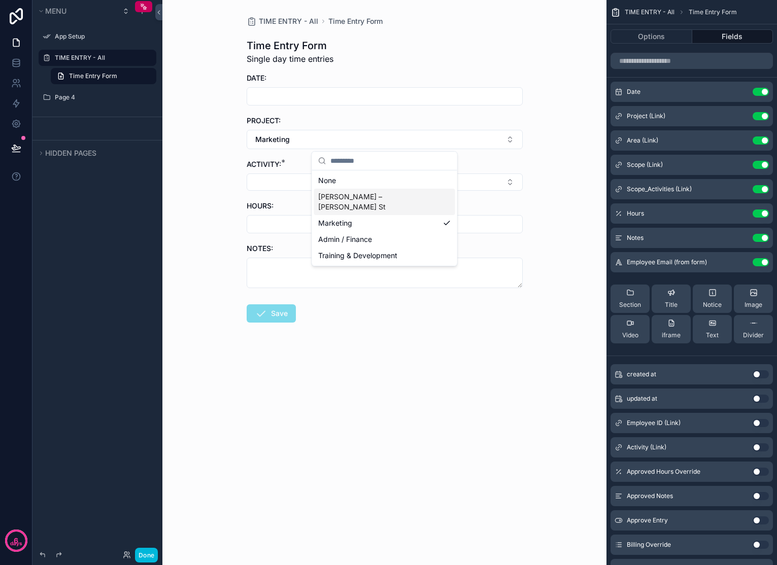
click at [390, 200] on div "[PERSON_NAME] – [PERSON_NAME] St" at bounding box center [384, 202] width 141 height 26
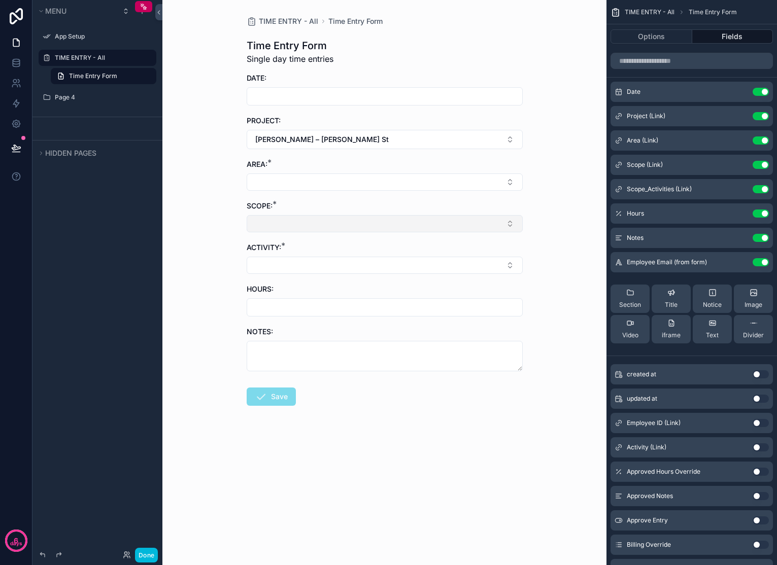
click at [416, 222] on button "Select Button" at bounding box center [385, 223] width 276 height 17
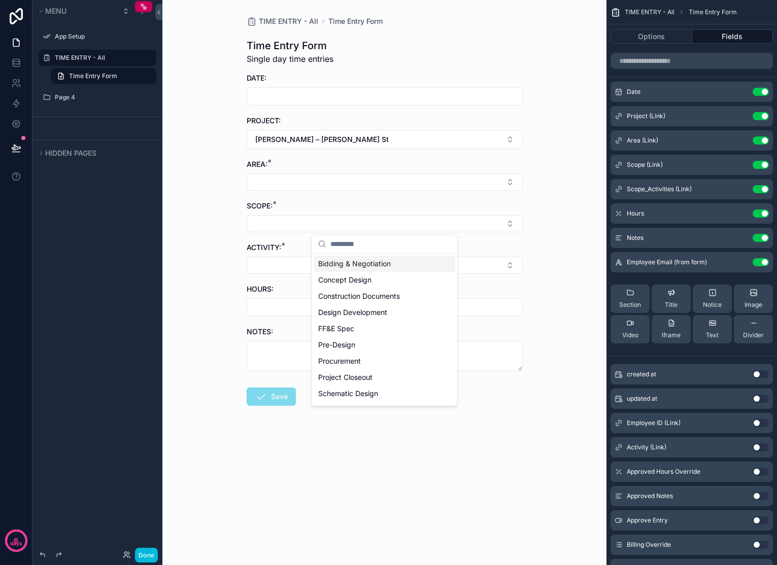
click at [542, 210] on div "TIME ENTRY - All Time Entry Form Time Entry Form Single day time entries DATE: …" at bounding box center [384, 282] width 444 height 565
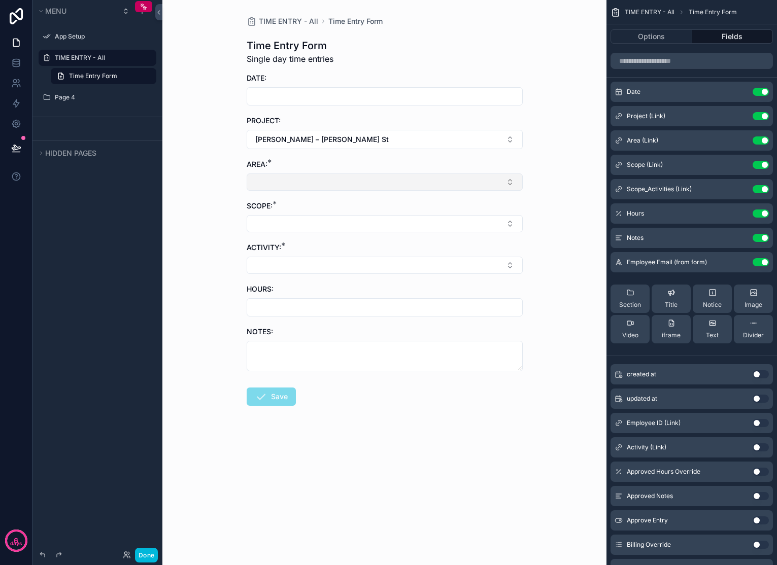
click at [507, 180] on button "Select Button" at bounding box center [385, 182] width 276 height 17
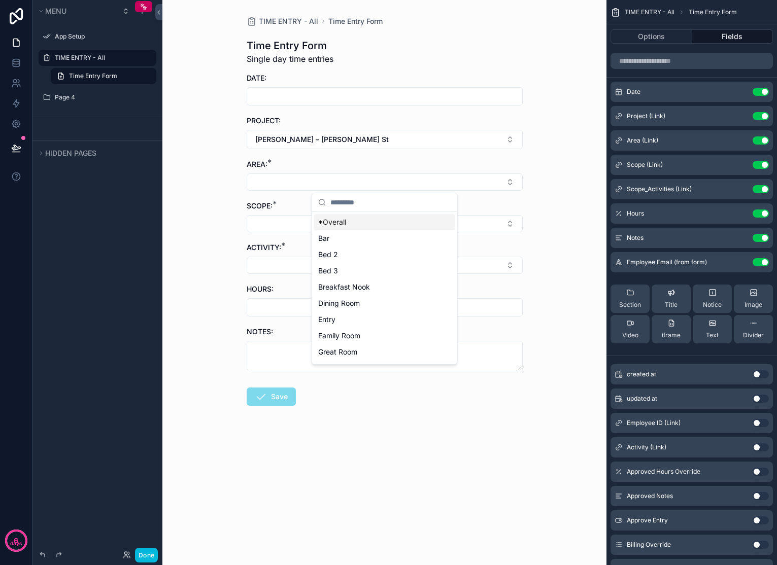
click at [546, 203] on div "TIME ENTRY - All Time Entry Form Time Entry Form Single day time entries DATE: …" at bounding box center [384, 282] width 444 height 565
click at [507, 254] on div "ACTIVITY: *" at bounding box center [385, 258] width 276 height 31
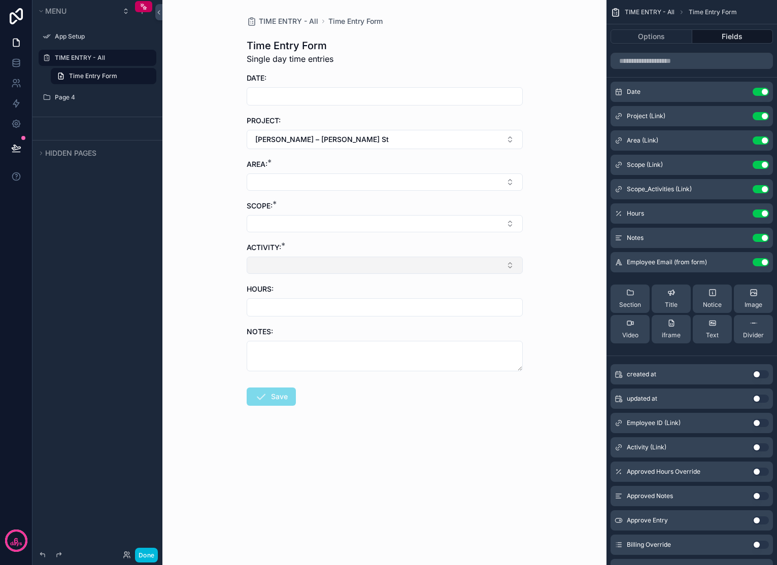
click at [509, 262] on button "Select Button" at bounding box center [385, 265] width 276 height 17
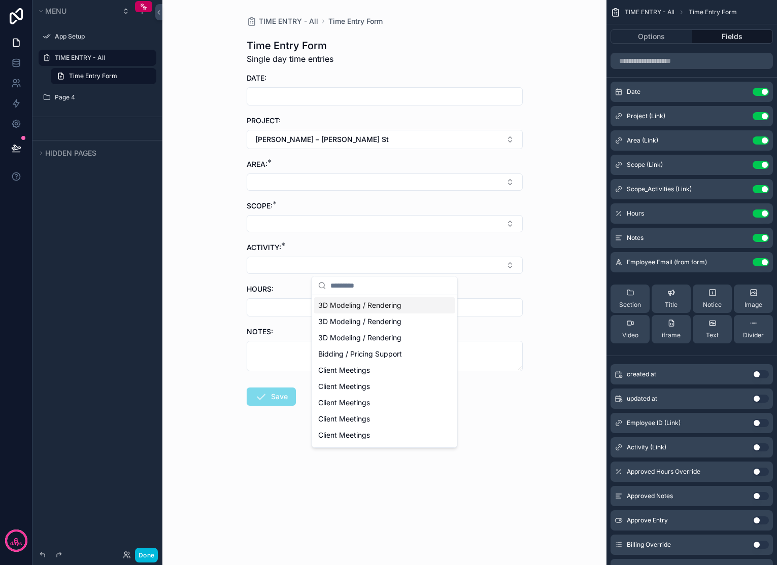
click at [546, 239] on div "TIME ENTRY - All Time Entry Form Time Entry Form Single day time entries DATE: …" at bounding box center [384, 282] width 444 height 565
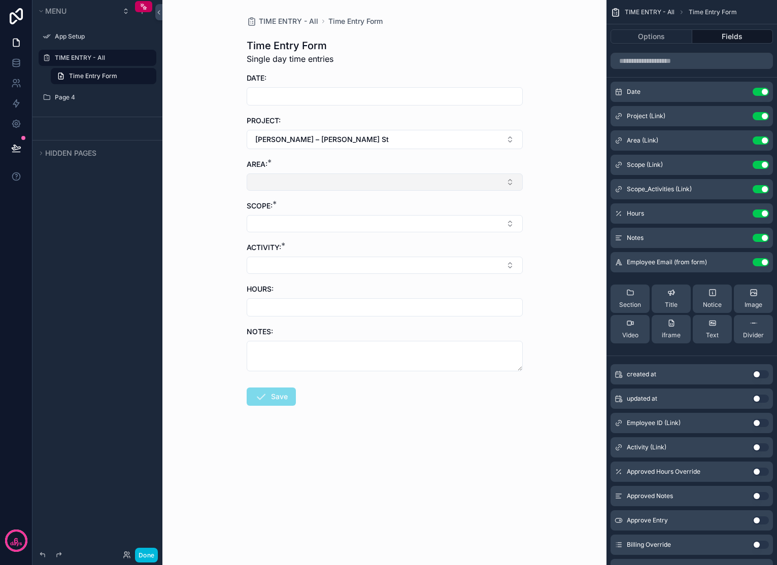
click at [484, 187] on button "Select Button" at bounding box center [385, 182] width 276 height 17
click at [372, 255] on div "Bed 2" at bounding box center [384, 255] width 141 height 16
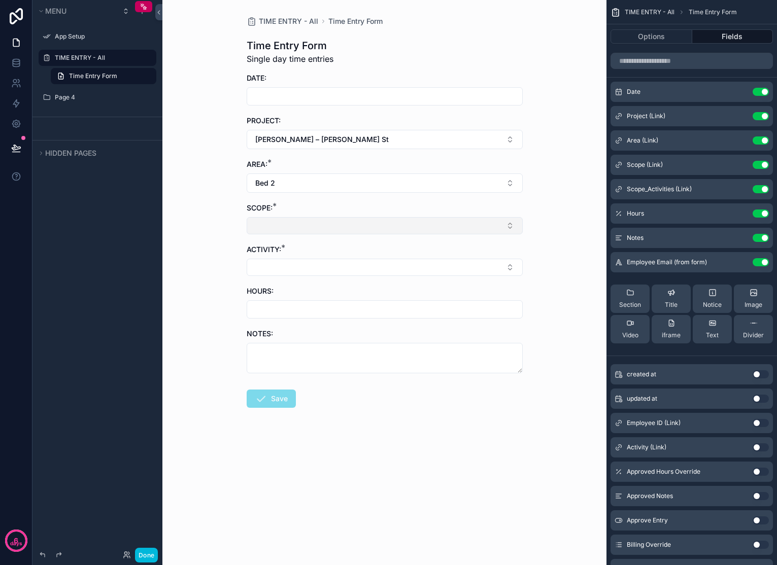
click at [368, 226] on button "Select Button" at bounding box center [385, 225] width 276 height 17
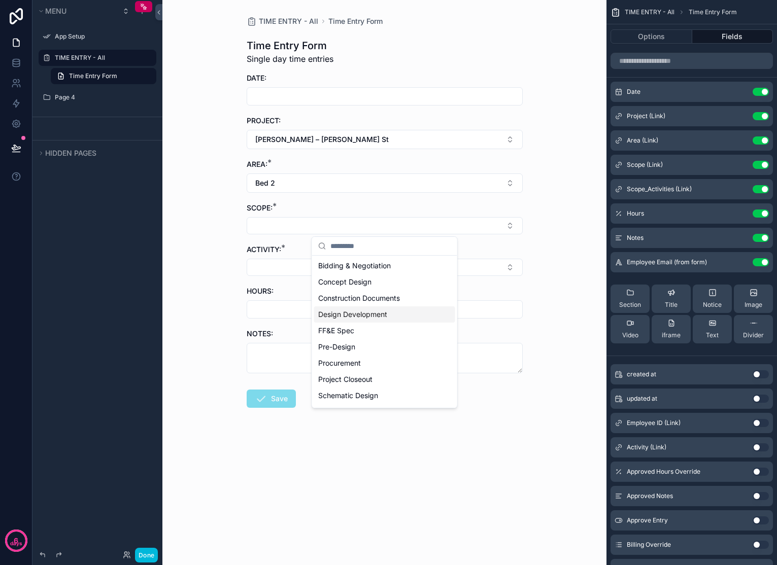
click at [393, 312] on div "Design Development" at bounding box center [384, 315] width 141 height 16
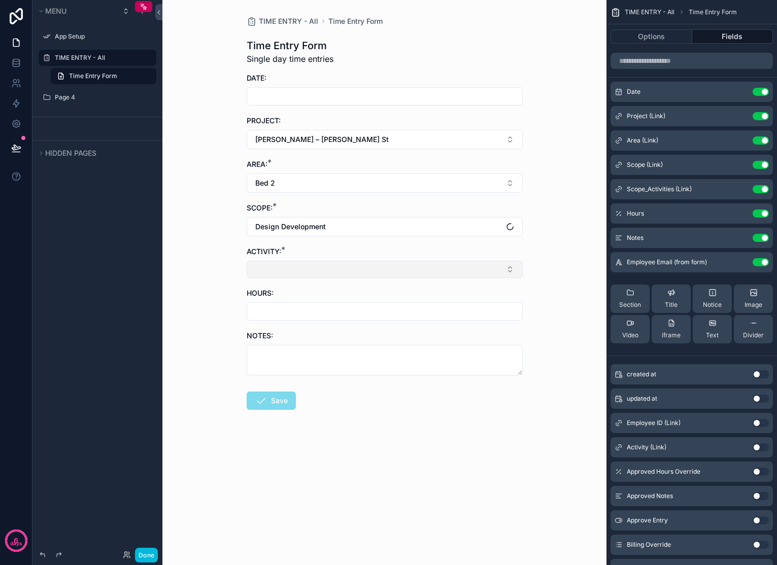
click at [413, 267] on button "Select Button" at bounding box center [385, 269] width 276 height 17
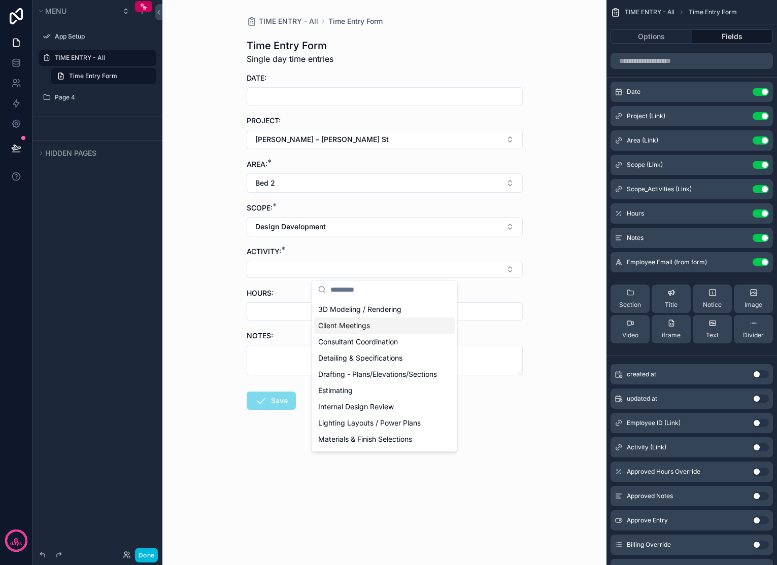
click at [545, 234] on div "TIME ENTRY - All Time Entry Form Time Entry Form Single day time entries DATE: …" at bounding box center [384, 282] width 444 height 565
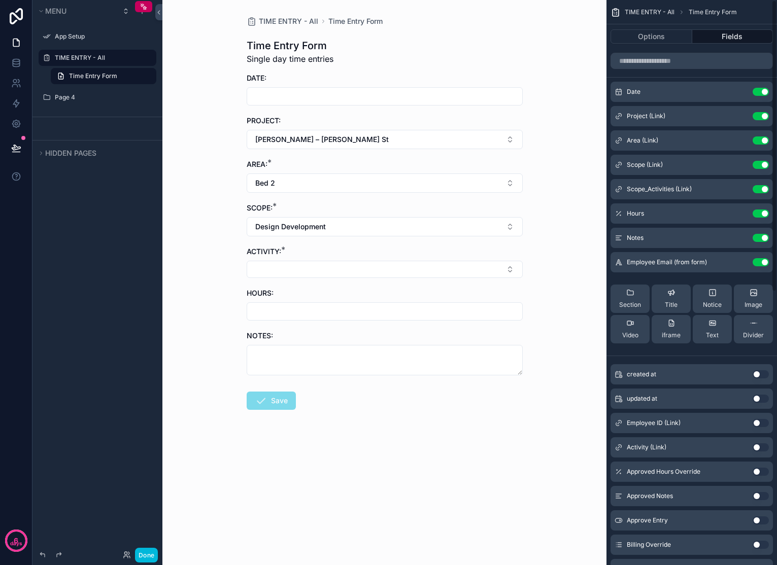
click at [0, 0] on icon "scrollable content" at bounding box center [0, 0] width 0 height 0
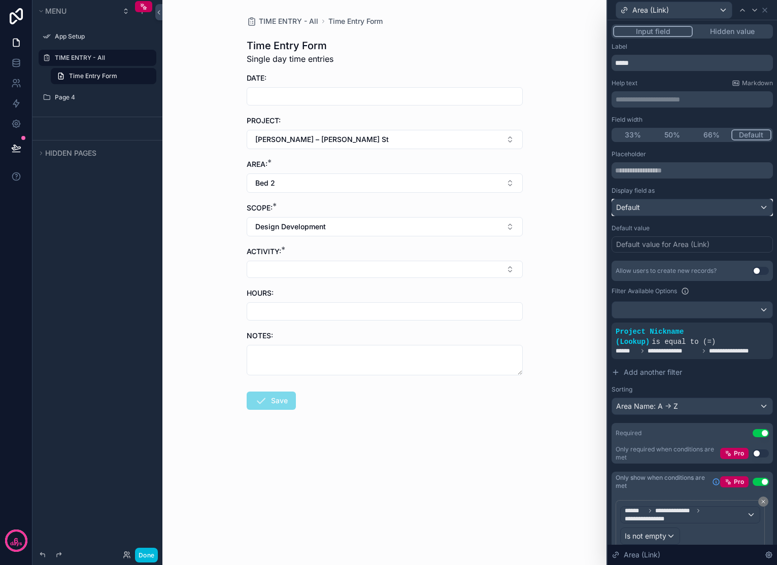
click at [667, 205] on div "Default" at bounding box center [692, 207] width 160 height 16
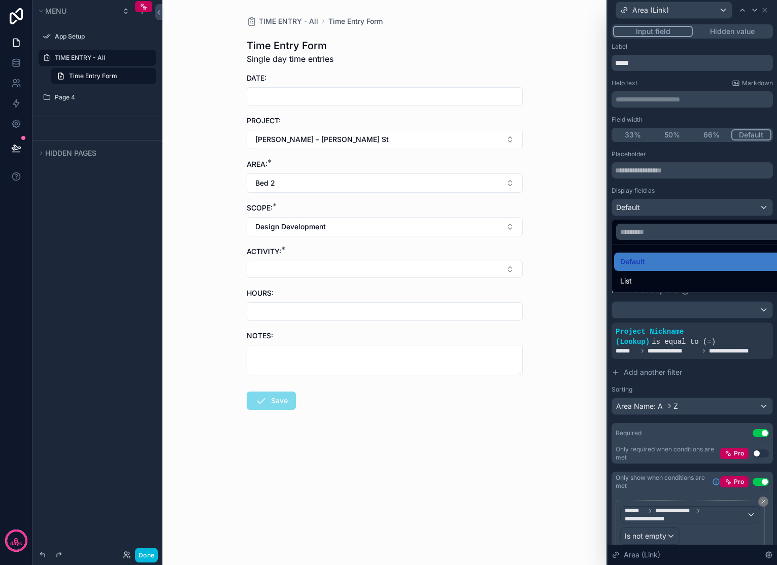
click at [690, 188] on div at bounding box center [691, 282] width 169 height 565
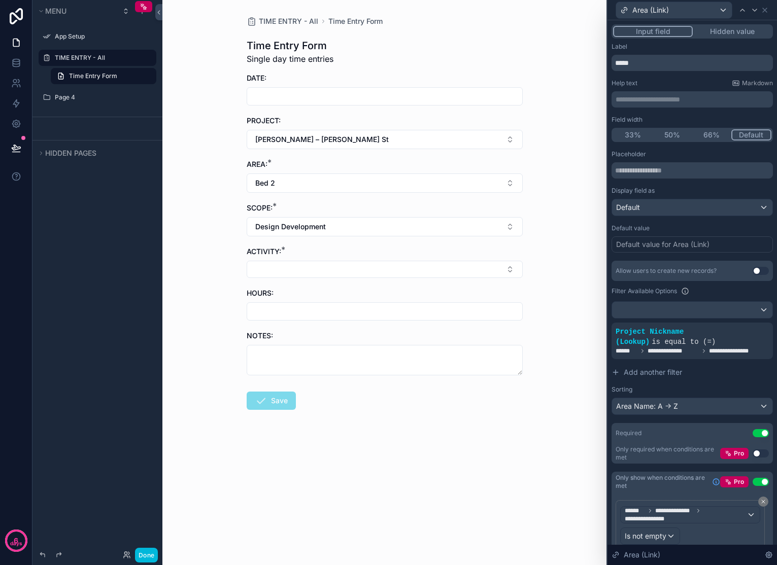
click at [660, 246] on div "Default value for Area (Link)" at bounding box center [662, 245] width 93 height 10
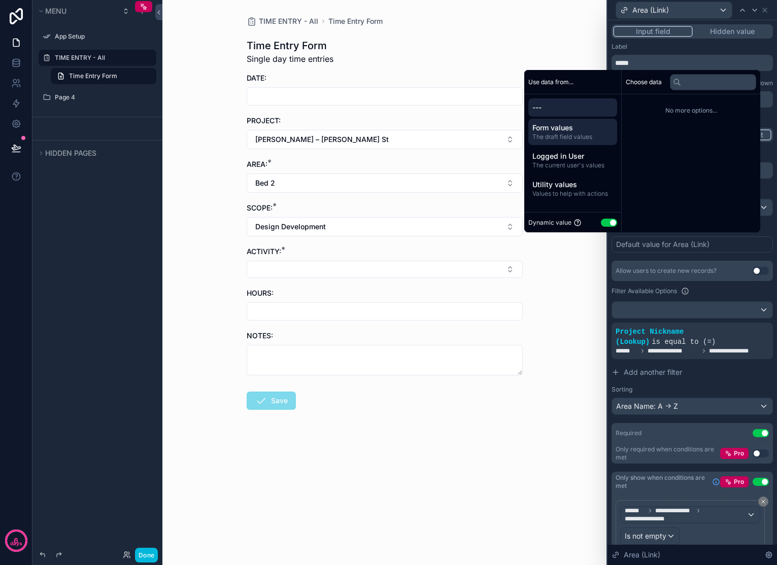
click at [573, 127] on span "Form values" at bounding box center [572, 128] width 81 height 10
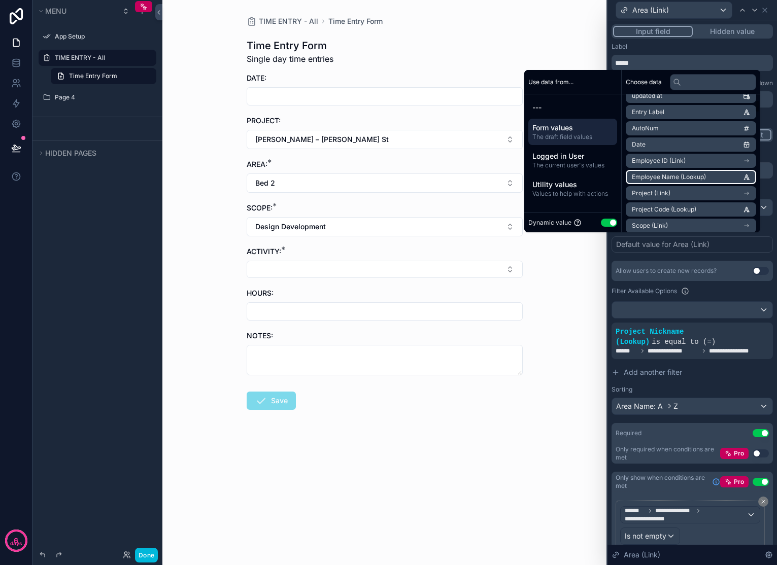
scroll to position [65, 0]
click at [669, 185] on li "Project (Link)" at bounding box center [691, 187] width 130 height 14
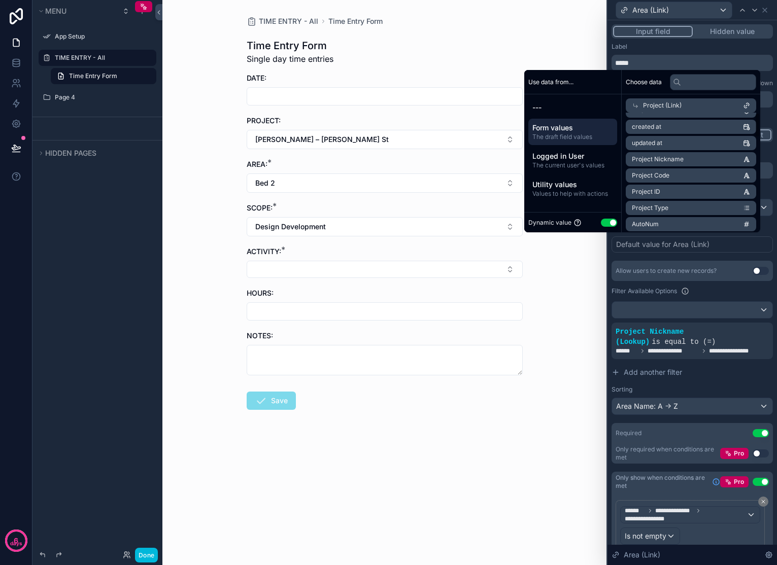
scroll to position [0, 0]
click at [672, 121] on li "id" at bounding box center [691, 124] width 130 height 14
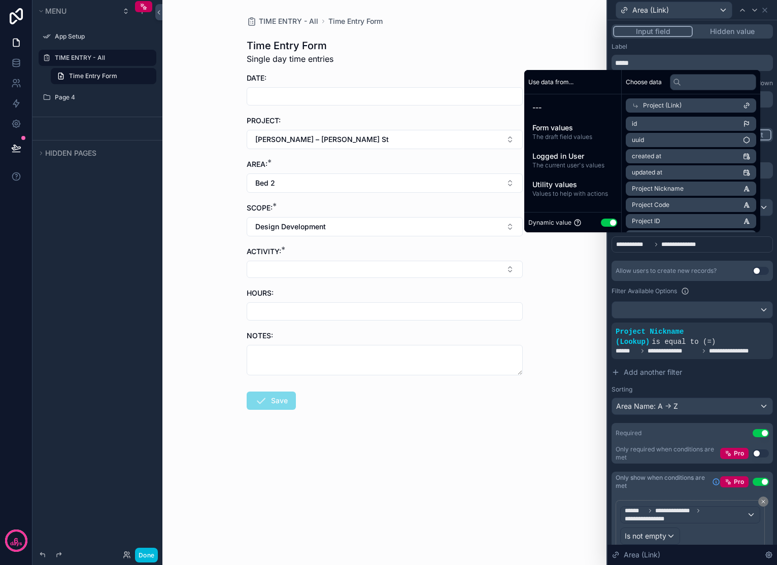
click at [566, 49] on div "TIME ENTRY - All Time Entry Form Time Entry Form Single day time entries DATE: …" at bounding box center [384, 282] width 444 height 565
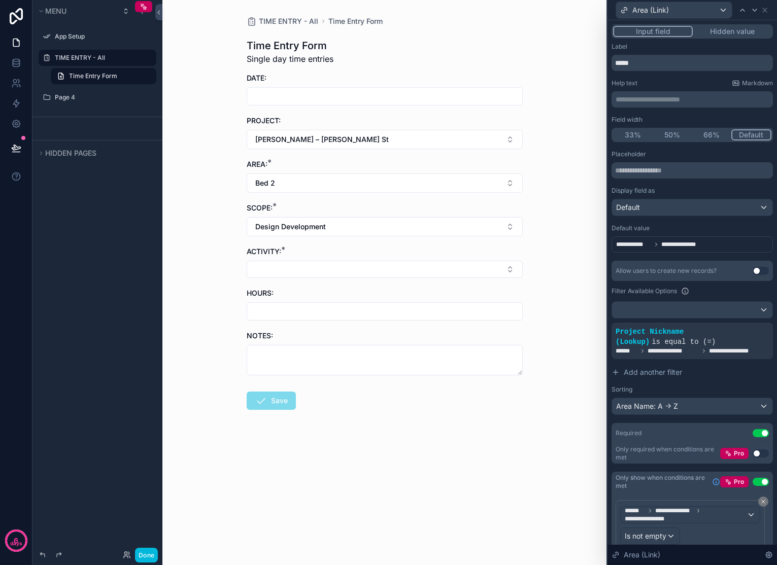
click at [97, 58] on label "TIME ENTRY - All" at bounding box center [102, 58] width 95 height 8
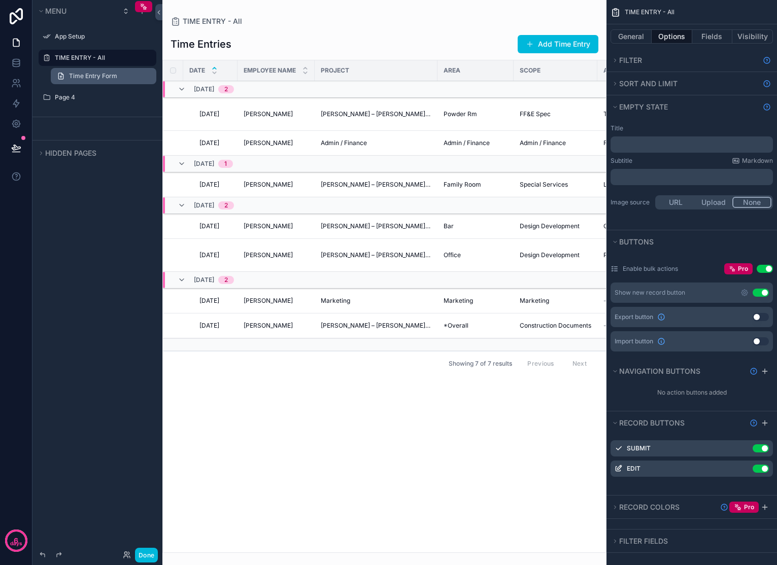
click at [81, 78] on span "Time Entry Form" at bounding box center [93, 76] width 48 height 8
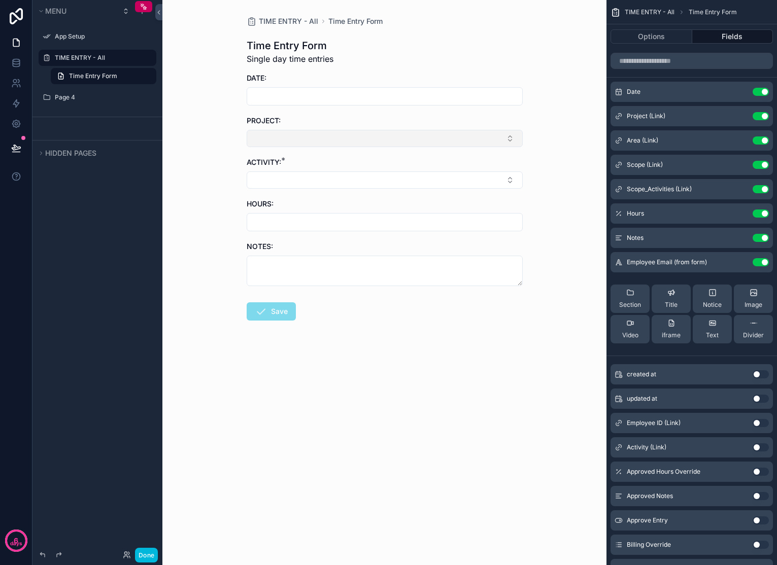
click at [469, 142] on button "Select Button" at bounding box center [385, 138] width 276 height 17
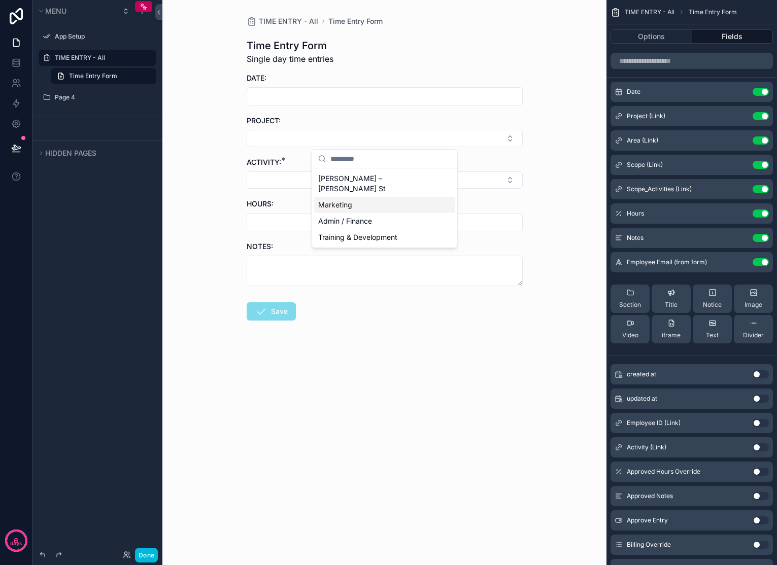
click at [345, 200] on span "Marketing" at bounding box center [335, 205] width 34 height 10
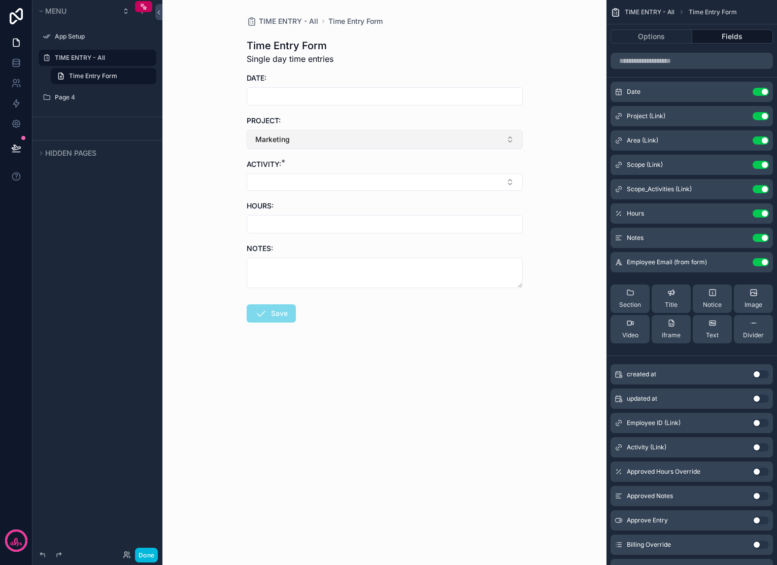
click at [377, 140] on button "Marketing" at bounding box center [385, 139] width 276 height 19
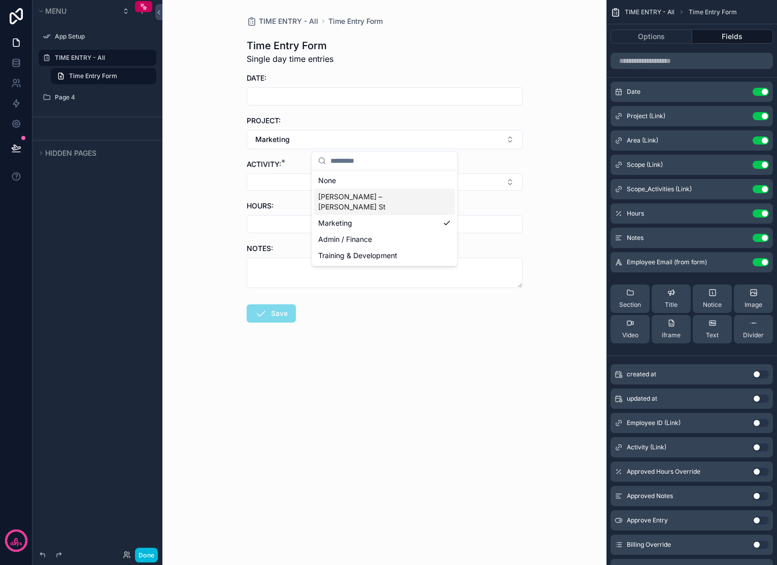
click at [351, 198] on span "[PERSON_NAME] – [PERSON_NAME] St" at bounding box center [378, 202] width 121 height 20
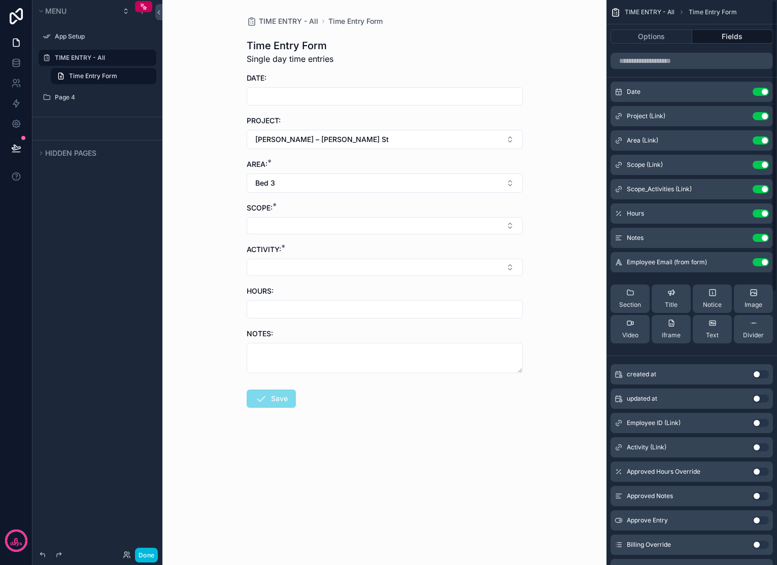
click at [0, 0] on icon "scrollable content" at bounding box center [0, 0] width 0 height 0
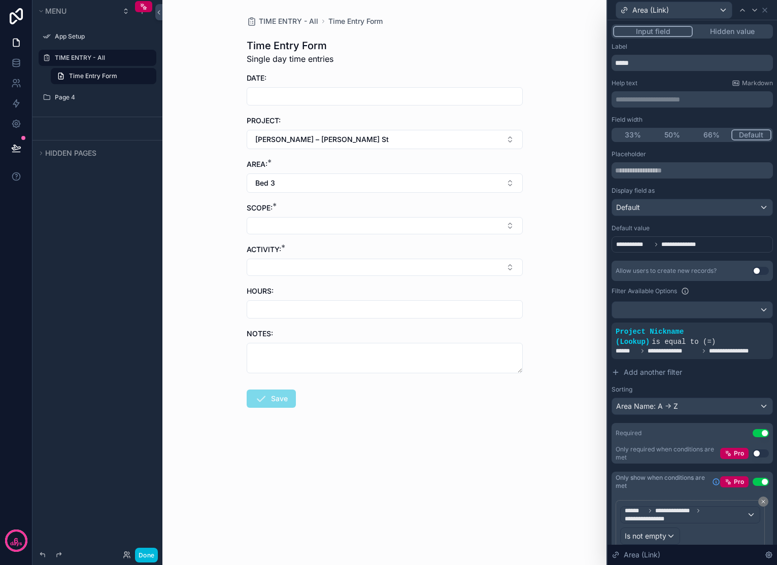
click at [711, 242] on div "**********" at bounding box center [691, 244] width 161 height 16
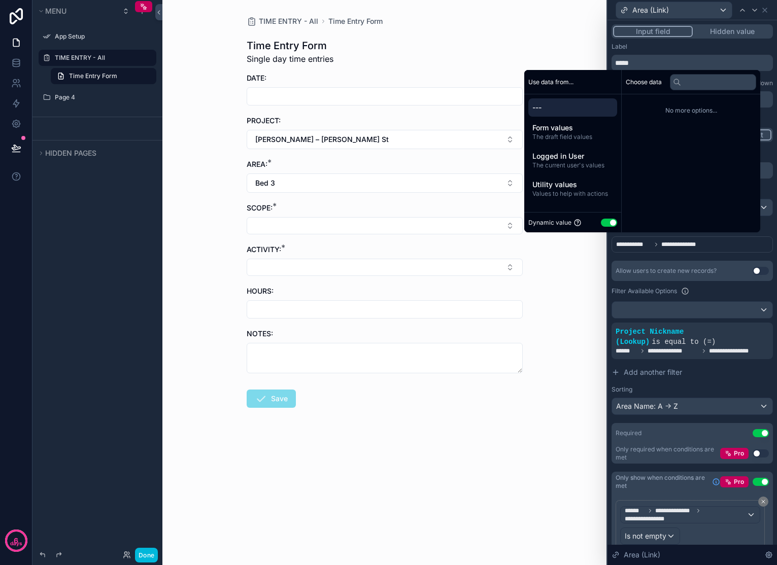
click at [537, 53] on div "TIME ENTRY - All Time Entry Form Time Entry Form Single day time entries DATE: …" at bounding box center [384, 282] width 444 height 565
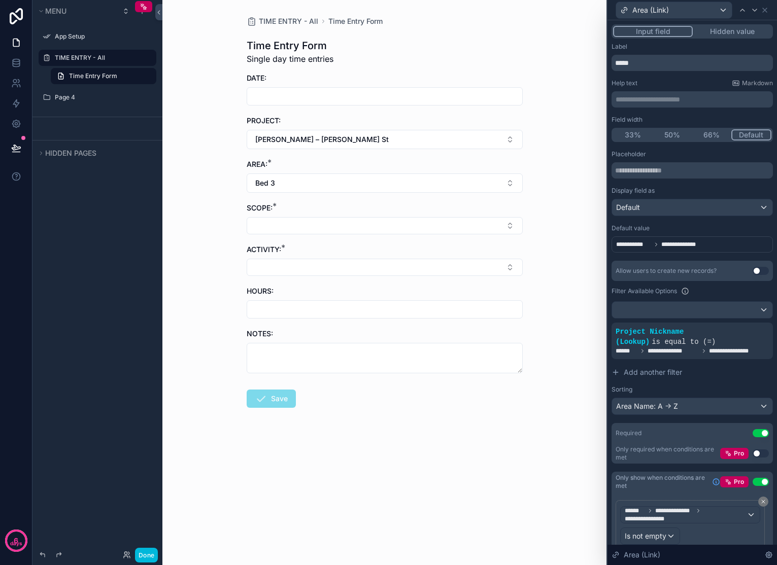
click at [707, 247] on div "**********" at bounding box center [691, 244] width 161 height 16
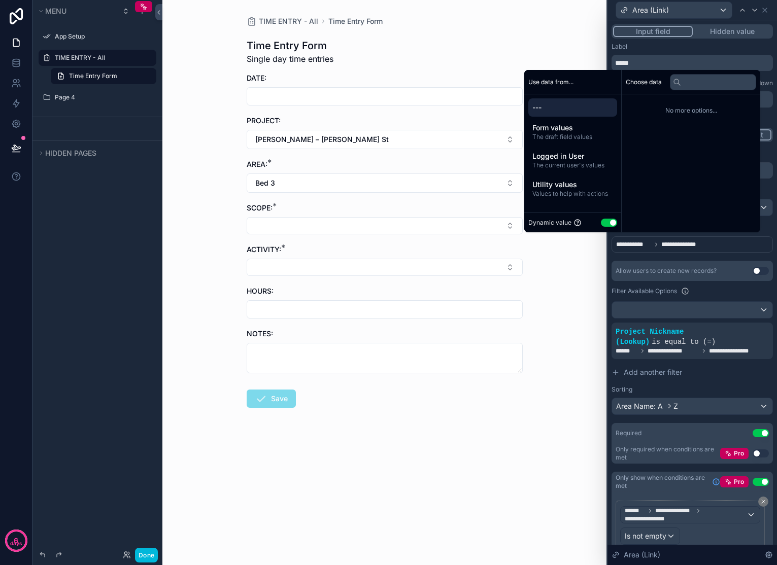
click at [708, 247] on div "**********" at bounding box center [691, 244] width 161 height 16
click at [575, 109] on span "---" at bounding box center [572, 108] width 81 height 10
click at [570, 107] on span "---" at bounding box center [572, 108] width 81 height 10
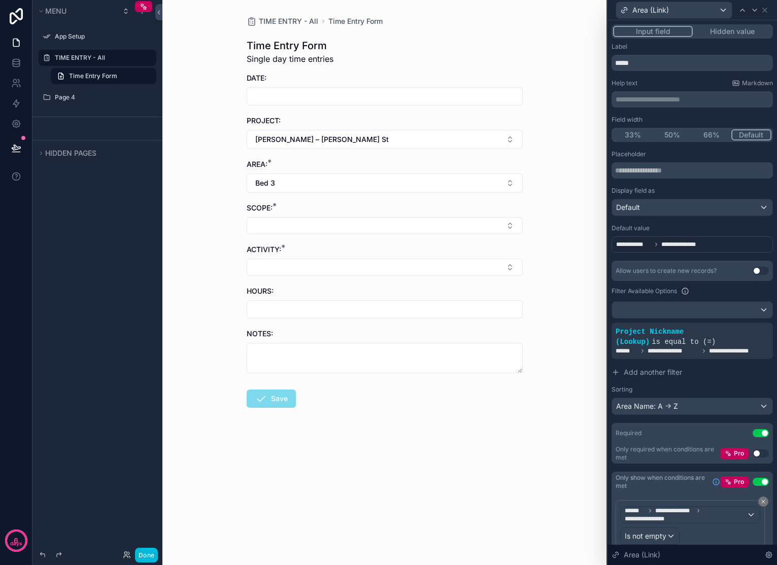
click at [724, 247] on div "**********" at bounding box center [691, 244] width 161 height 16
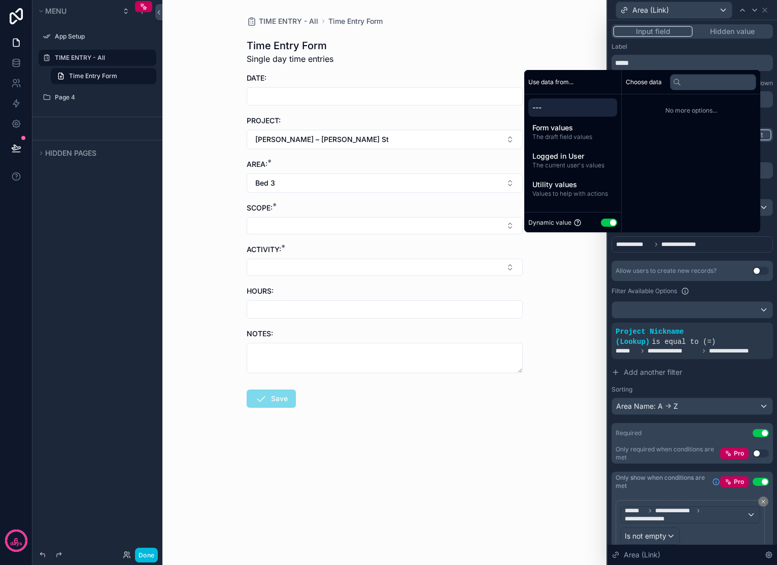
click at [557, 78] on span "Use data from..." at bounding box center [550, 82] width 45 height 8
click at [547, 55] on div "TIME ENTRY - All Time Entry Form Time Entry Form Single day time entries DATE: …" at bounding box center [384, 282] width 444 height 565
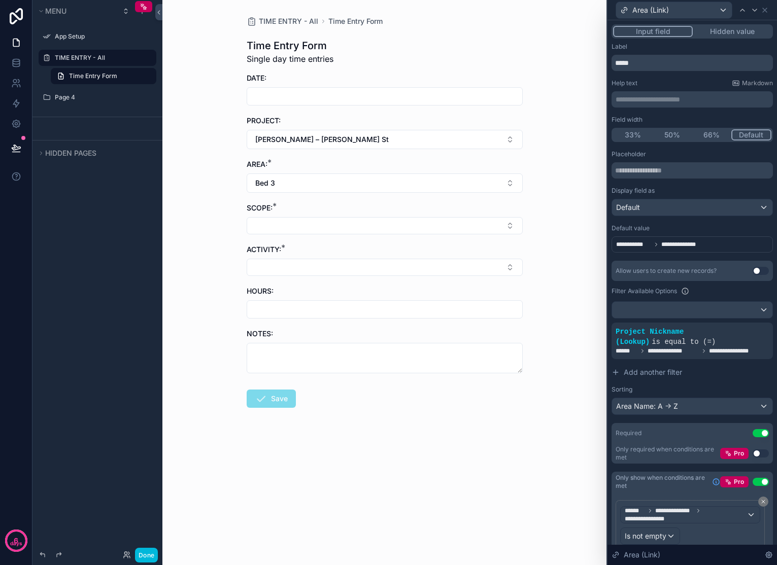
click at [719, 246] on div "**********" at bounding box center [691, 244] width 161 height 16
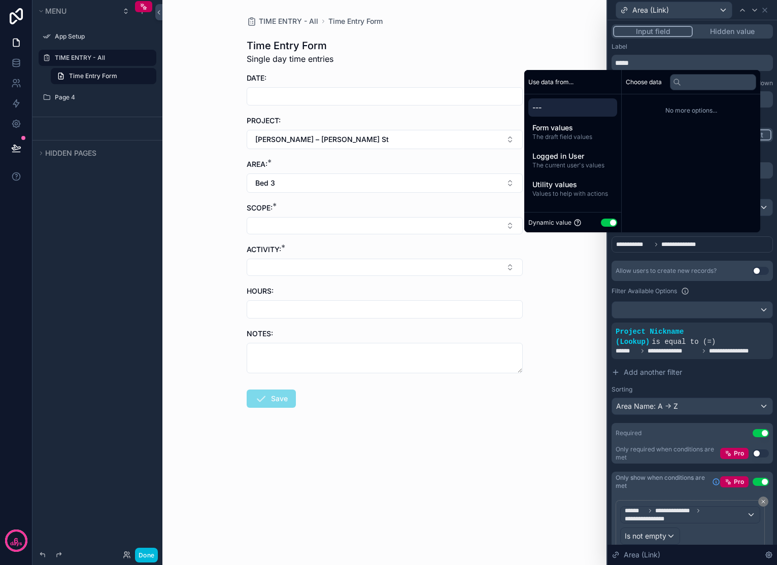
click at [720, 246] on div "**********" at bounding box center [691, 244] width 161 height 16
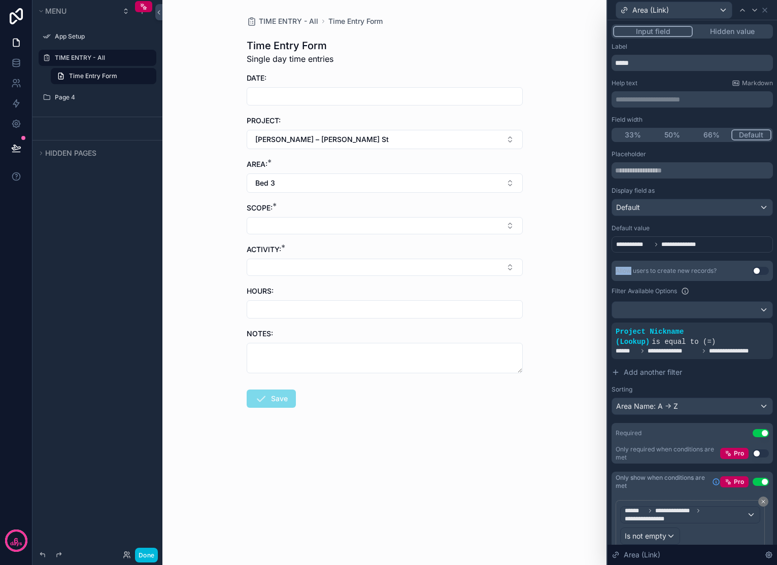
click at [720, 246] on div "**********" at bounding box center [691, 244] width 161 height 16
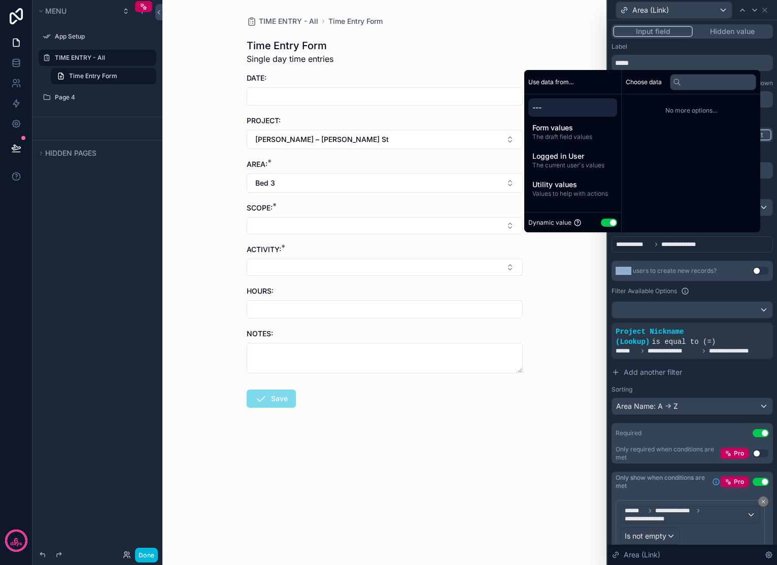
click at [662, 247] on span "**********" at bounding box center [680, 245] width 38 height 8
click at [678, 110] on span "No more options..." at bounding box center [691, 111] width 130 height 8
click at [602, 221] on button "Use setting" at bounding box center [609, 223] width 16 height 8
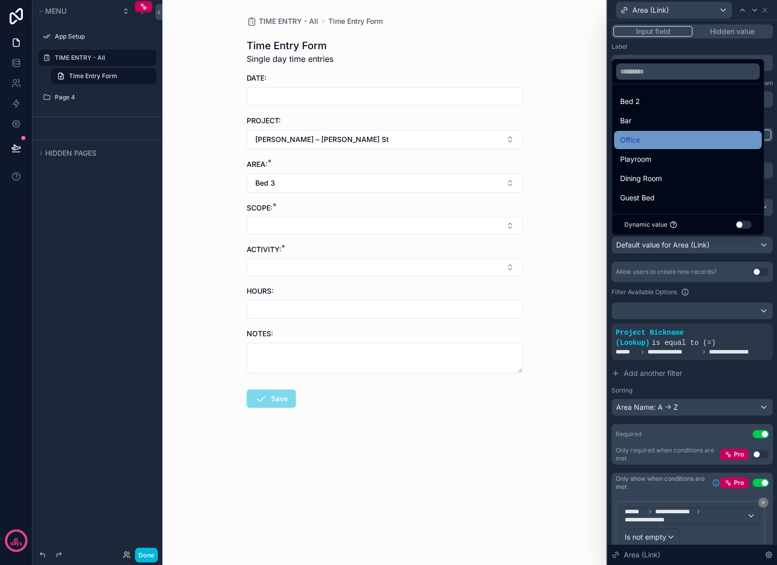
scroll to position [107, 0]
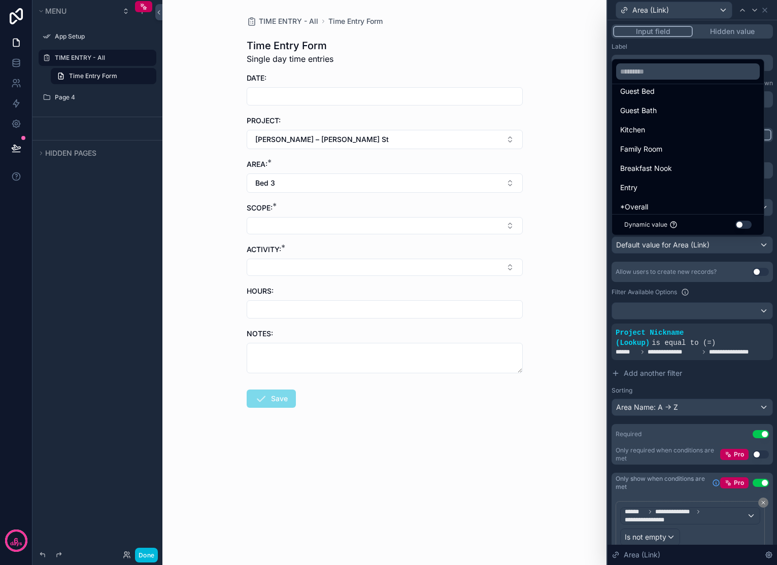
click at [754, 246] on div at bounding box center [691, 282] width 169 height 565
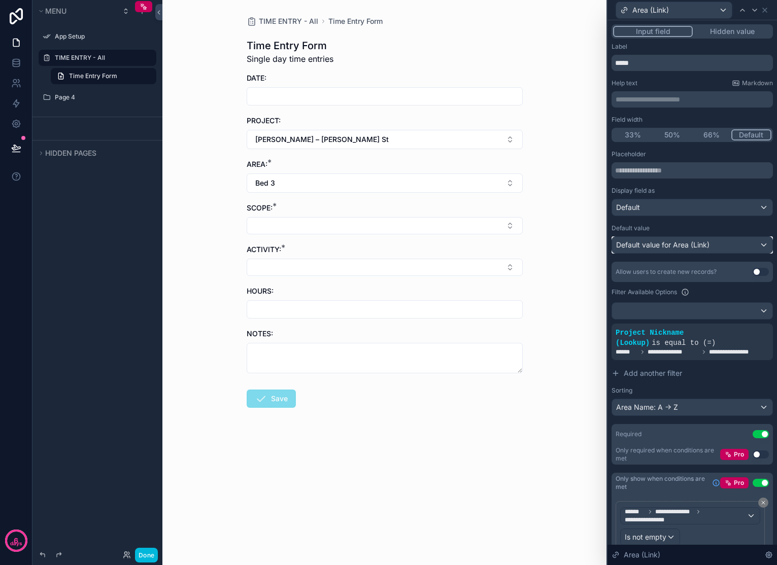
click at [755, 245] on div "Default value for Area (Link)" at bounding box center [692, 245] width 160 height 16
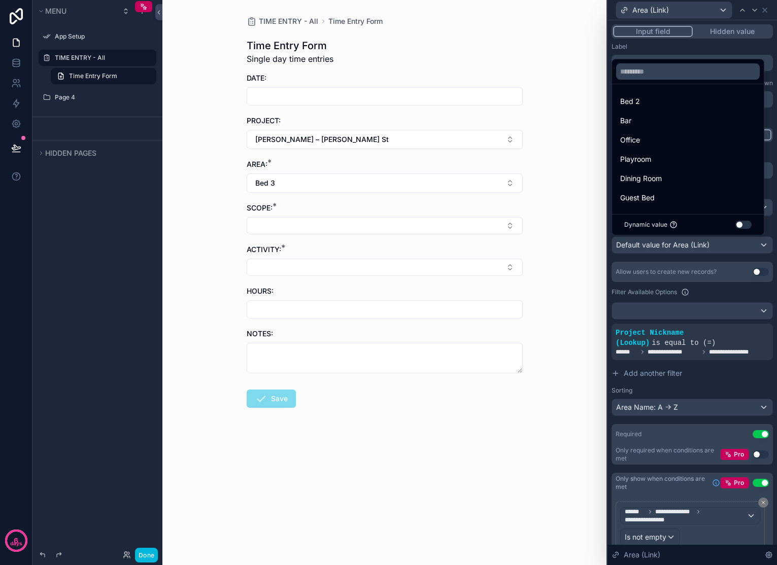
click at [741, 227] on button "Use setting" at bounding box center [743, 225] width 16 height 8
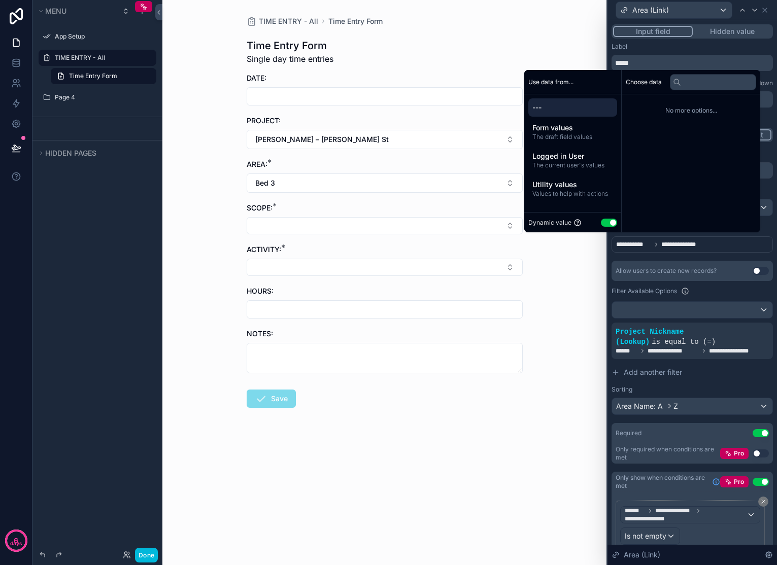
click at [536, 37] on div "TIME ENTRY - All Time Entry Form Time Entry Form Single day time entries DATE: …" at bounding box center [384, 282] width 444 height 565
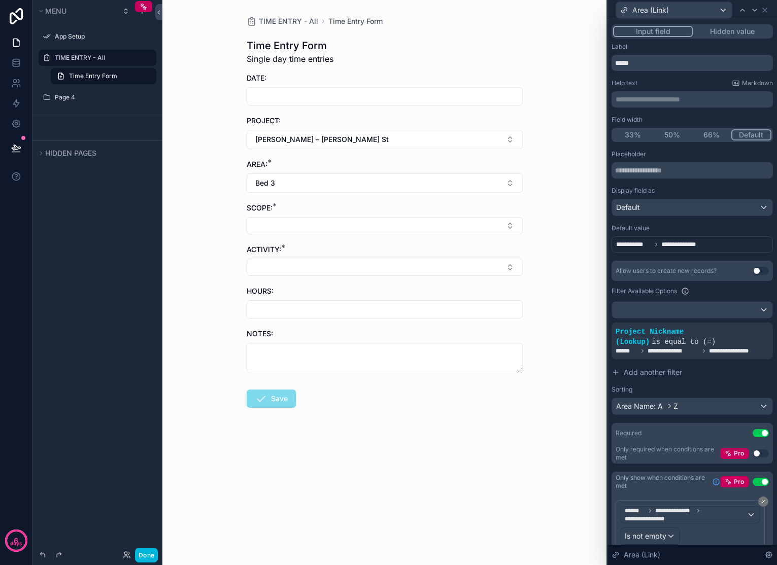
click at [679, 241] on span "**********" at bounding box center [680, 245] width 38 height 8
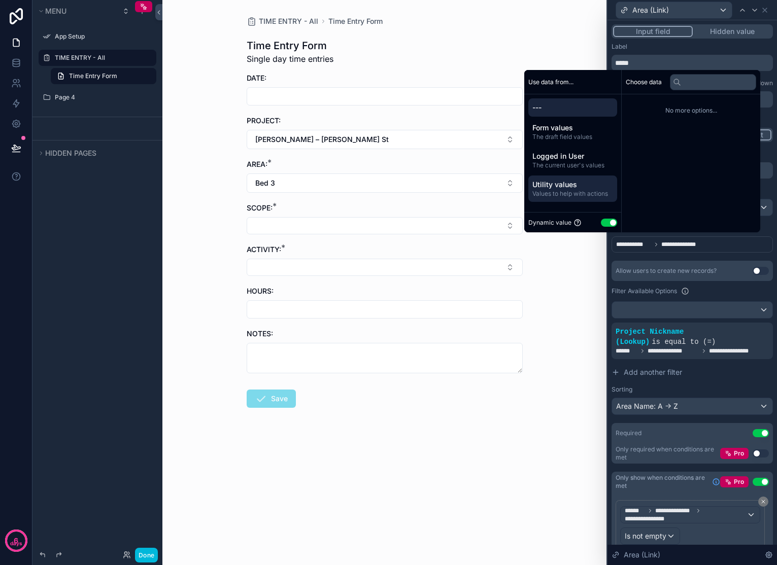
click at [582, 183] on span "Utility values" at bounding box center [572, 185] width 81 height 10
click at [648, 108] on span "Empty value" at bounding box center [650, 105] width 36 height 8
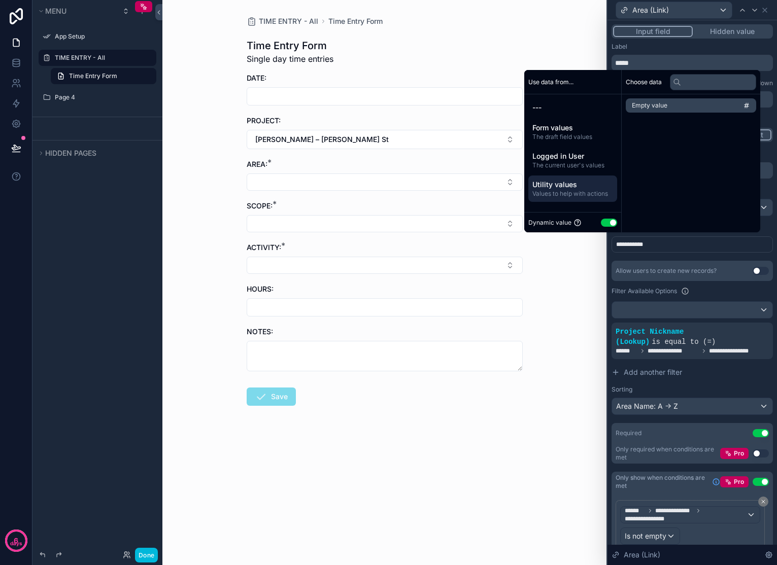
click at [665, 246] on div "**********" at bounding box center [691, 244] width 161 height 16
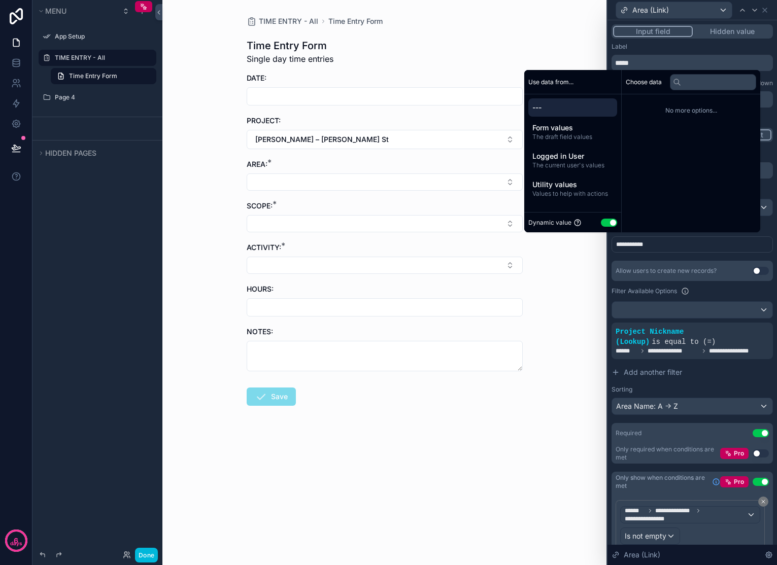
click at [481, 58] on div "Time Entry Form Single day time entries" at bounding box center [385, 52] width 276 height 26
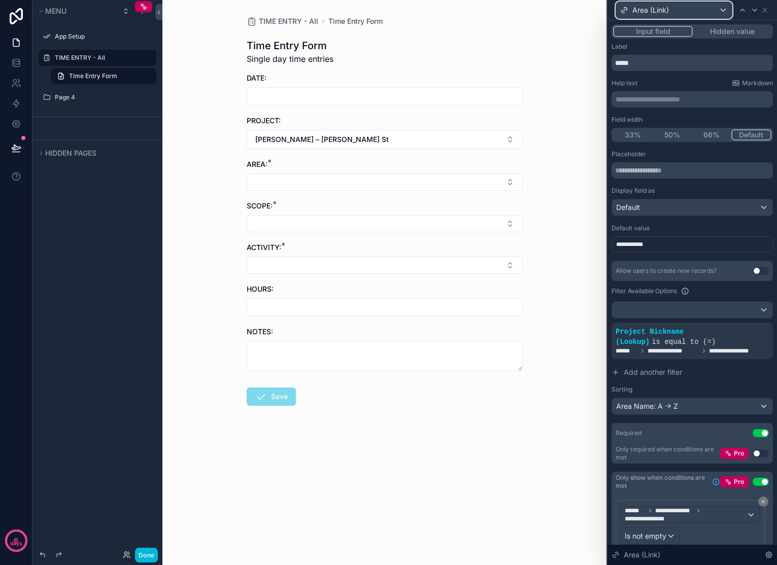
click at [685, 8] on div "Area (Link)" at bounding box center [674, 10] width 116 height 16
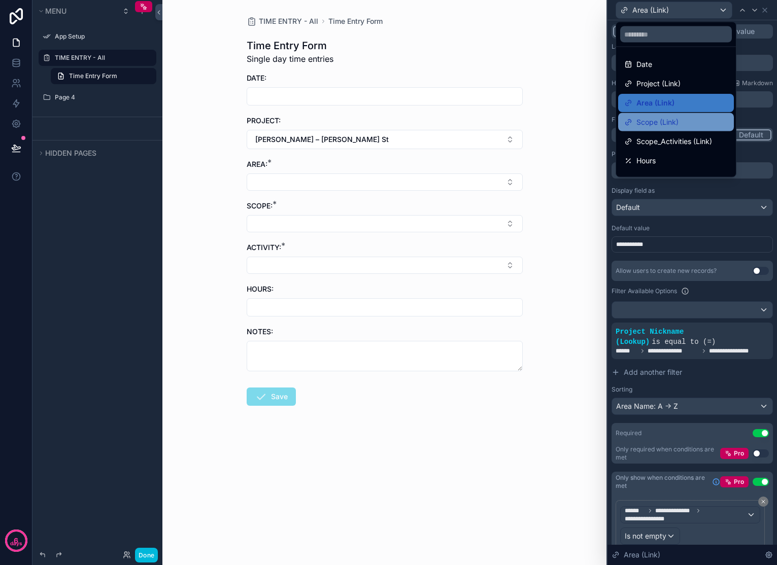
click at [666, 120] on span "Scope (Link)" at bounding box center [657, 122] width 42 height 12
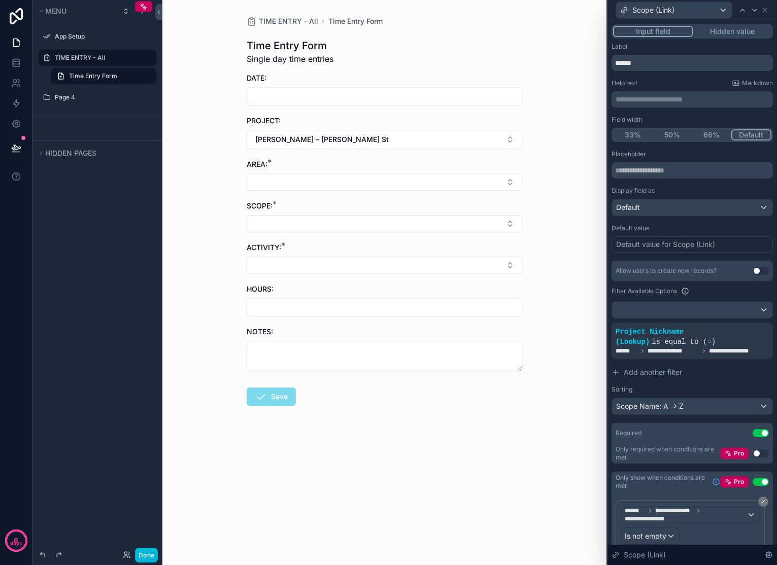
click at [689, 19] on div "Scope (Link)" at bounding box center [691, 10] width 161 height 20
click at [690, 13] on div "Scope (Link)" at bounding box center [674, 10] width 116 height 16
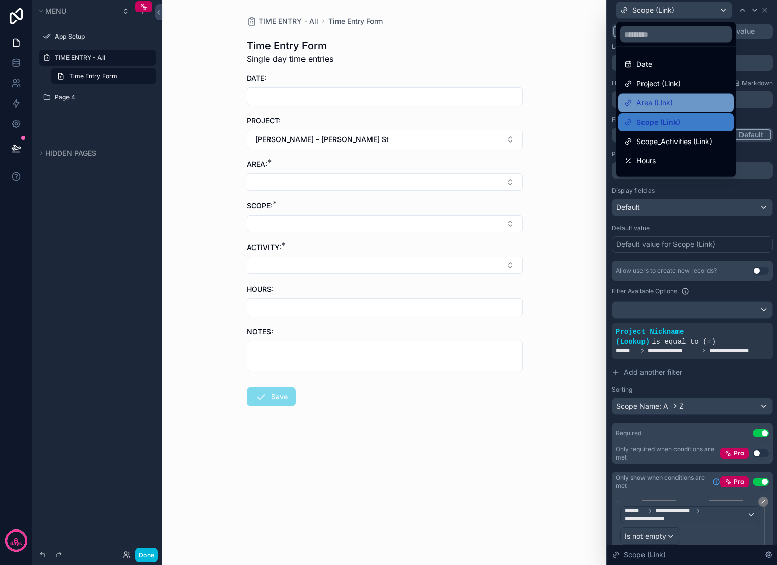
click at [663, 96] on div "Area (Link)" at bounding box center [676, 103] width 116 height 18
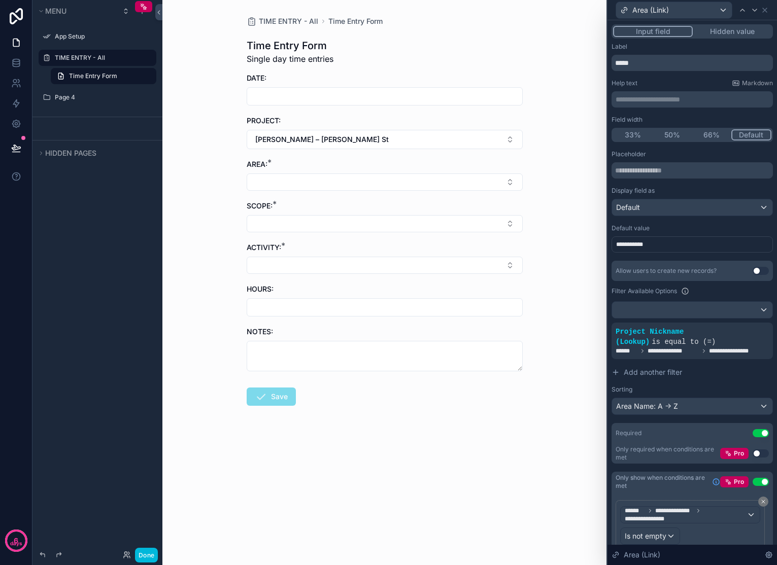
click at [663, 245] on div "**********" at bounding box center [691, 244] width 161 height 16
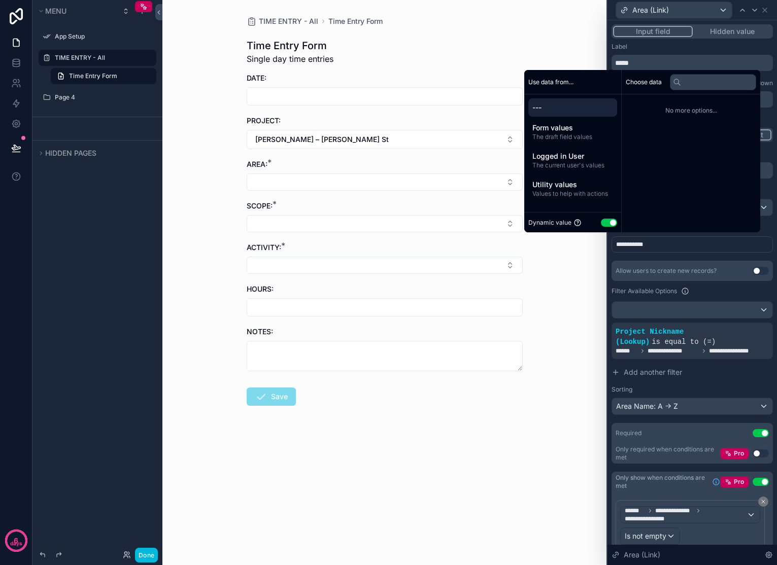
click at [584, 110] on span "---" at bounding box center [572, 108] width 81 height 10
click at [487, 46] on div "Time Entry Form Single day time entries" at bounding box center [385, 52] width 276 height 26
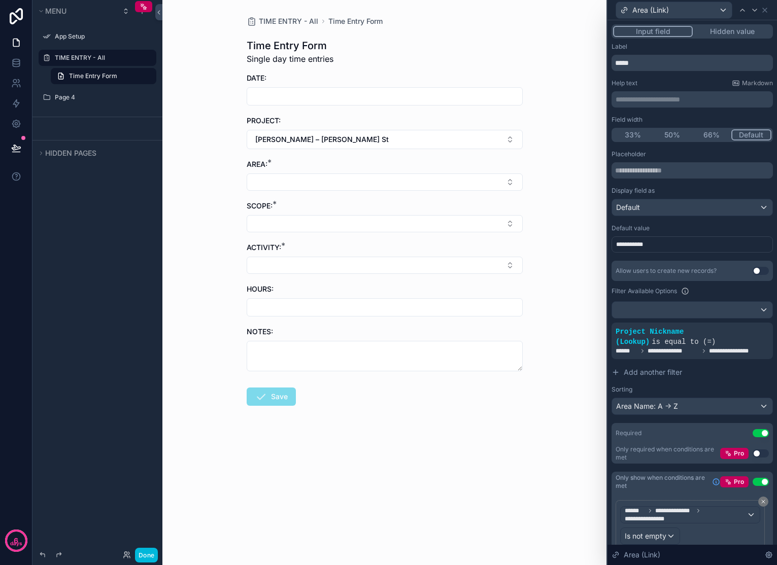
click at [89, 59] on label "TIME ENTRY - All" at bounding box center [102, 58] width 95 height 8
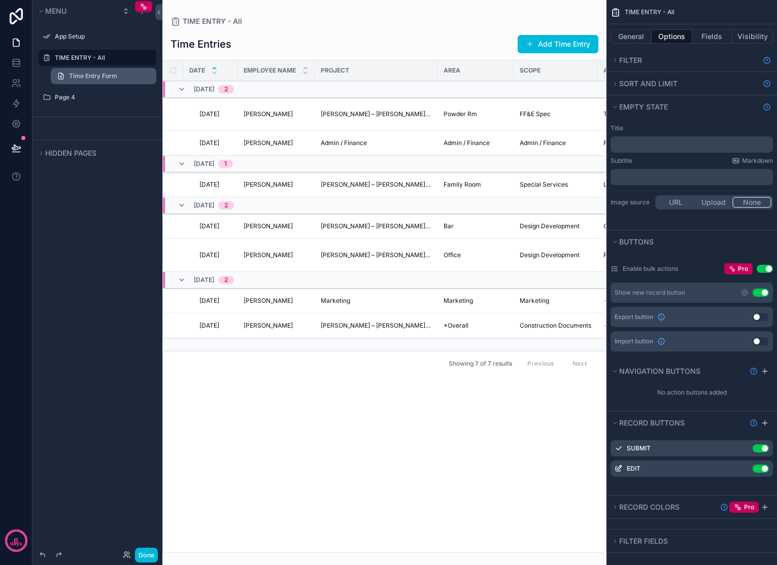
click at [106, 75] on span "Time Entry Form" at bounding box center [93, 76] width 48 height 8
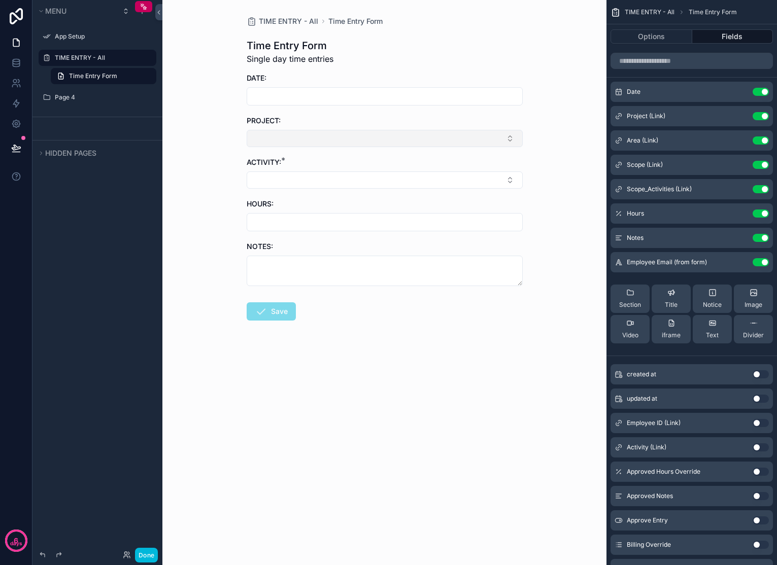
click at [290, 132] on button "Select Button" at bounding box center [385, 138] width 276 height 17
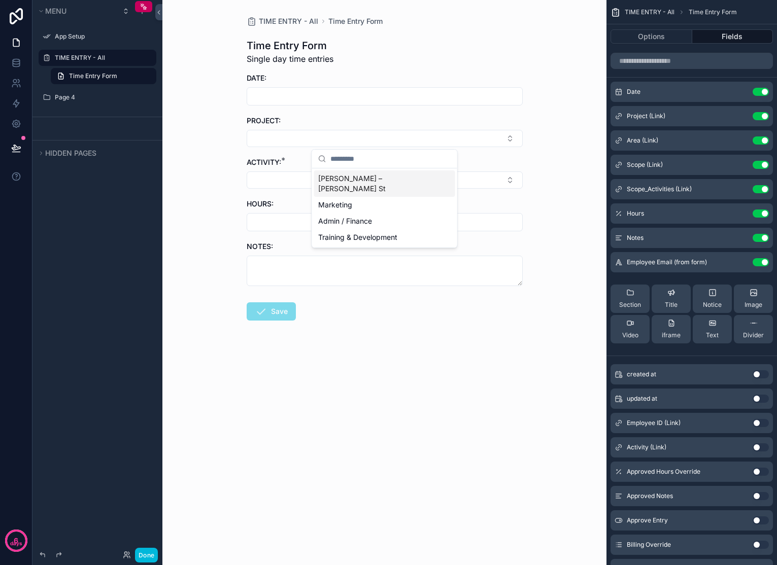
click at [327, 177] on span "[PERSON_NAME] – [PERSON_NAME] St" at bounding box center [378, 184] width 121 height 20
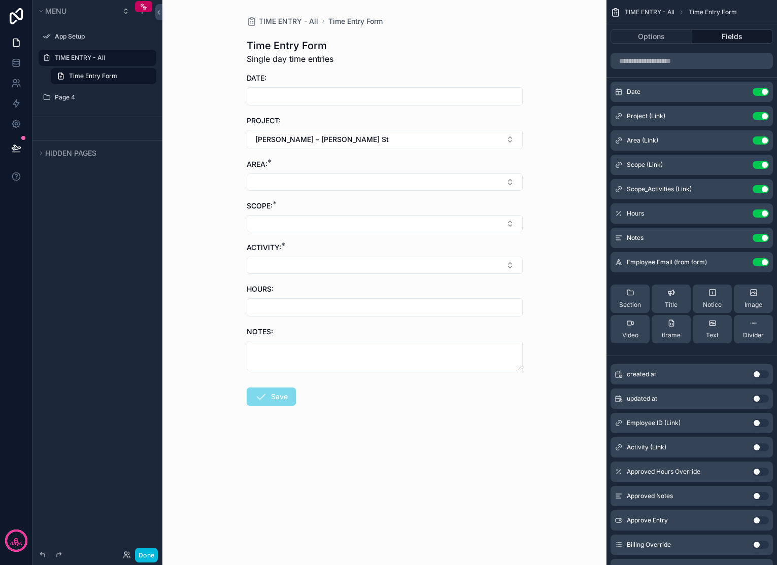
click at [327, 177] on button "Select Button" at bounding box center [385, 182] width 276 height 17
click at [277, 227] on button "Select Button" at bounding box center [385, 223] width 276 height 17
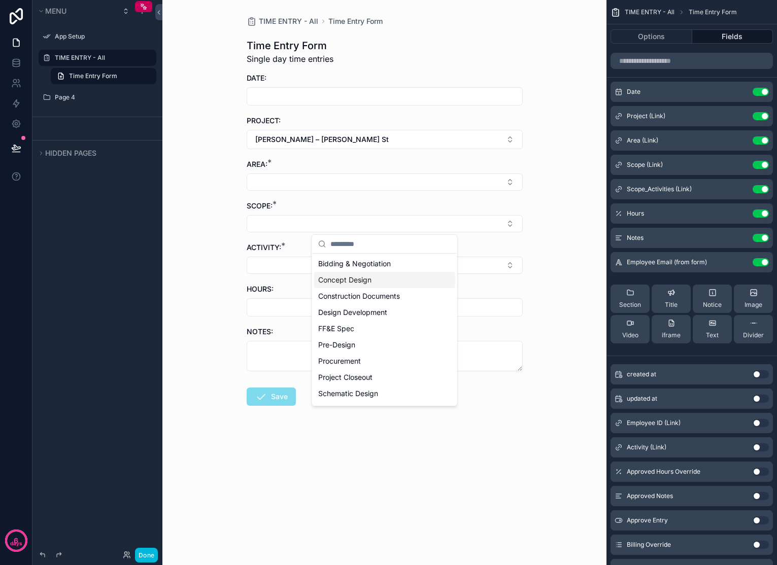
click at [332, 282] on span "Concept Design" at bounding box center [344, 280] width 53 height 10
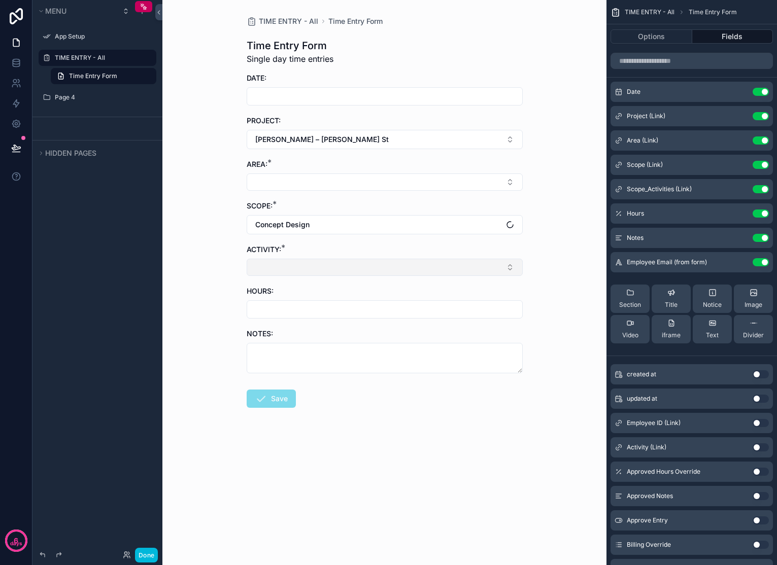
click at [308, 269] on button "Select Button" at bounding box center [385, 267] width 276 height 17
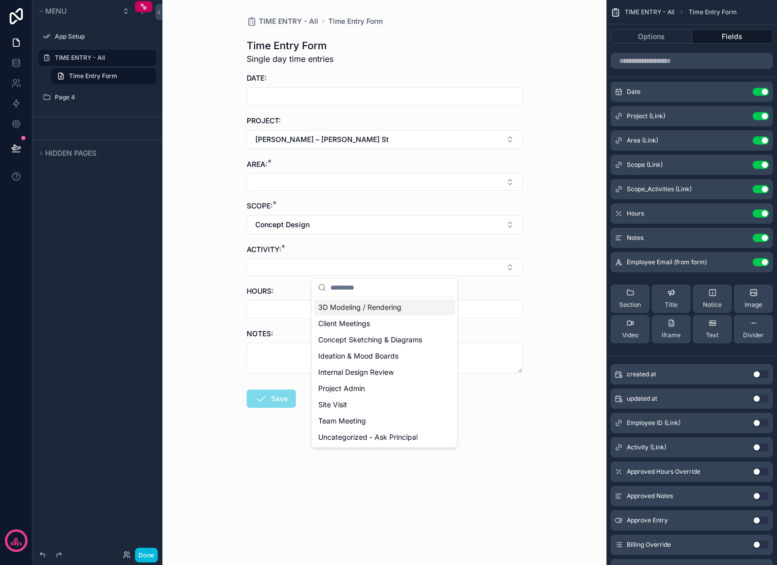
click at [337, 309] on span "3D Modeling / Rendering" at bounding box center [359, 307] width 83 height 10
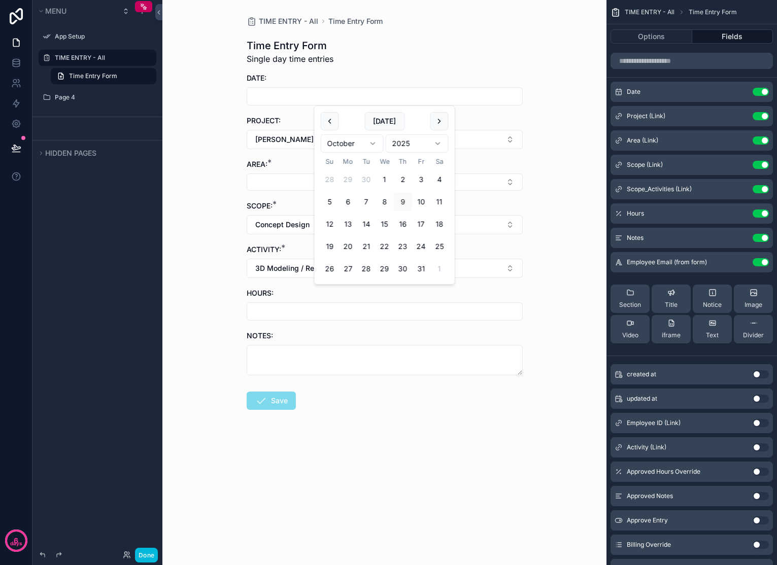
click at [402, 91] on input "scrollable content" at bounding box center [384, 96] width 275 height 14
click at [390, 123] on button "[DATE]" at bounding box center [384, 121] width 40 height 18
type input "*********"
click at [399, 199] on button "9" at bounding box center [403, 202] width 18 height 18
click at [553, 178] on div "TIME ENTRY - All Time Entry Form Time Entry Form Single day time entries DATE: …" at bounding box center [384, 282] width 444 height 565
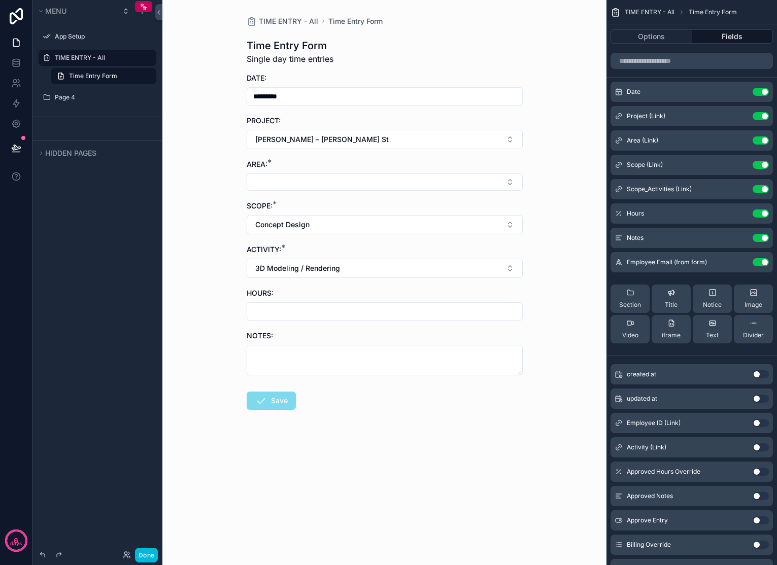
click at [443, 307] on input "scrollable content" at bounding box center [384, 311] width 275 height 14
type input "****"
click at [555, 282] on div "TIME ENTRY - All Time Entry Form Time Entry Form Single day time entries DATE: …" at bounding box center [384, 282] width 444 height 565
click at [553, 281] on div "TIME ENTRY - All Time Entry Form Time Entry Form Single day time entries DATE: …" at bounding box center [384, 282] width 444 height 565
drag, startPoint x: 551, startPoint y: 282, endPoint x: 518, endPoint y: 258, distance: 41.0
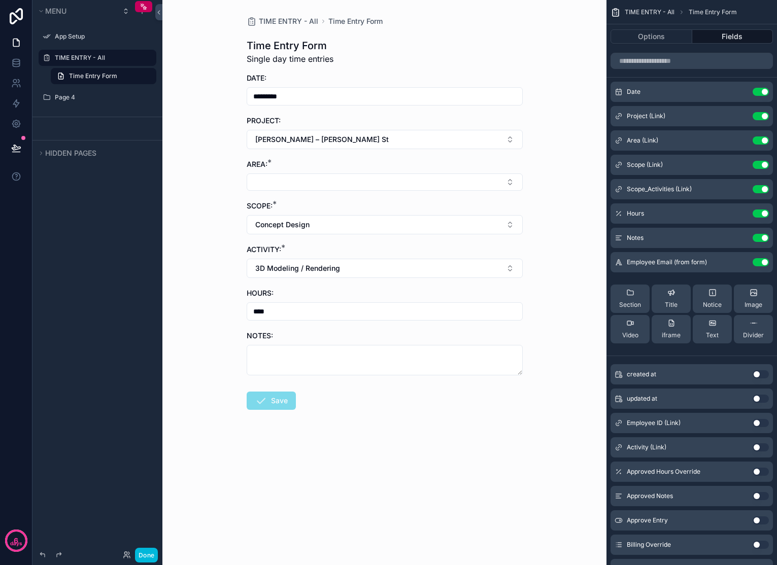
click at [551, 282] on div "TIME ENTRY - All Time Entry Form Time Entry Form Single day time entries DATE: …" at bounding box center [384, 282] width 444 height 565
click at [452, 172] on div "AREA: *" at bounding box center [385, 174] width 276 height 31
click at [451, 178] on button "Select Button" at bounding box center [385, 182] width 276 height 17
click at [376, 267] on div "Bed 3" at bounding box center [384, 271] width 141 height 16
click at [0, 0] on icon "scrollable content" at bounding box center [0, 0] width 0 height 0
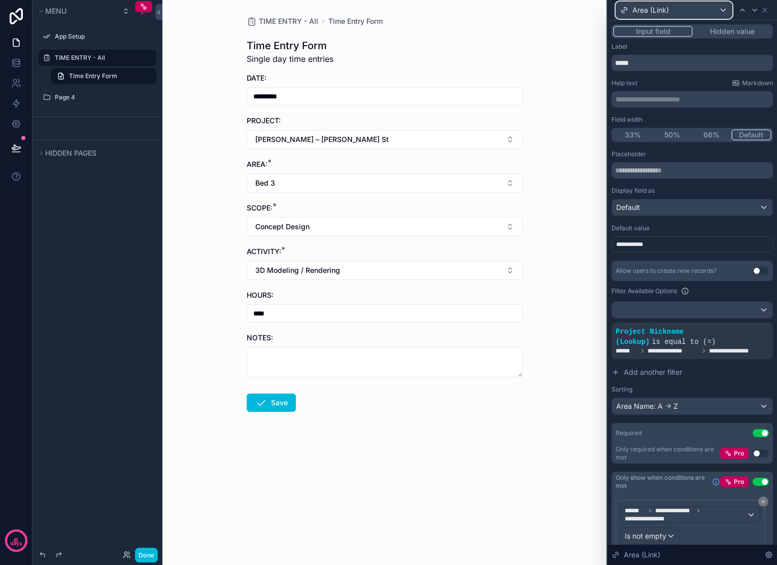
click at [690, 13] on div "Area (Link)" at bounding box center [674, 10] width 116 height 16
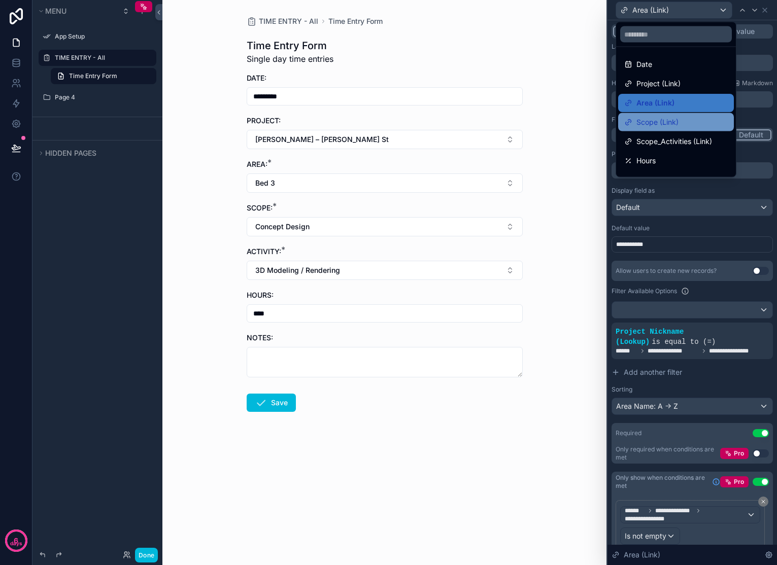
click at [670, 118] on span "Scope (Link)" at bounding box center [657, 122] width 42 height 12
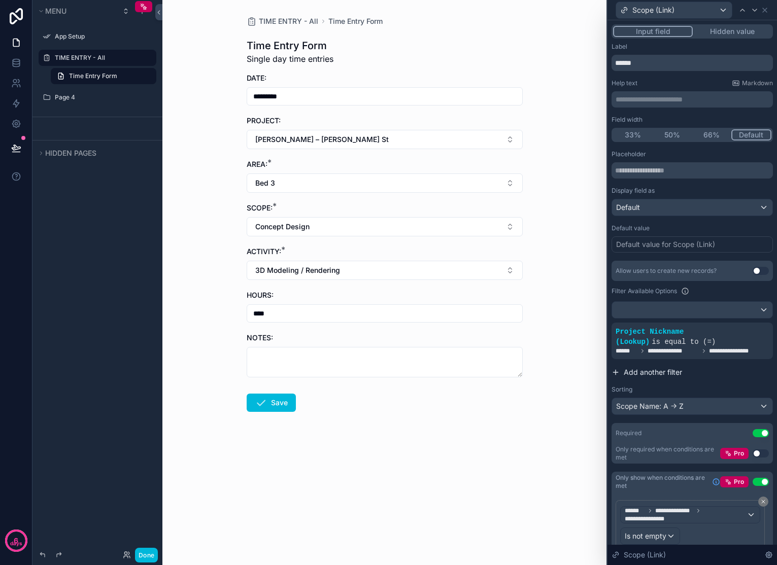
scroll to position [126, 0]
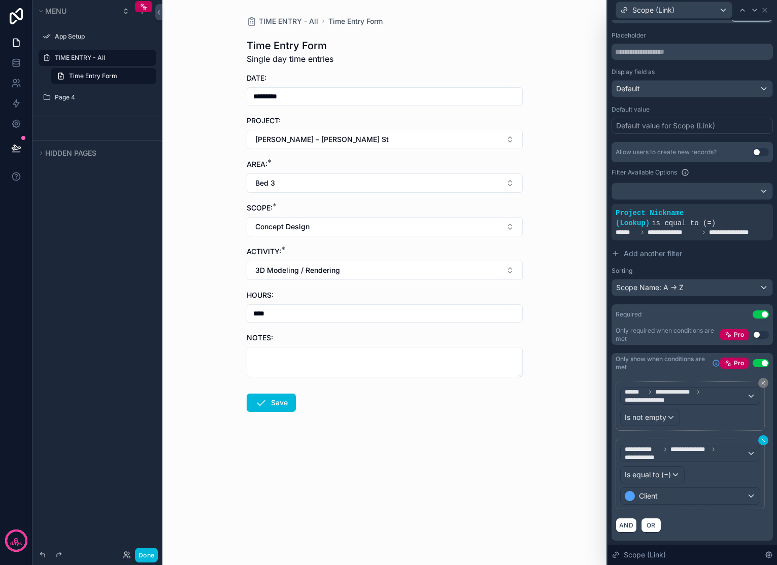
click at [762, 441] on icon at bounding box center [763, 440] width 3 height 3
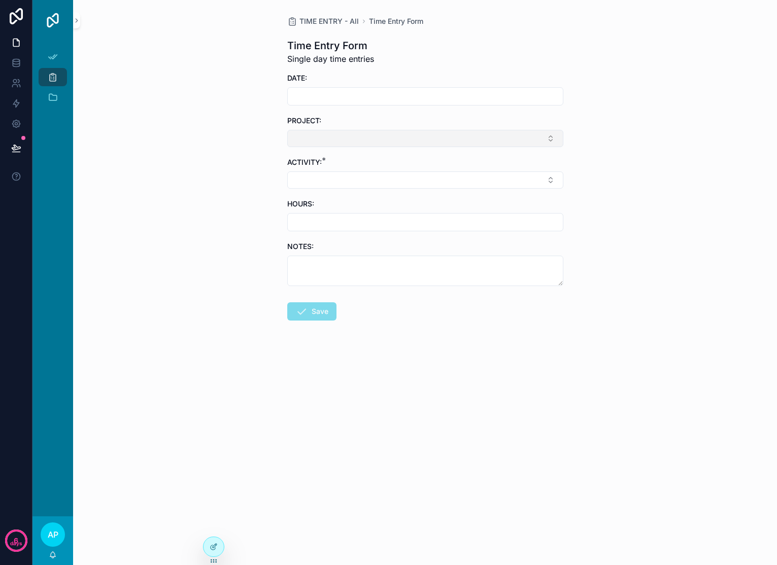
click at [377, 131] on button "Select Button" at bounding box center [425, 138] width 276 height 17
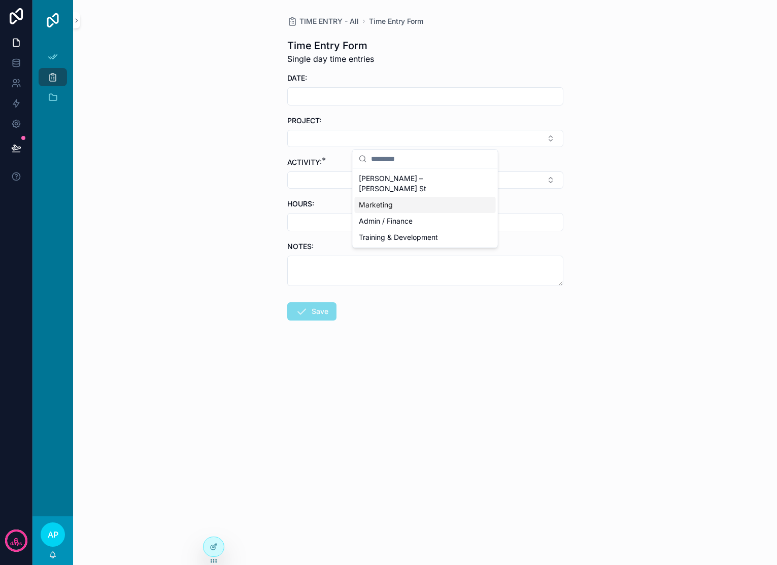
click at [377, 197] on div "Marketing" at bounding box center [425, 205] width 141 height 16
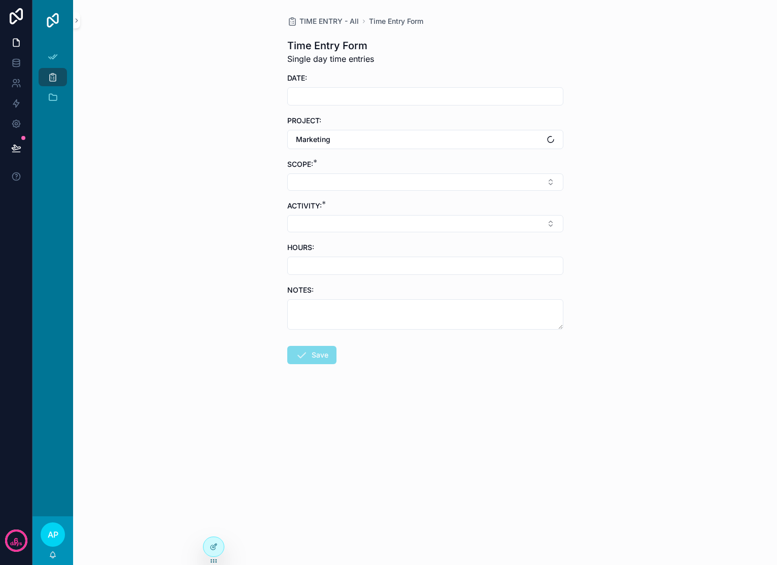
click at [377, 189] on button "Select Button" at bounding box center [425, 182] width 276 height 17
click at [384, 227] on div "Marketing" at bounding box center [425, 222] width 141 height 16
click at [365, 223] on button "Select Button" at bounding box center [425, 225] width 276 height 17
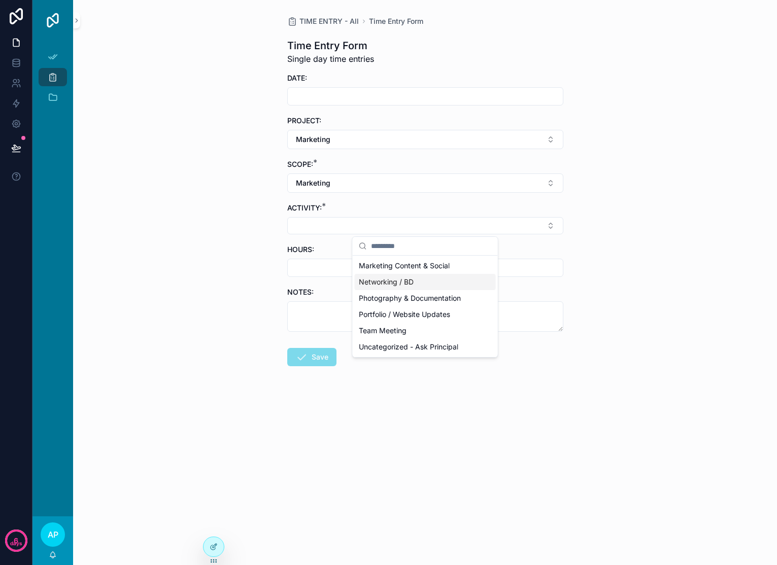
click at [389, 282] on span "Networking / BD" at bounding box center [386, 282] width 55 height 10
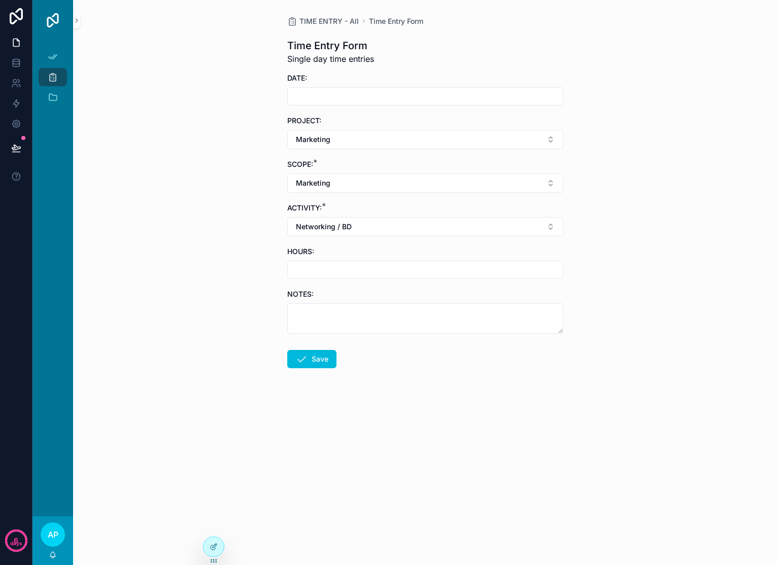
click at [405, 98] on input "scrollable content" at bounding box center [425, 96] width 275 height 14
click at [430, 125] on button "[DATE]" at bounding box center [425, 121] width 40 height 18
type input "*********"
click at [321, 264] on input "scrollable content" at bounding box center [425, 270] width 275 height 14
type input "****"
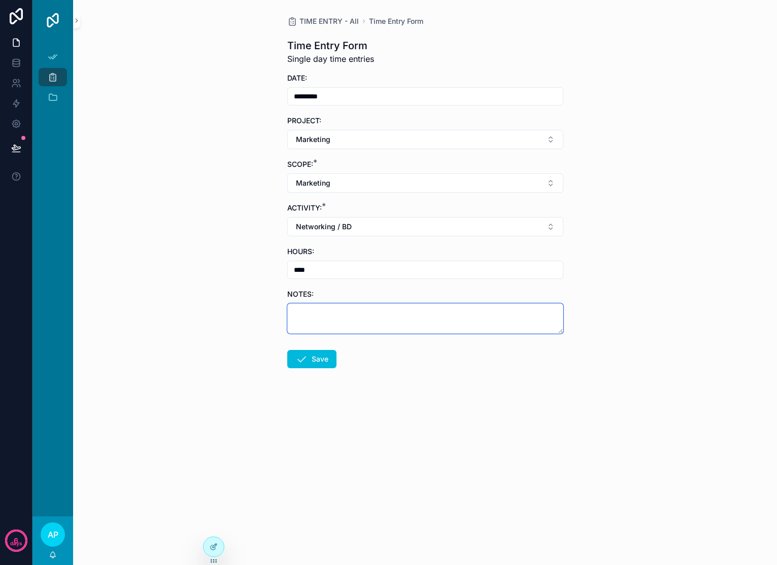
click at [371, 314] on textarea "scrollable content" at bounding box center [425, 318] width 276 height 30
type textarea "****"
click at [325, 360] on button "Save" at bounding box center [311, 359] width 49 height 18
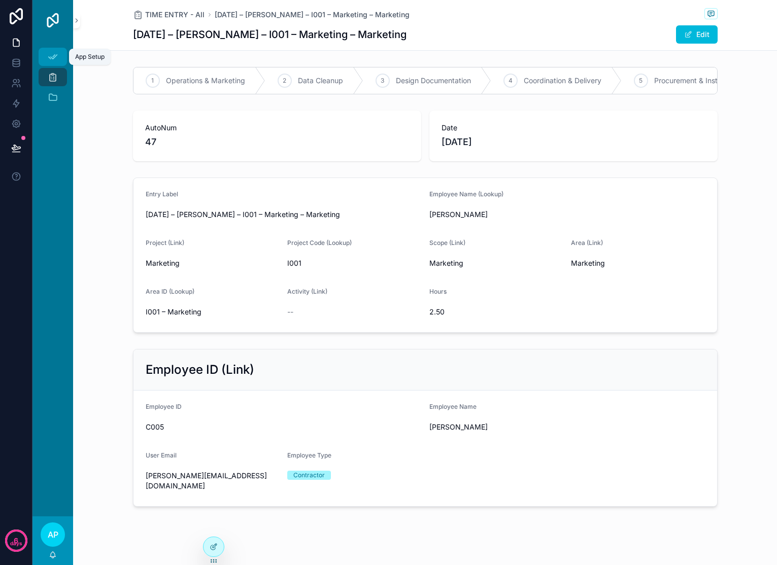
click at [49, 59] on icon "scrollable content" at bounding box center [53, 57] width 10 height 10
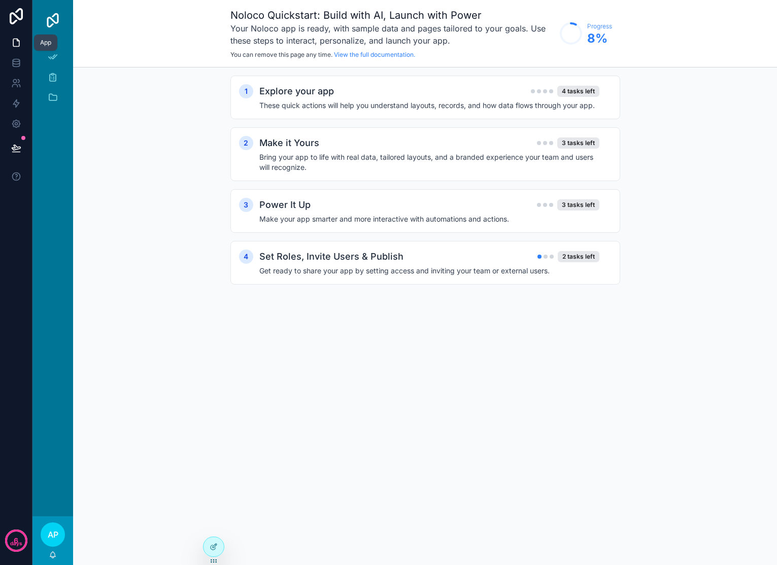
click at [17, 38] on icon at bounding box center [16, 43] width 10 height 10
click at [213, 546] on icon at bounding box center [215, 546] width 4 height 4
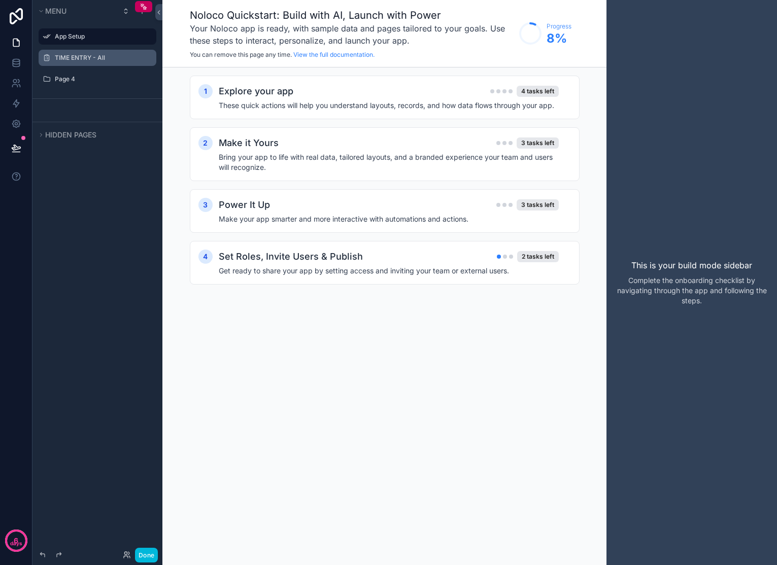
click at [96, 59] on label "TIME ENTRY - All" at bounding box center [102, 58] width 95 height 8
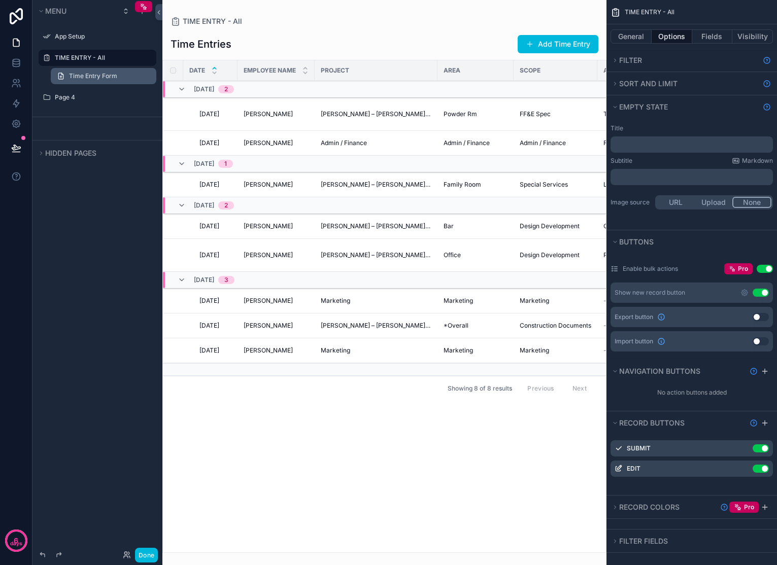
click at [95, 71] on link "Time Entry Form" at bounding box center [104, 76] width 106 height 16
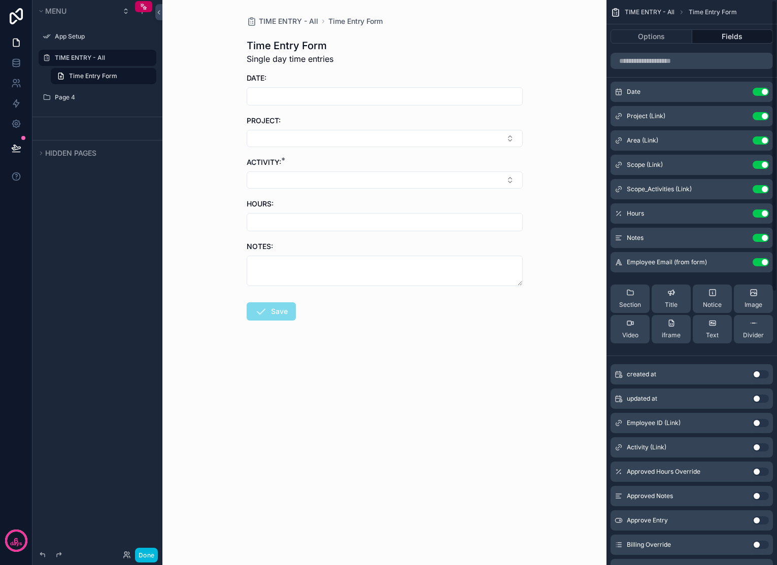
click at [0, 0] on icon "scrollable content" at bounding box center [0, 0] width 0 height 0
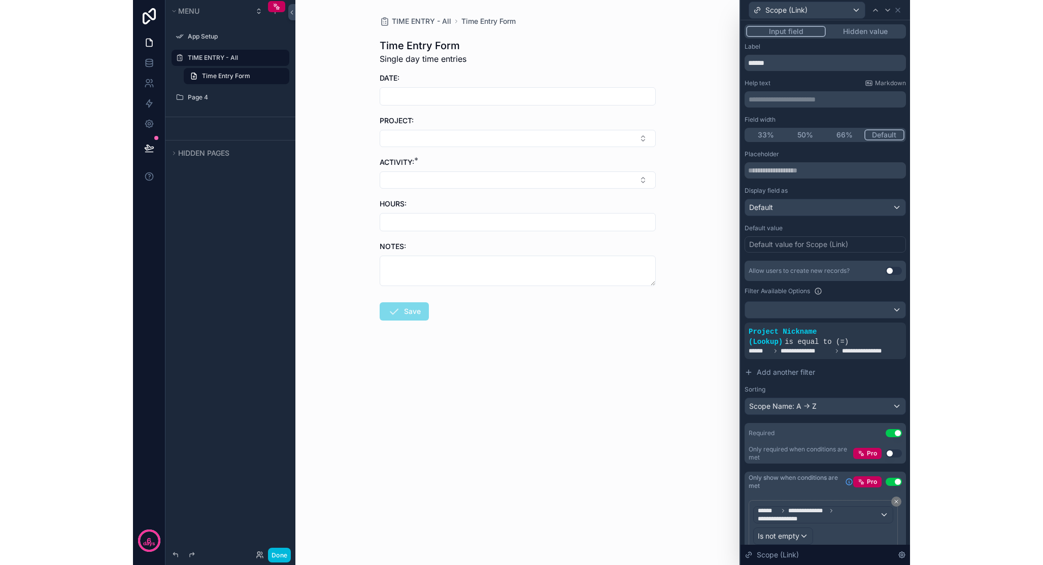
scroll to position [6, 0]
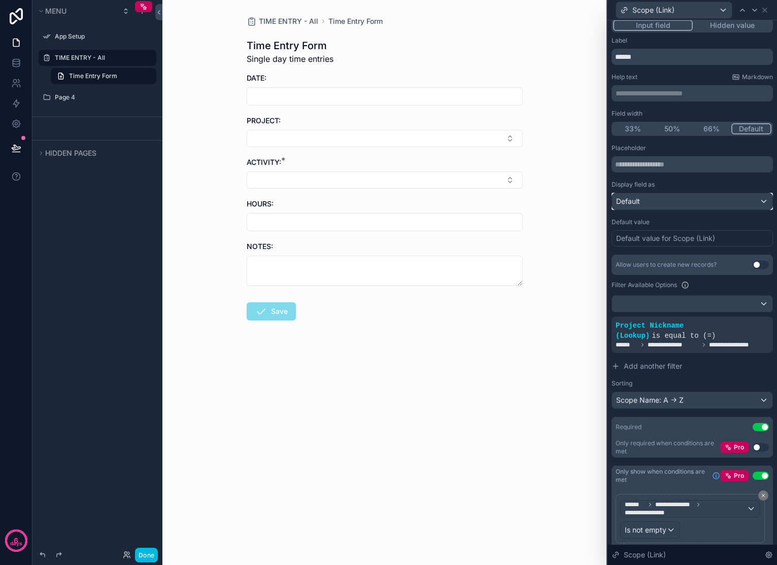
click at [671, 202] on div "Default" at bounding box center [692, 201] width 160 height 16
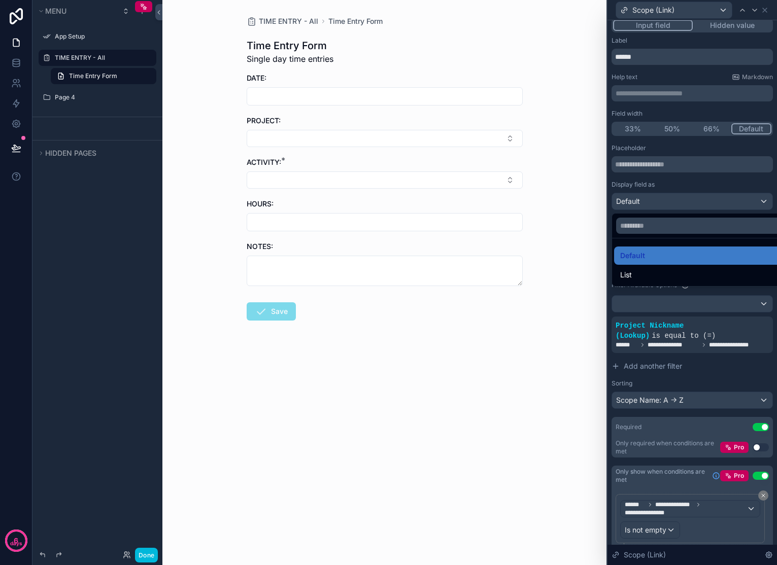
click at [717, 182] on div at bounding box center [691, 282] width 169 height 565
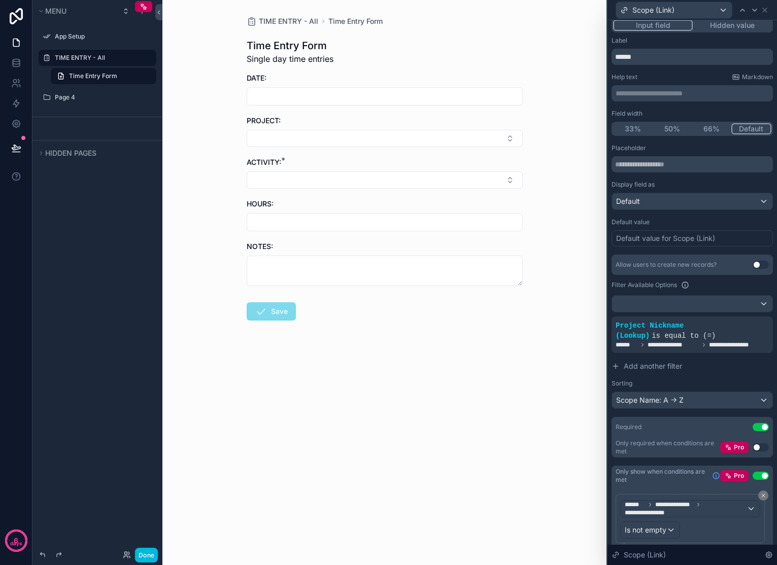
click at [630, 238] on div "Default value for Scope (Link)" at bounding box center [665, 238] width 99 height 10
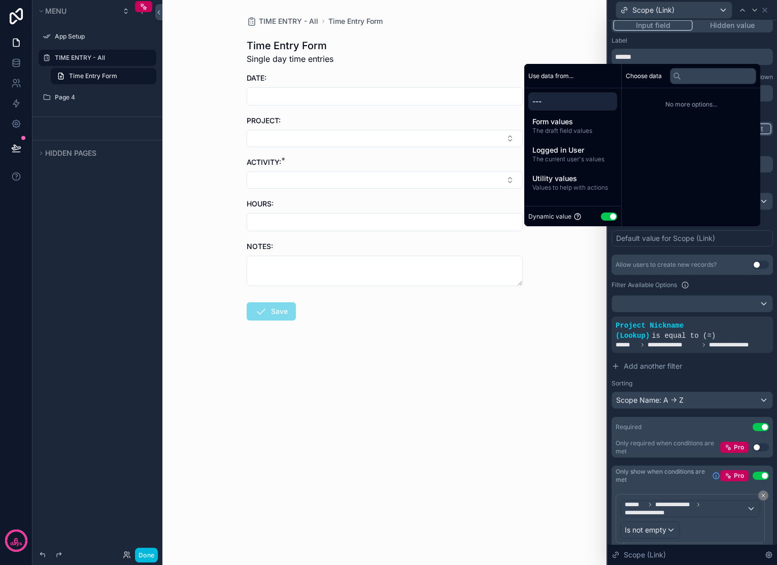
click at [469, 389] on div "TIME ENTRY - All Time Entry Form Time Entry Form Single day time entries DATE: …" at bounding box center [384, 282] width 444 height 565
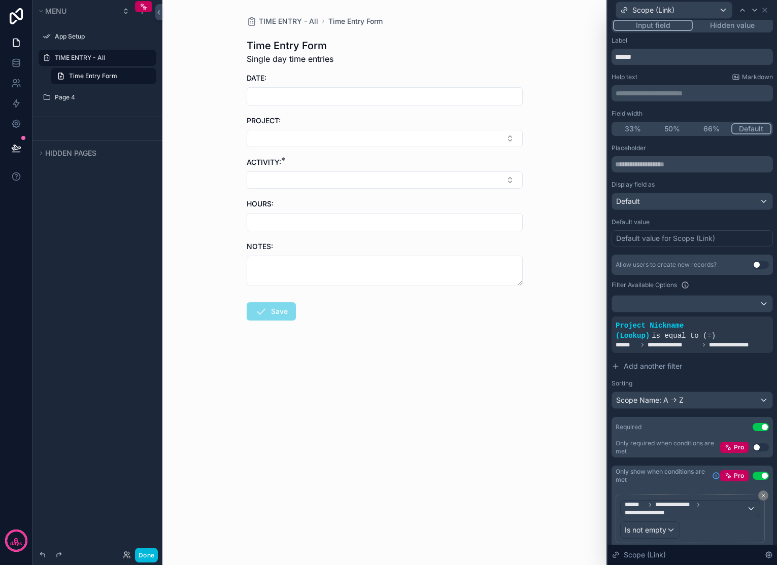
click at [469, 389] on div "TIME ENTRY - All Time Entry Form Time Entry Form Single day time entries DATE: …" at bounding box center [384, 282] width 444 height 565
click at [664, 14] on span "Scope (Link)" at bounding box center [653, 10] width 42 height 10
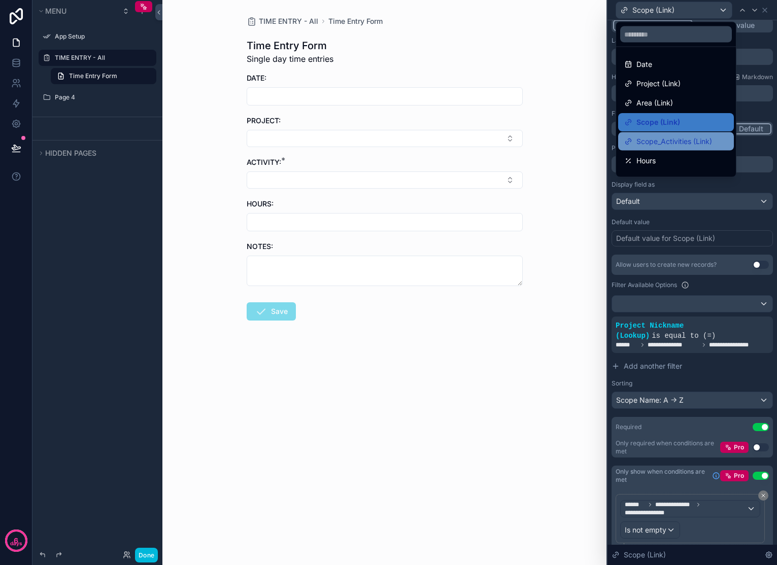
click at [686, 140] on span "Scope_Activities (Link)" at bounding box center [674, 141] width 76 height 12
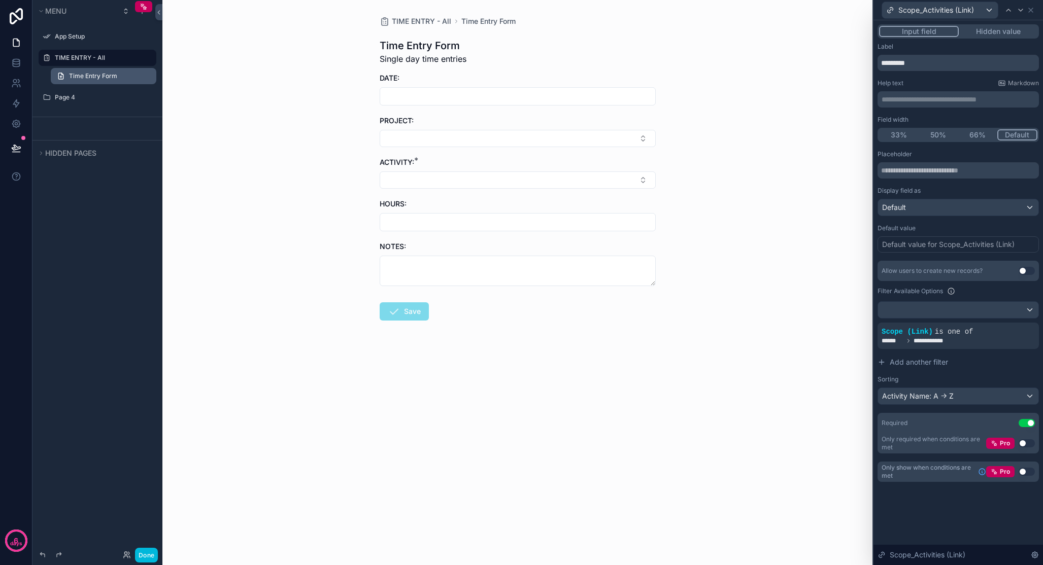
click at [92, 75] on span "Time Entry Form" at bounding box center [93, 76] width 48 height 8
click at [88, 59] on label "TIME ENTRY - All" at bounding box center [102, 58] width 95 height 8
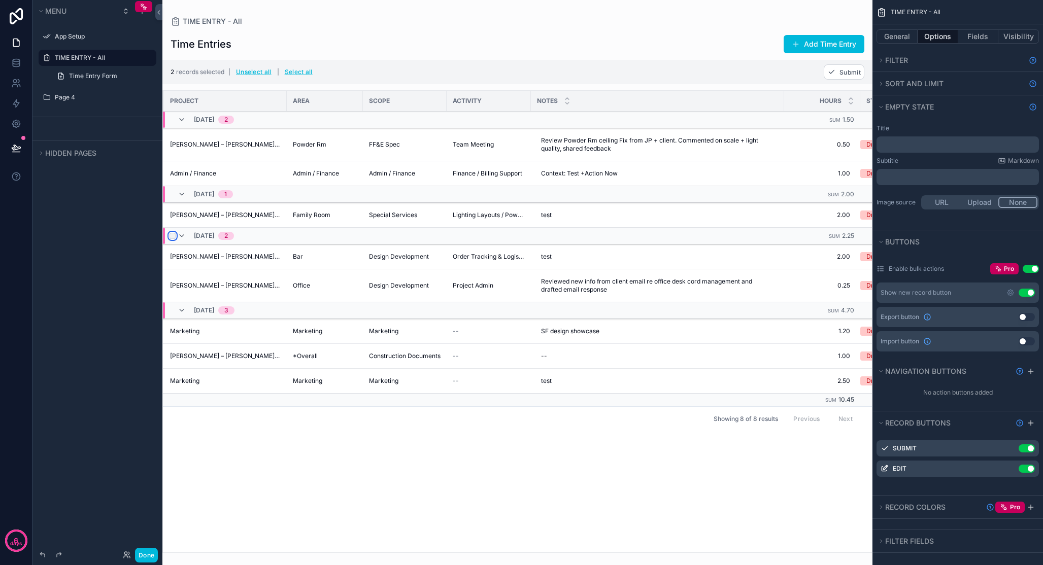
scroll to position [0, 152]
click at [776, 330] on div "scrollable content" at bounding box center [517, 282] width 710 height 565
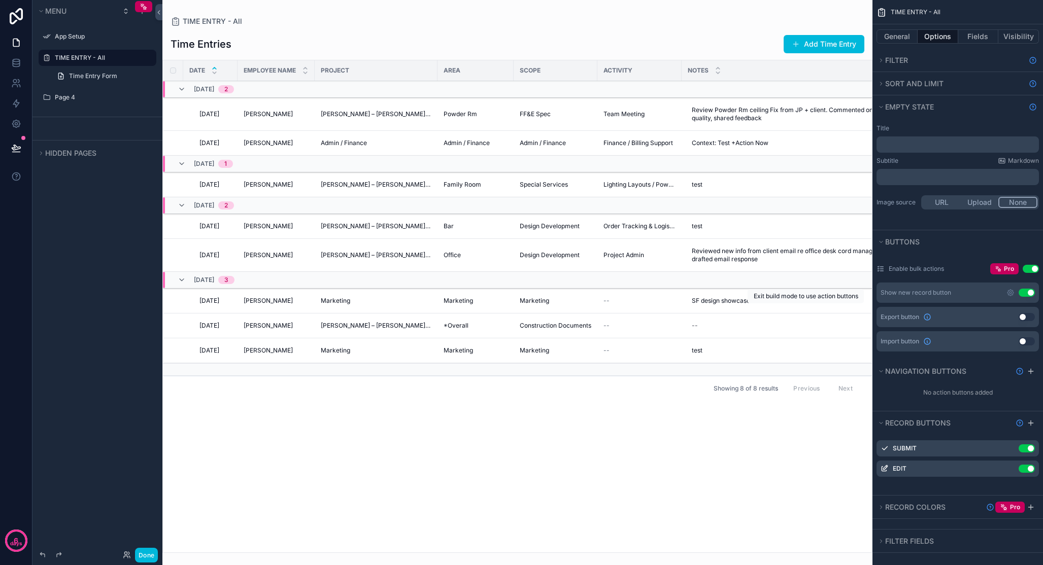
click at [0, 0] on span "Submit" at bounding box center [0, 0] width 0 height 0
click at [150, 554] on button "Done" at bounding box center [146, 555] width 23 height 15
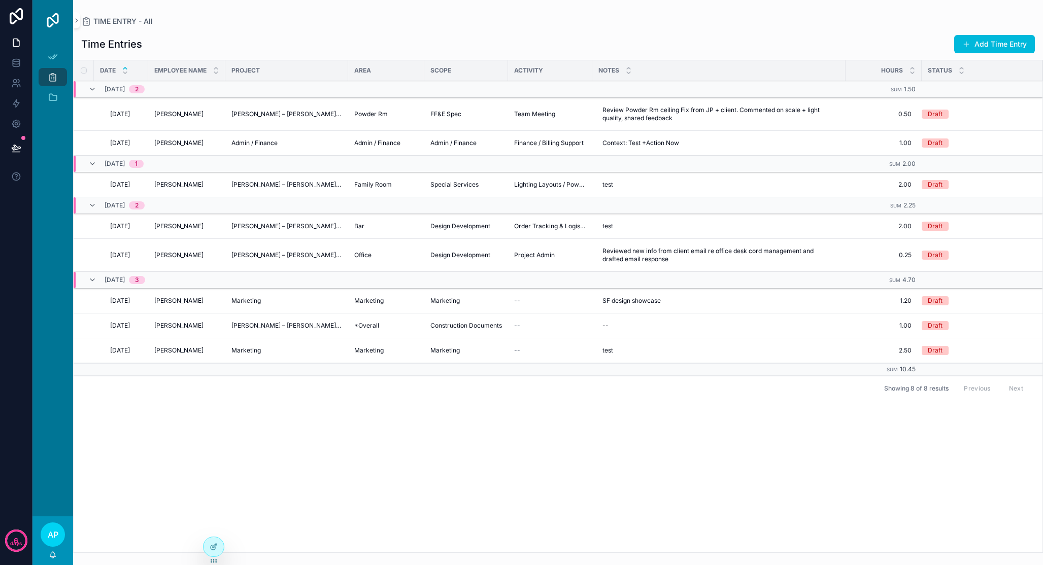
click at [0, 0] on span "Submit" at bounding box center [0, 0] width 0 height 0
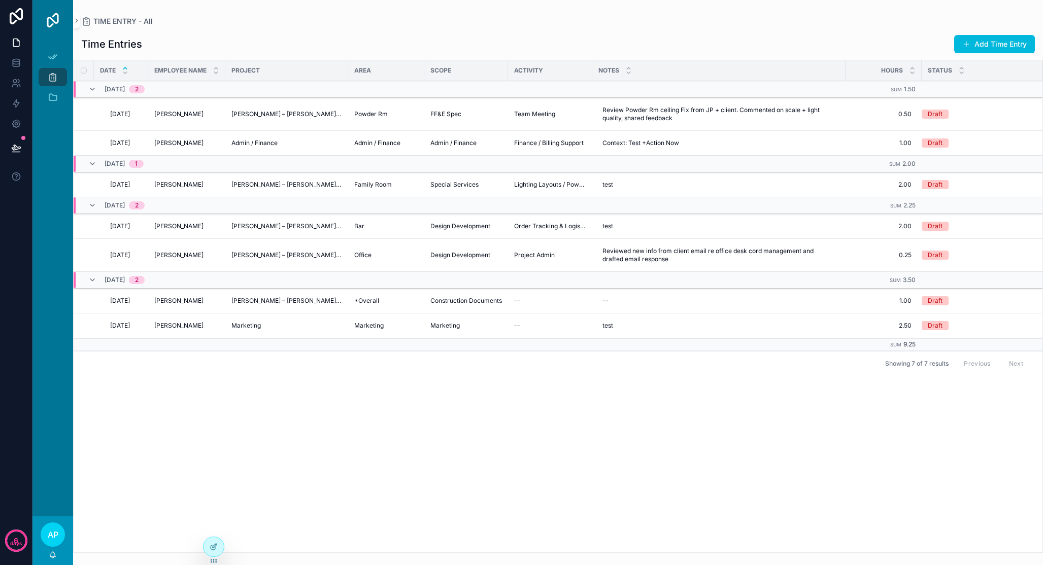
click at [0, 0] on span "Submit" at bounding box center [0, 0] width 0 height 0
